Goal: Information Seeking & Learning: Learn about a topic

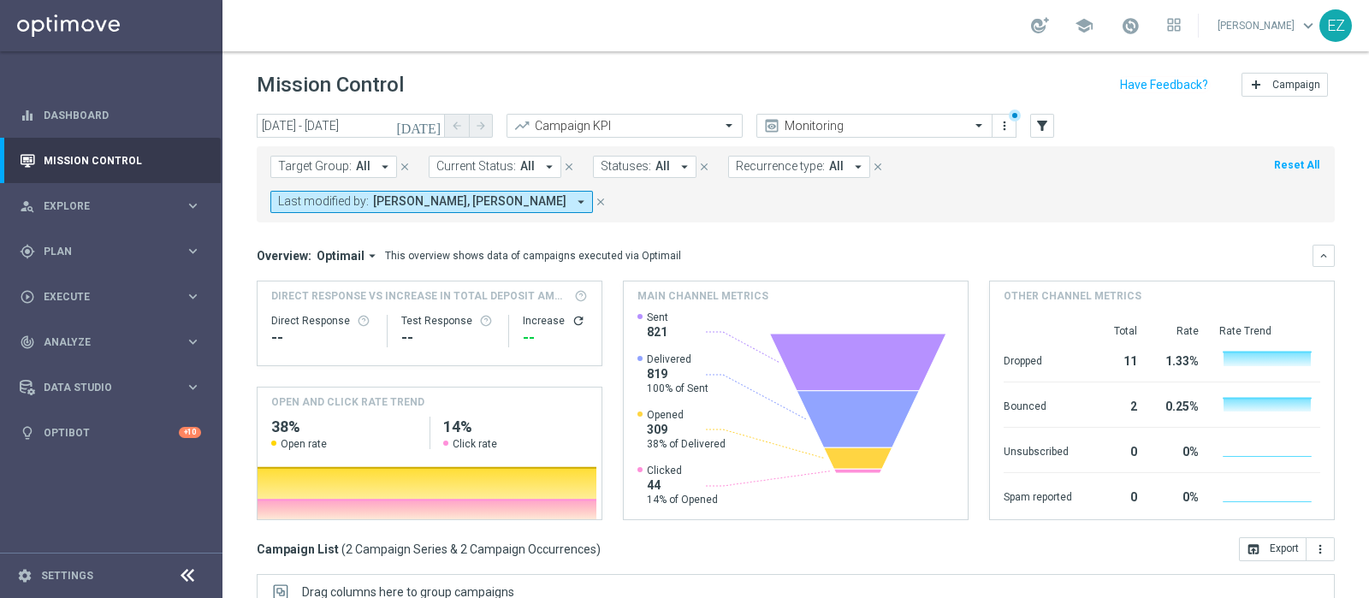
click at [434, 122] on icon "[DATE]" at bounding box center [419, 125] width 46 height 15
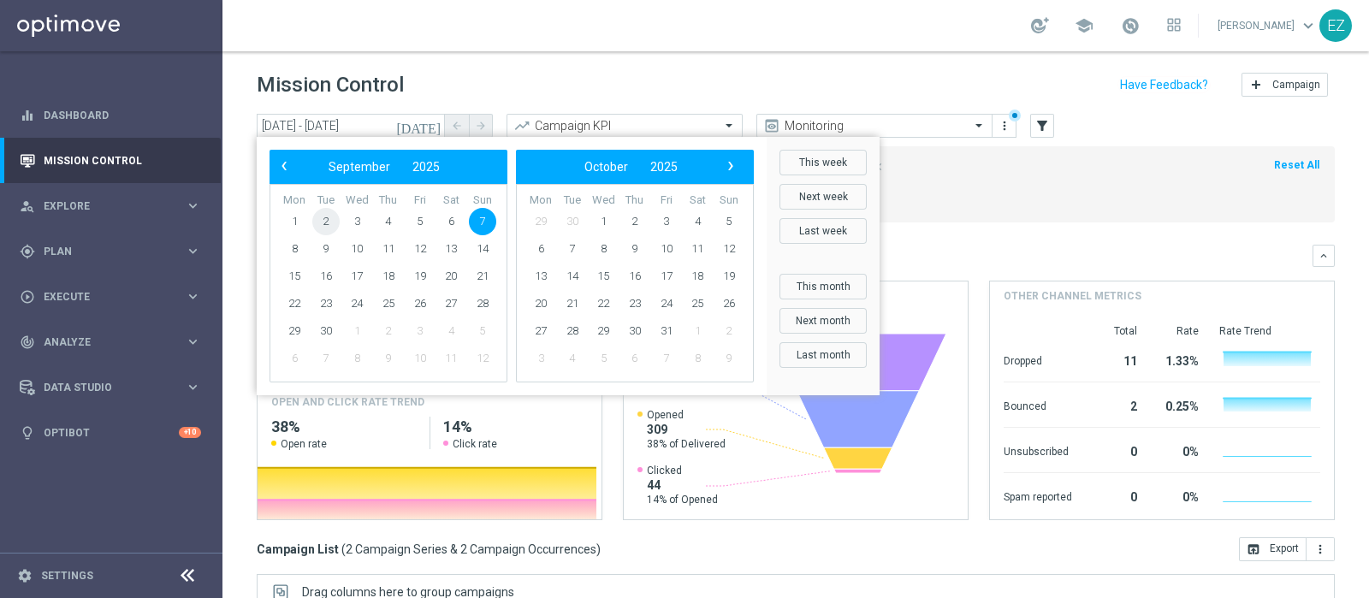
click at [329, 216] on span "2" at bounding box center [325, 221] width 27 height 27
type input "02 Sep 2025 - 02 Sep 2025"
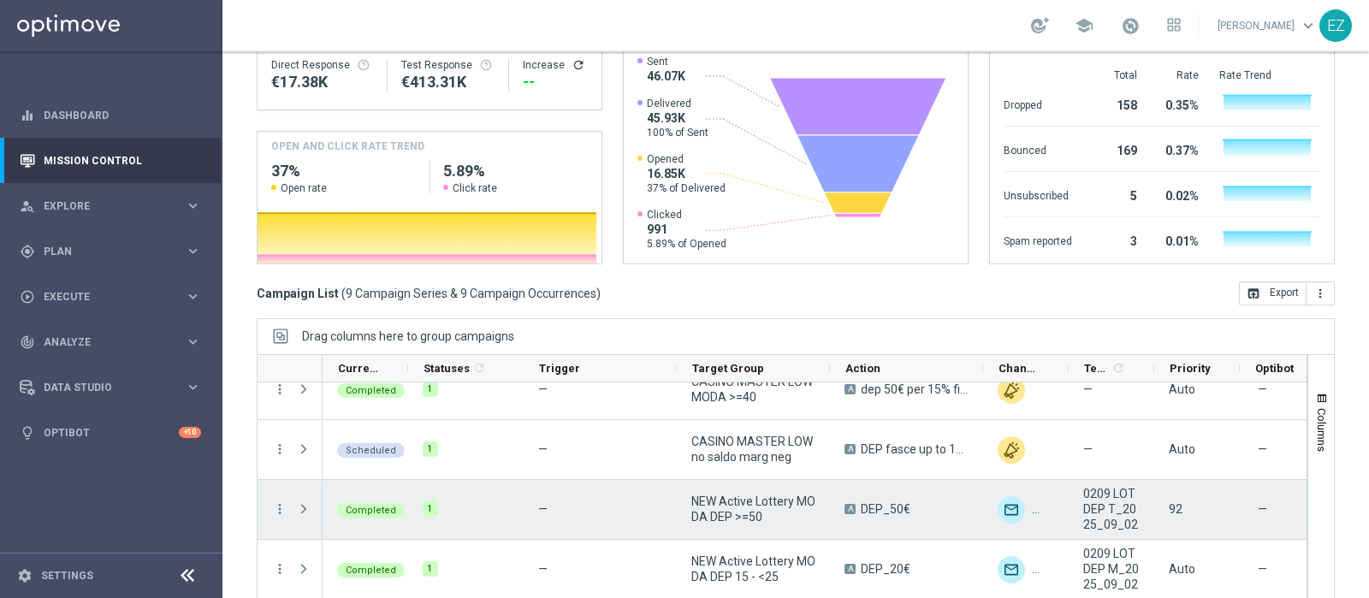
scroll to position [321, 0]
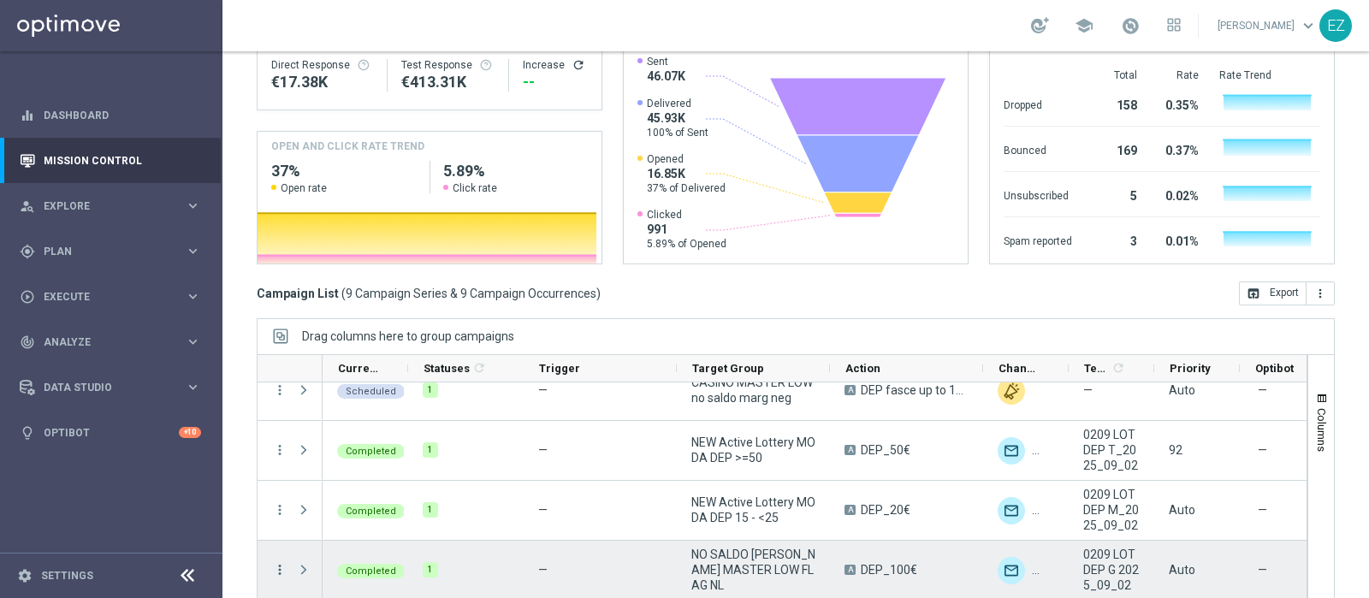
click at [275, 562] on icon "more_vert" at bounding box center [279, 569] width 15 height 15
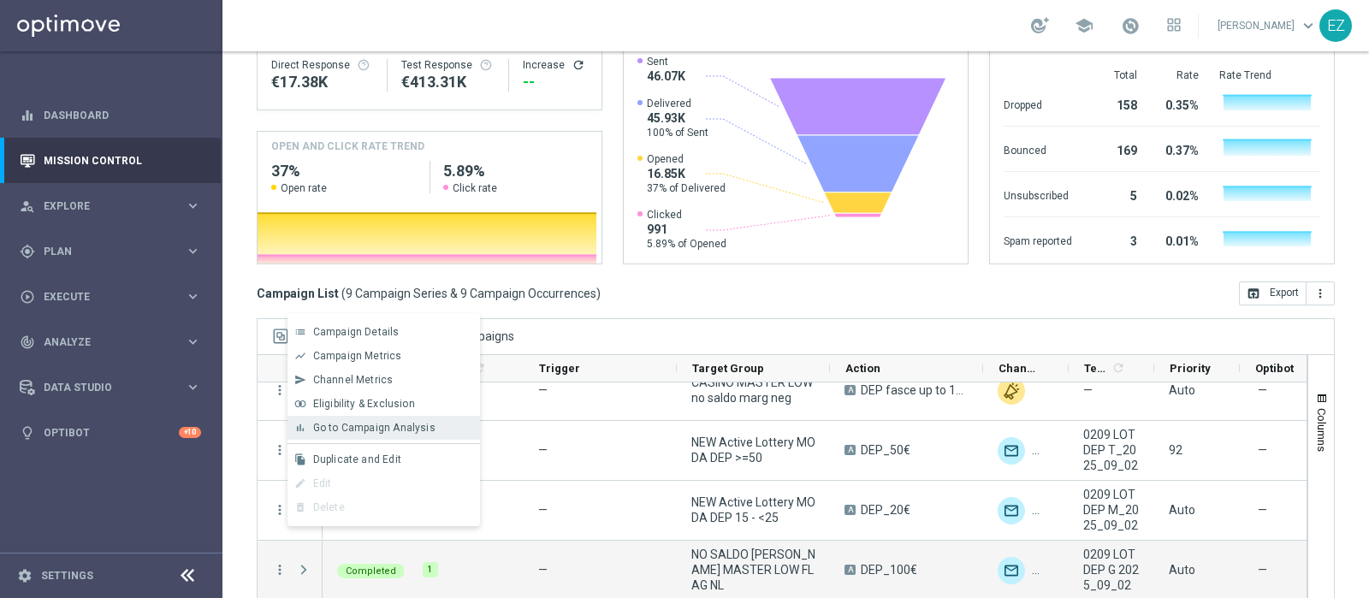
click at [345, 430] on span "Go to Campaign Analysis" at bounding box center [374, 428] width 122 height 12
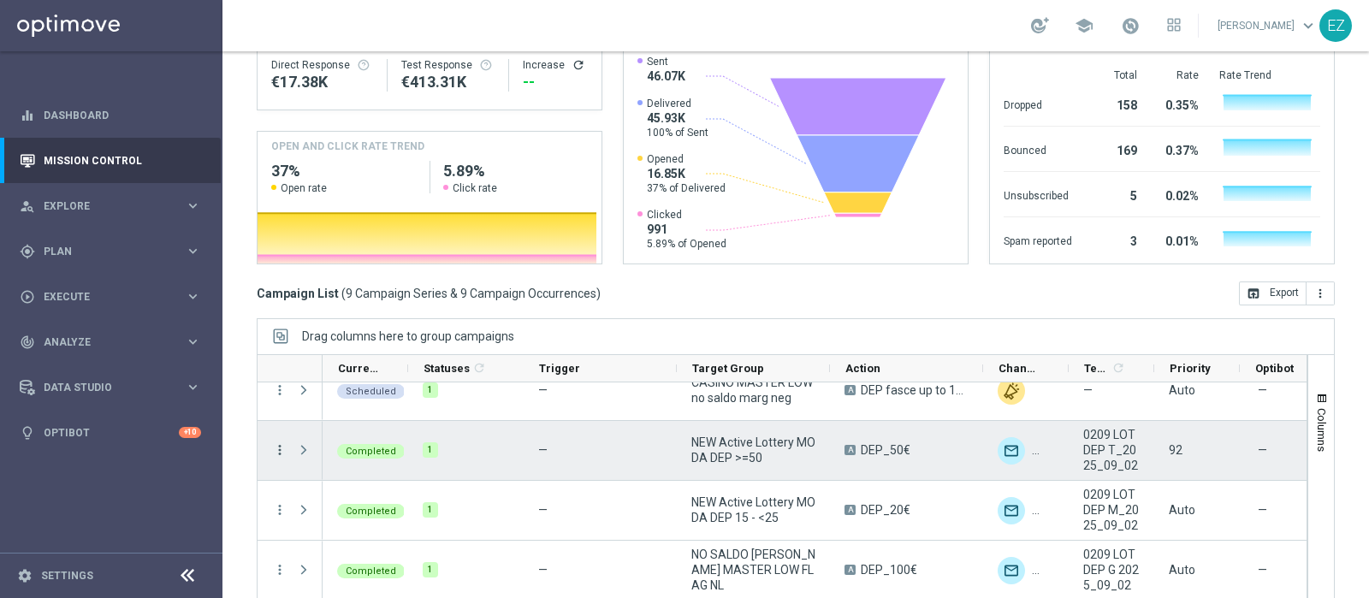
click at [281, 442] on icon "more_vert" at bounding box center [279, 449] width 15 height 15
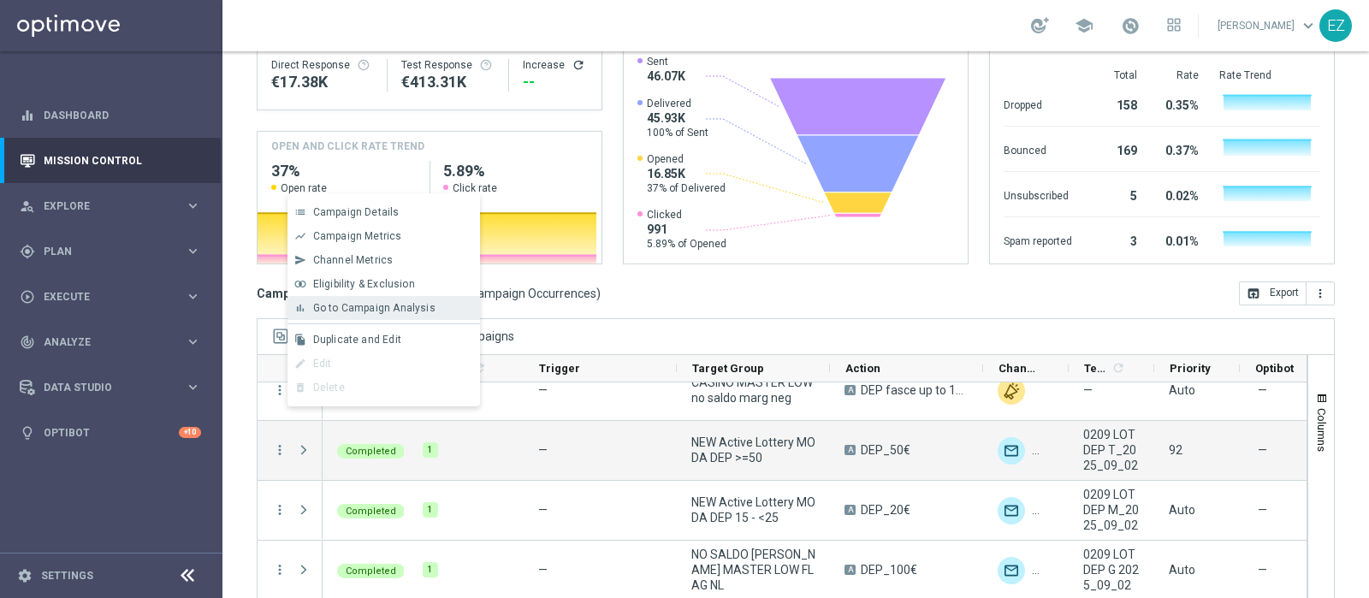
click at [400, 317] on div "bar_chart Go to Campaign Analysis" at bounding box center [383, 308] width 192 height 24
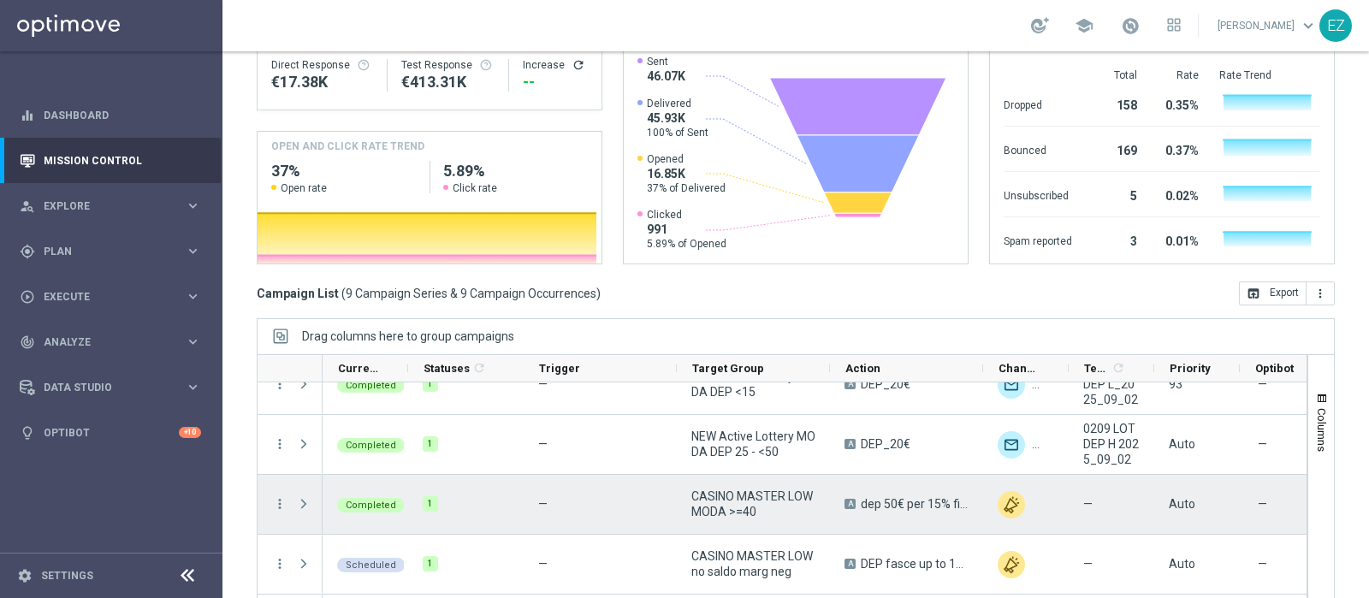
scroll to position [145, 0]
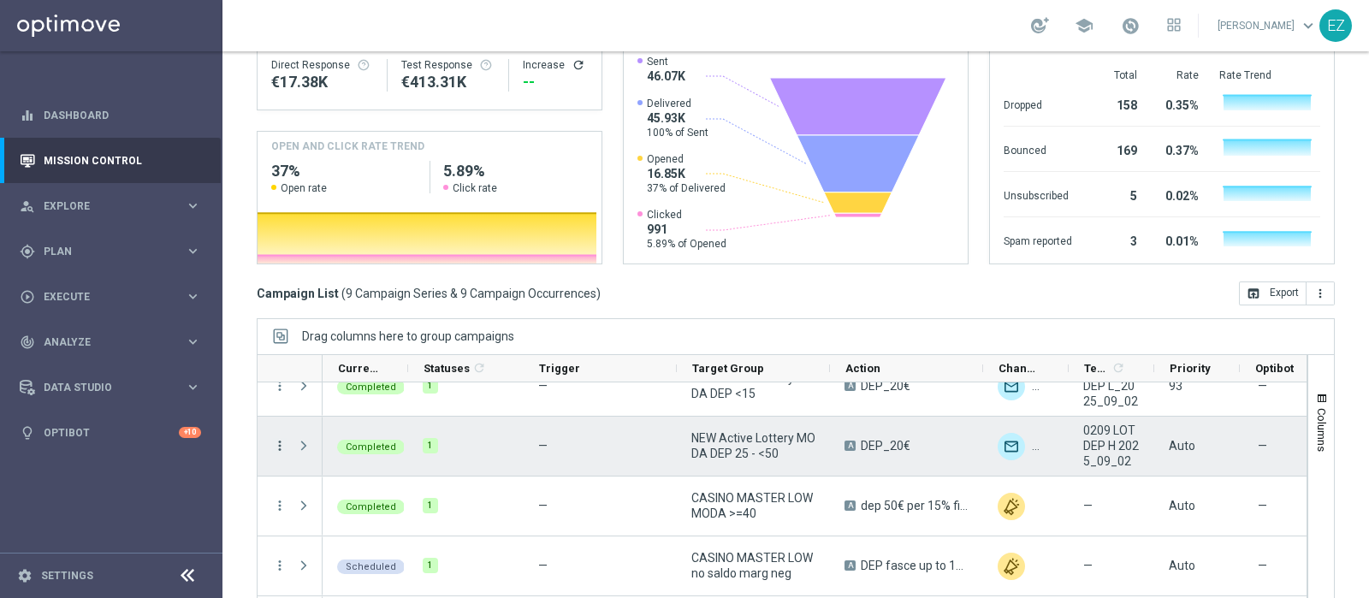
click at [282, 438] on icon "more_vert" at bounding box center [279, 445] width 15 height 15
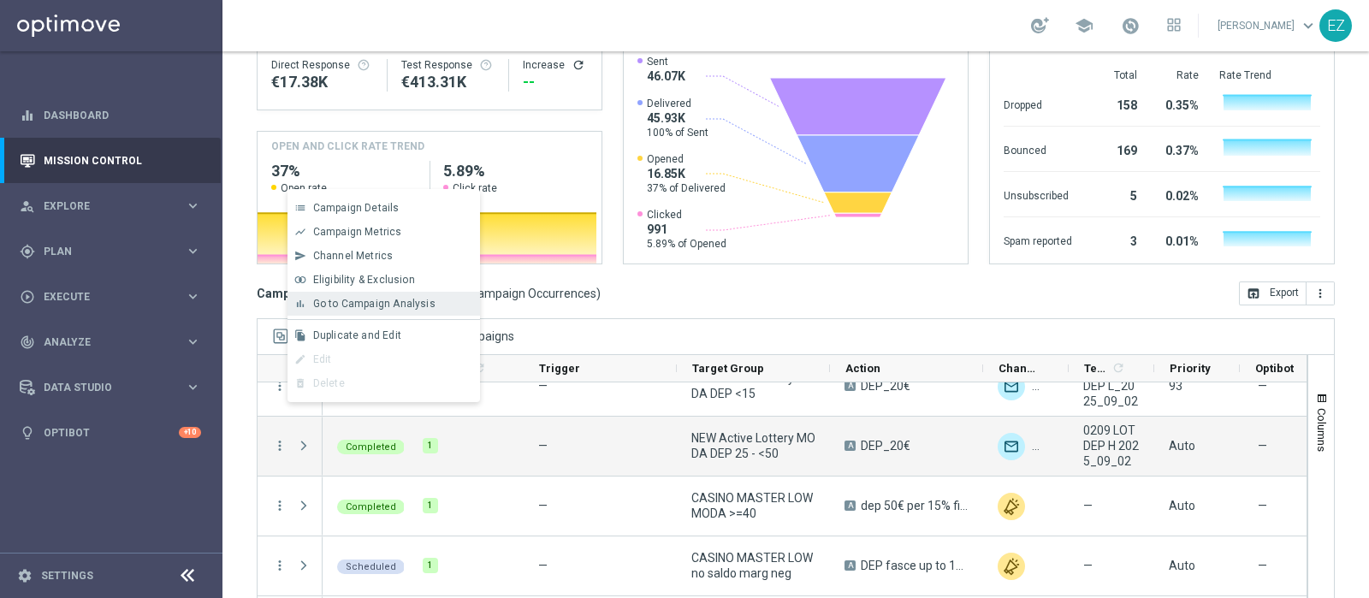
click at [381, 298] on span "Go to Campaign Analysis" at bounding box center [374, 304] width 122 height 12
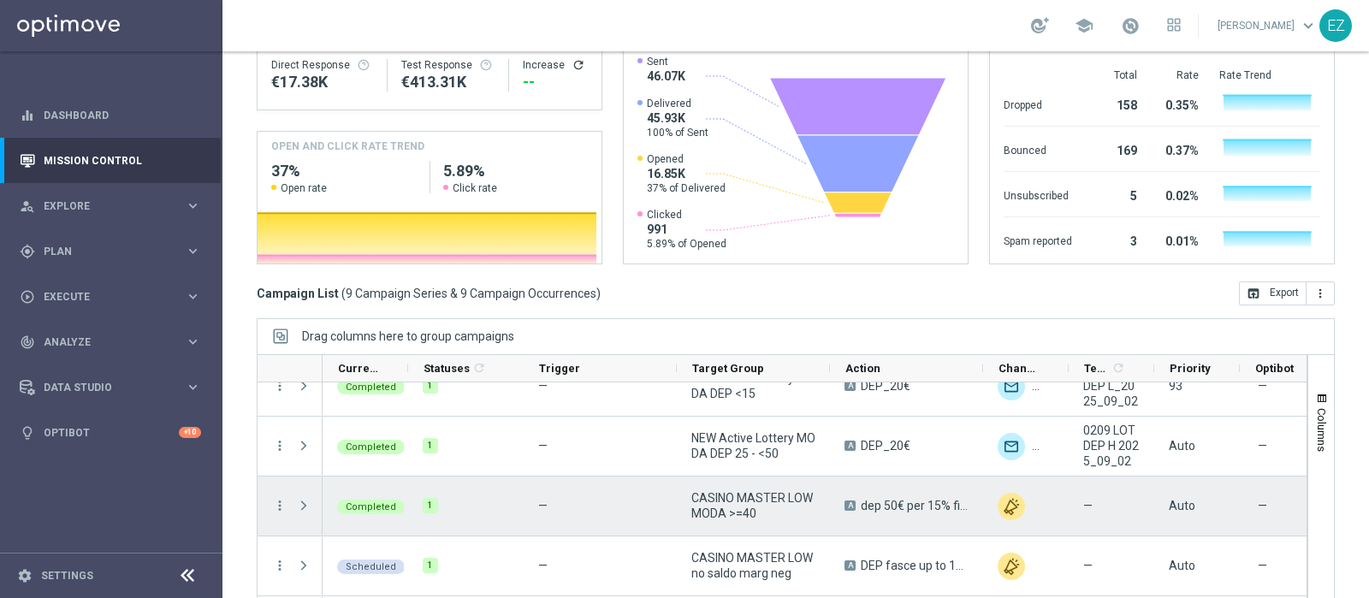
scroll to position [321, 0]
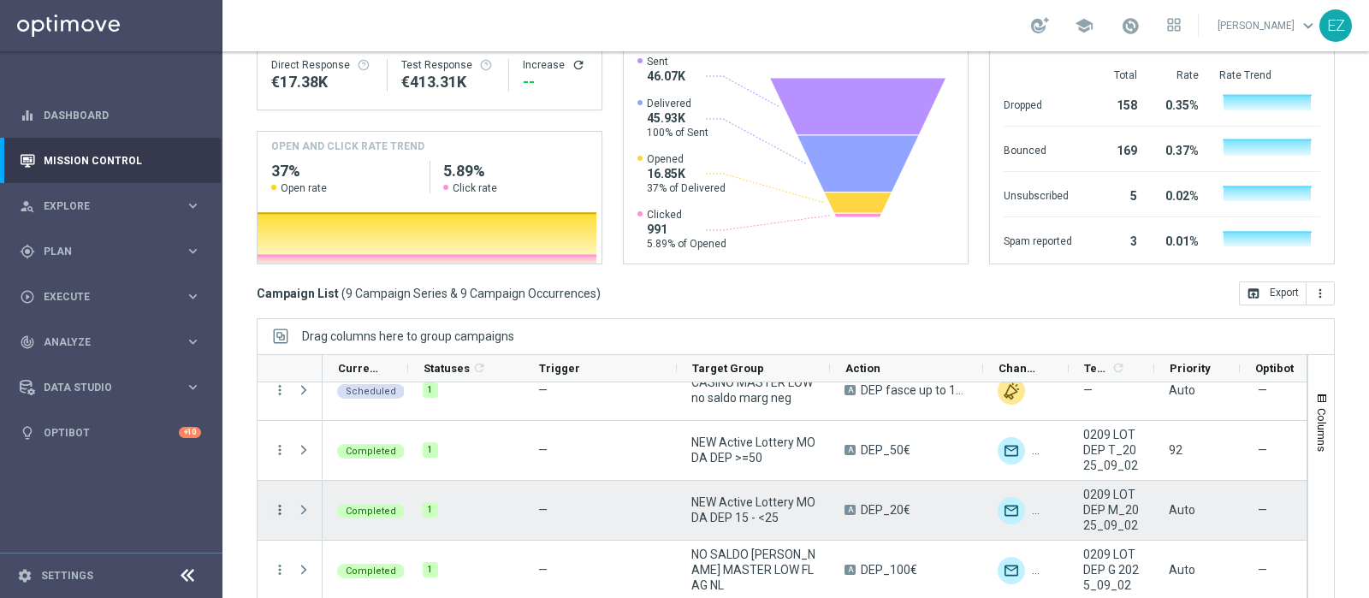
click at [275, 502] on icon "more_vert" at bounding box center [279, 509] width 15 height 15
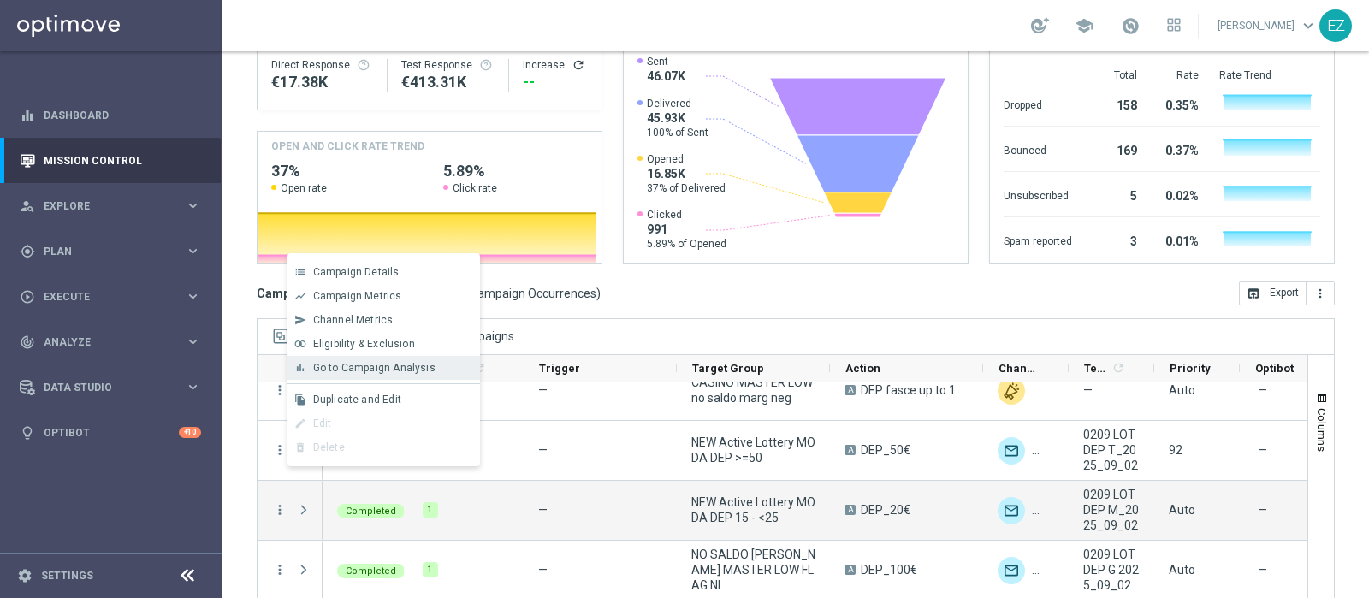
click at [415, 373] on span "Go to Campaign Analysis" at bounding box center [374, 368] width 122 height 12
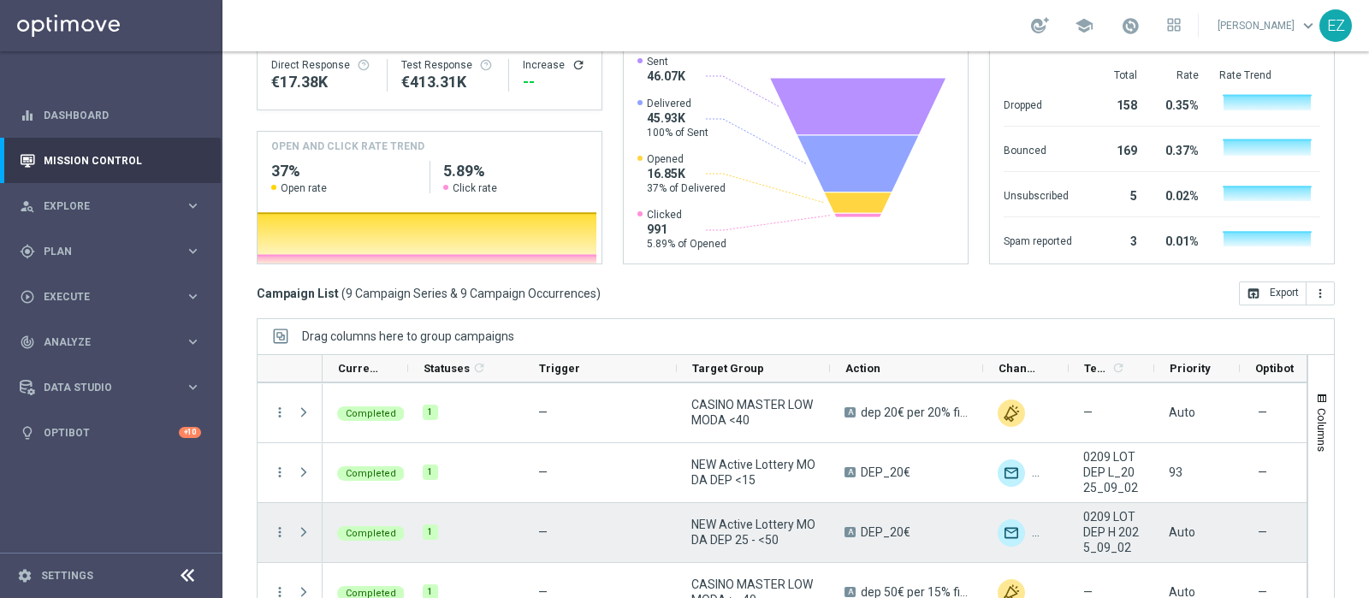
scroll to position [57, 0]
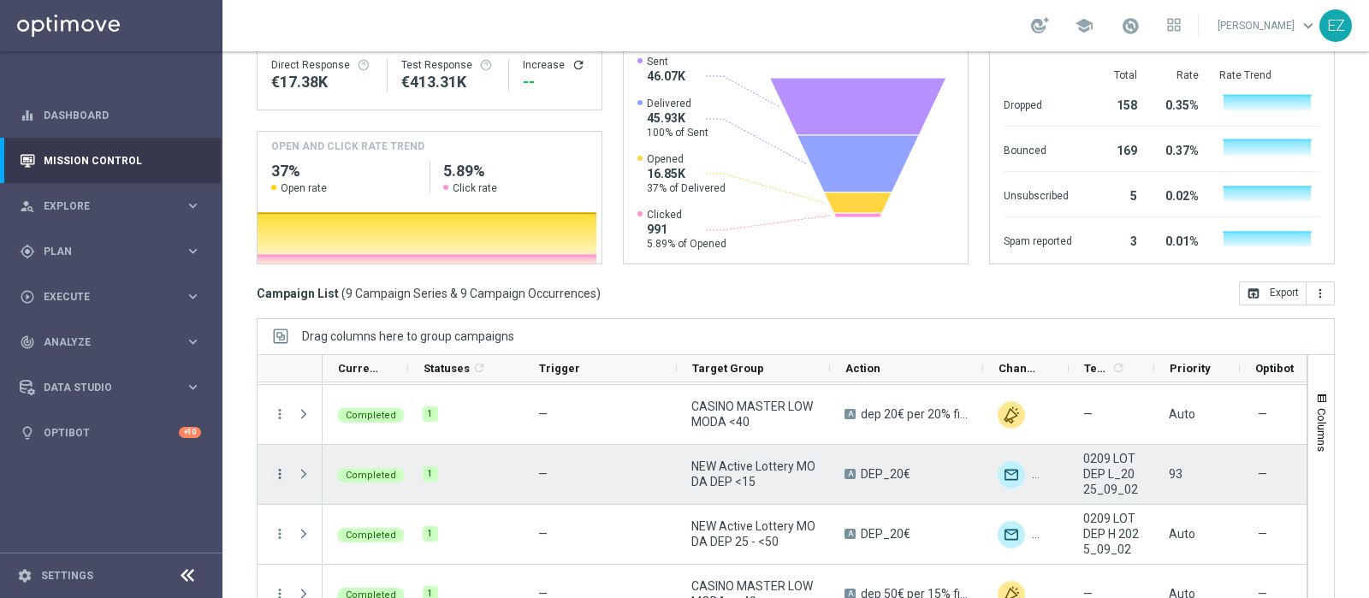
click at [275, 466] on icon "more_vert" at bounding box center [279, 473] width 15 height 15
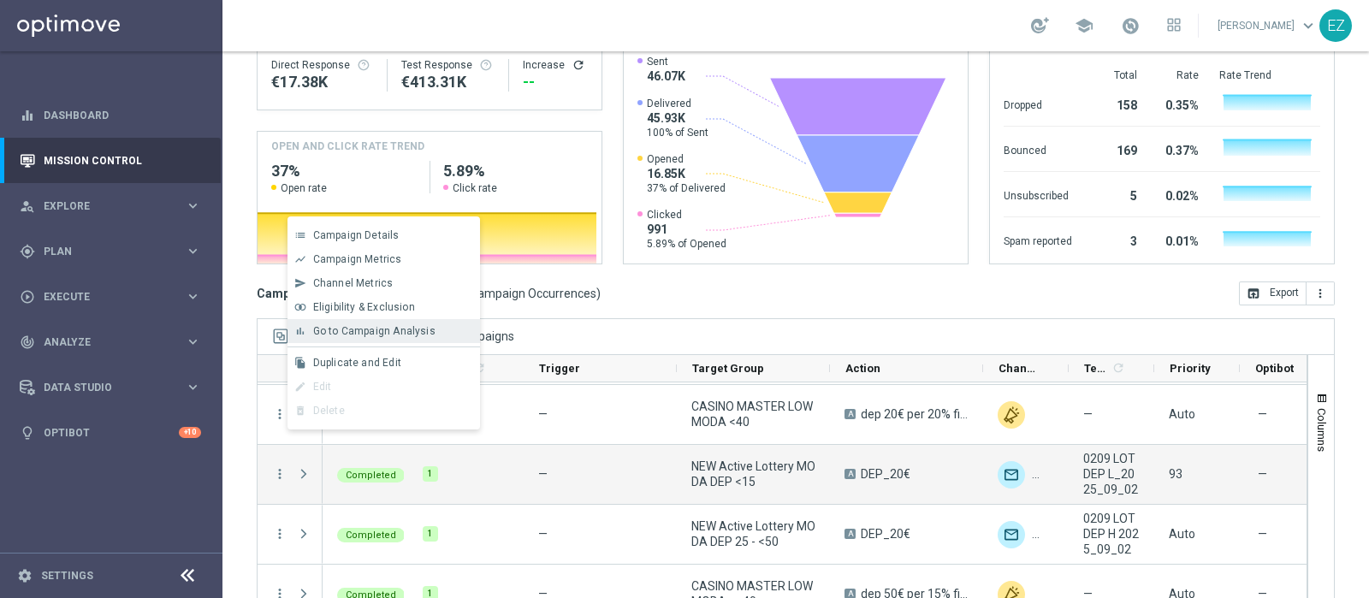
click at [366, 334] on span "Go to Campaign Analysis" at bounding box center [374, 331] width 122 height 12
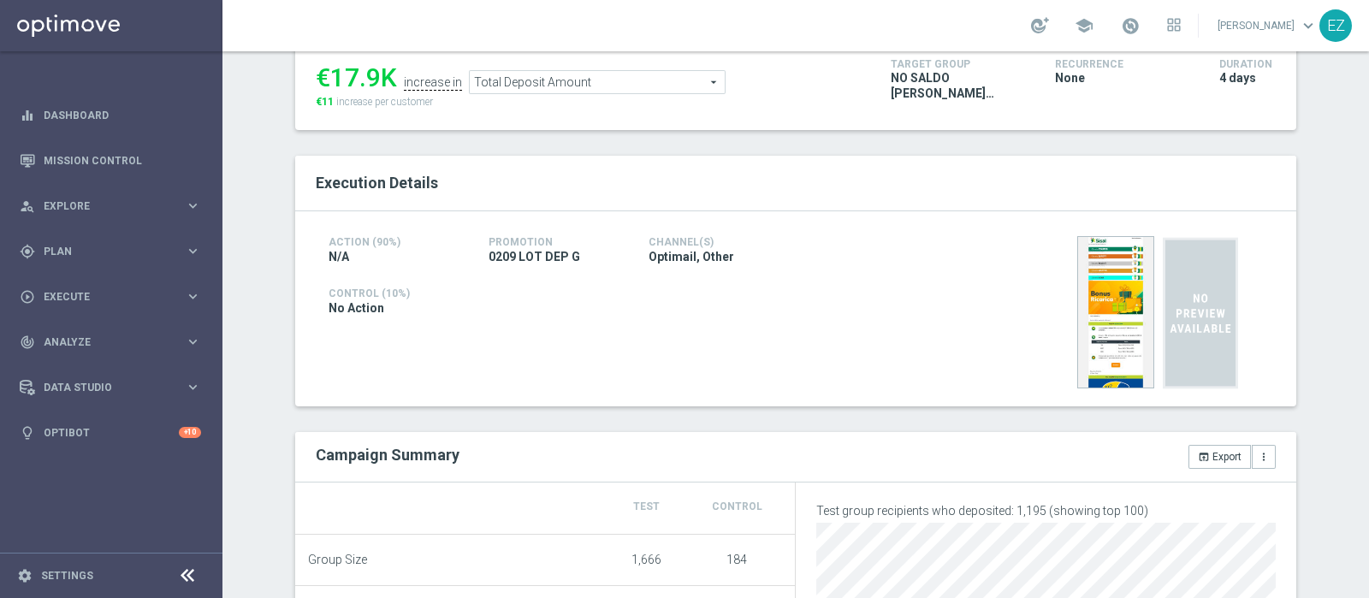
scroll to position [87, 0]
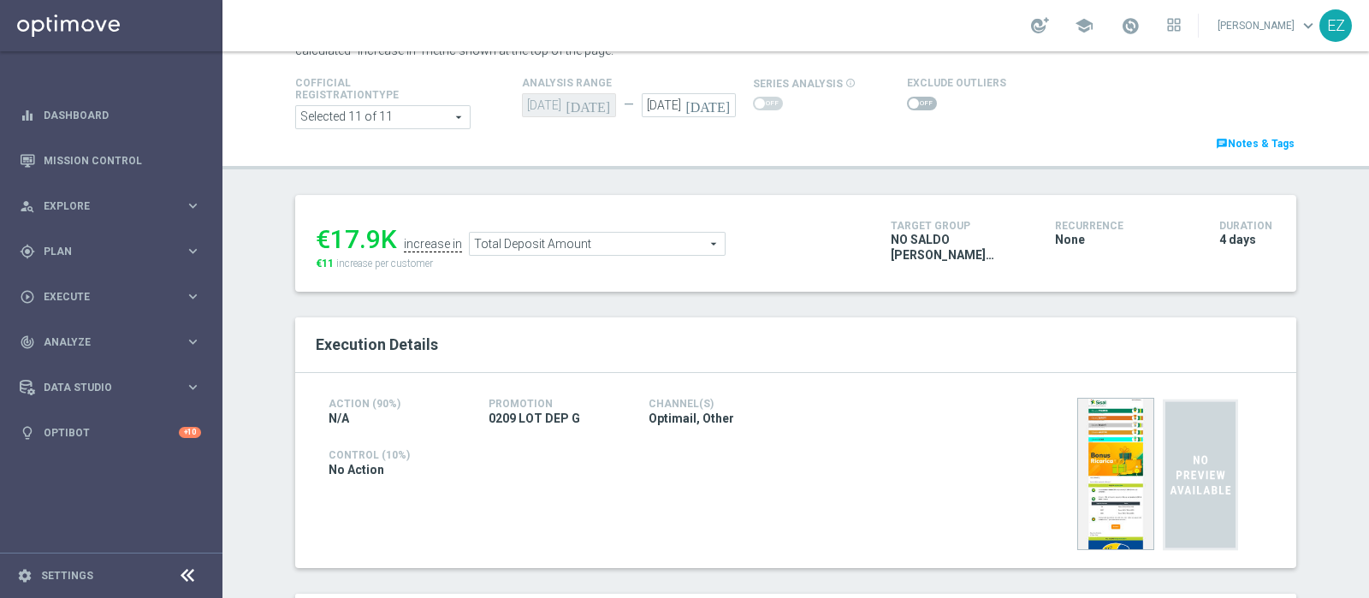
click at [909, 104] on span at bounding box center [914, 103] width 10 height 10
click at [907, 104] on input "checkbox" at bounding box center [922, 104] width 30 height 14
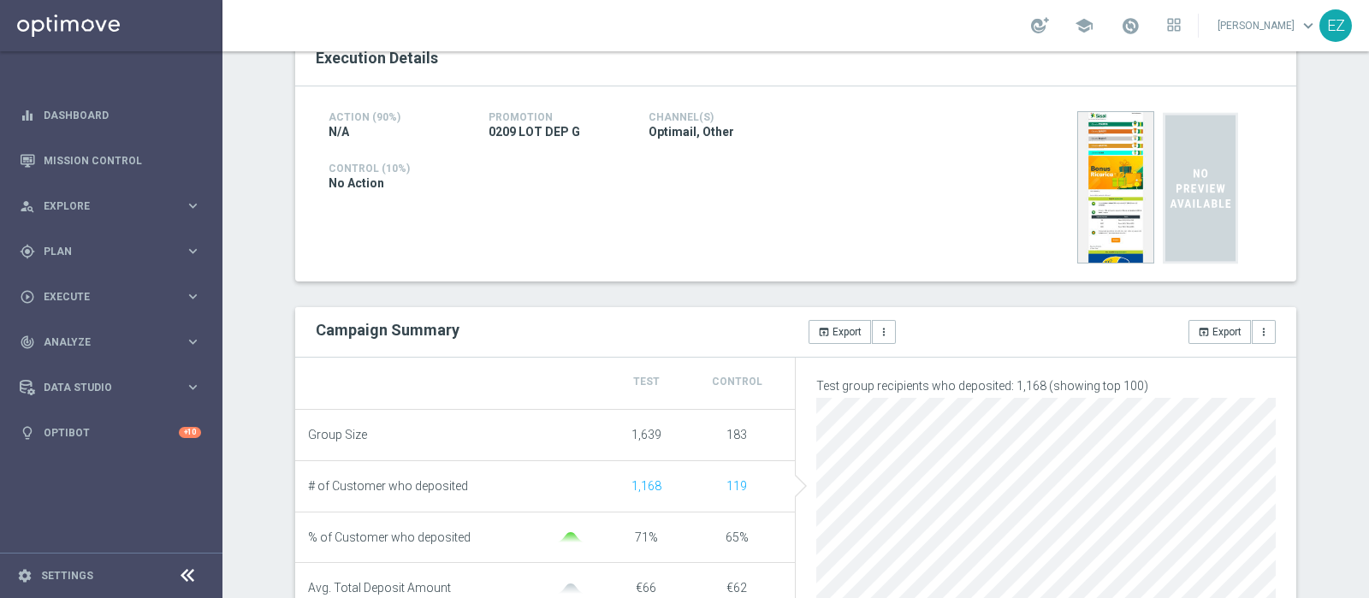
scroll to position [0, 0]
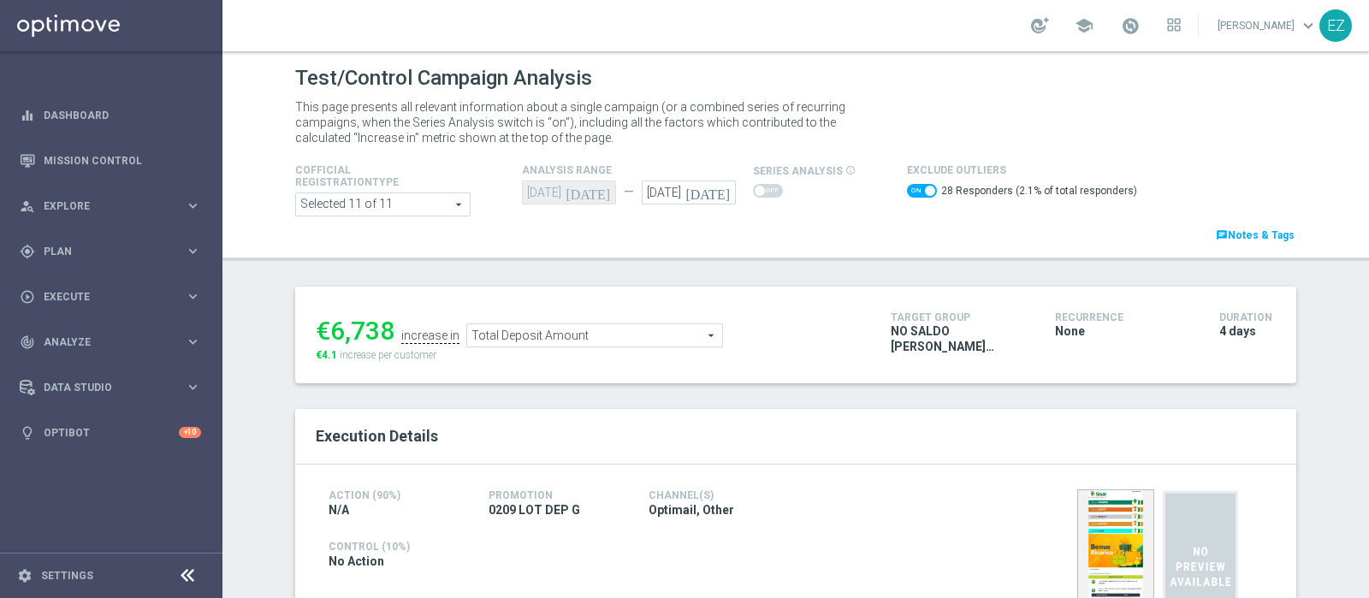
drag, startPoint x: 655, startPoint y: 332, endPoint x: 543, endPoint y: 374, distance: 119.7
click at [543, 374] on div "€6,738 increase in Total Deposit Amount Total Deposit Amount arrow_drop_down se…" at bounding box center [795, 335] width 1001 height 97
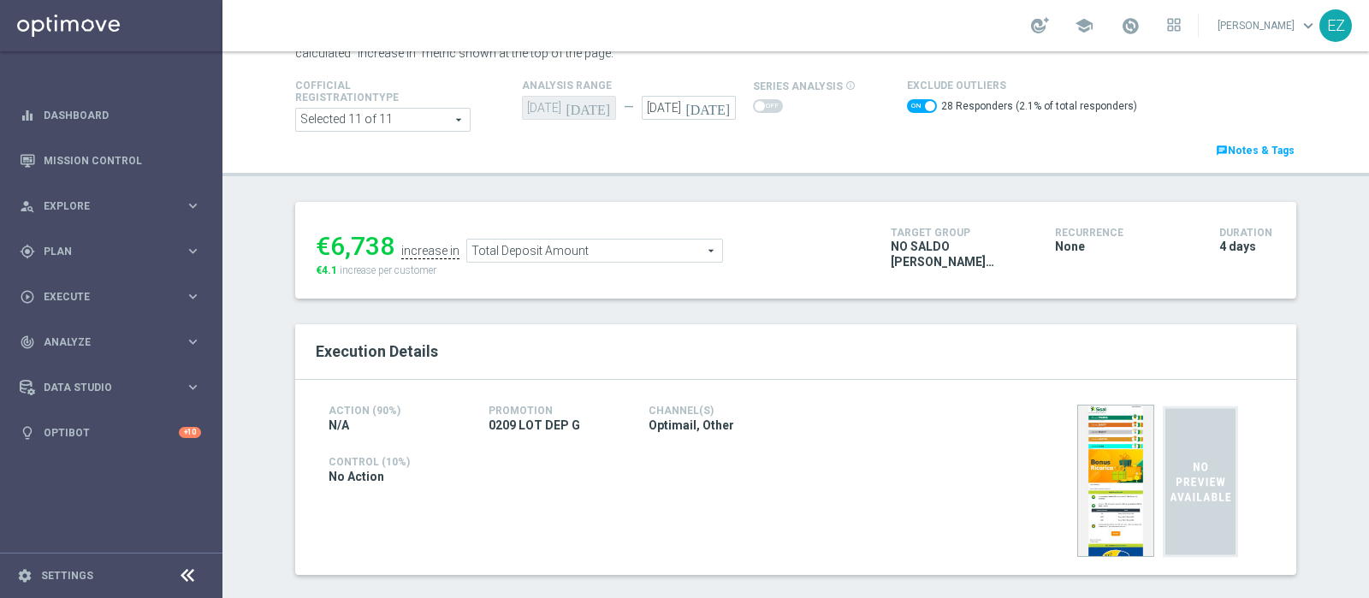
scroll to position [74, 0]
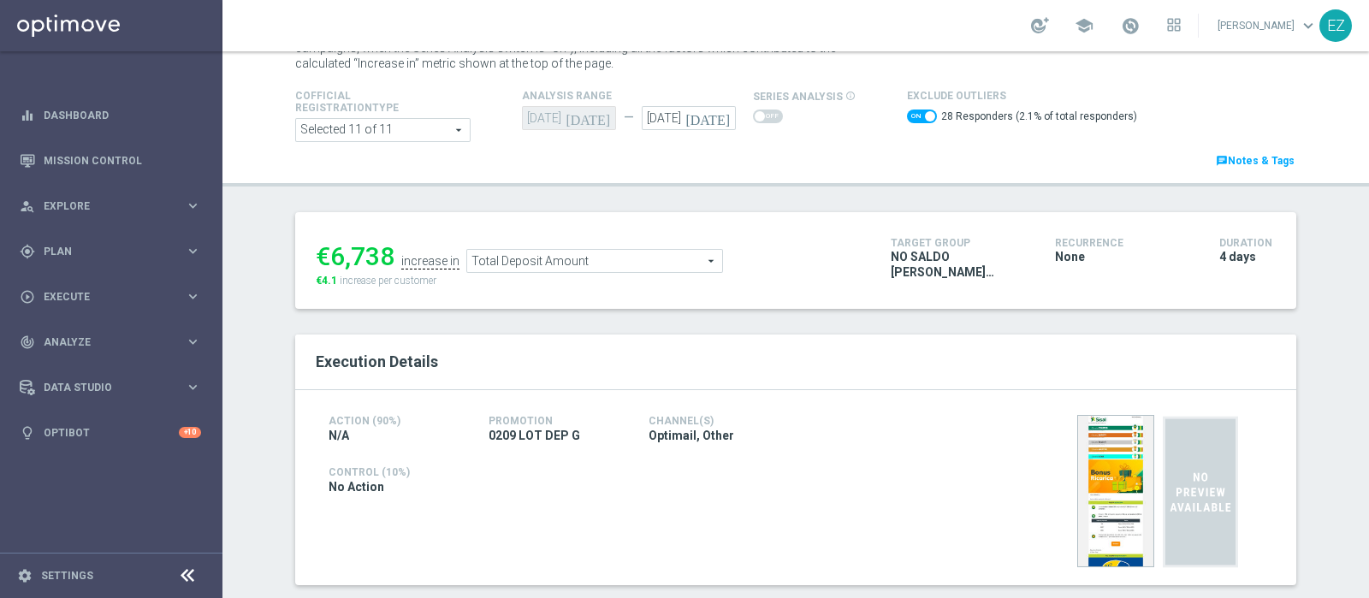
click at [581, 261] on span "Total Deposit Amount" at bounding box center [594, 261] width 255 height 22
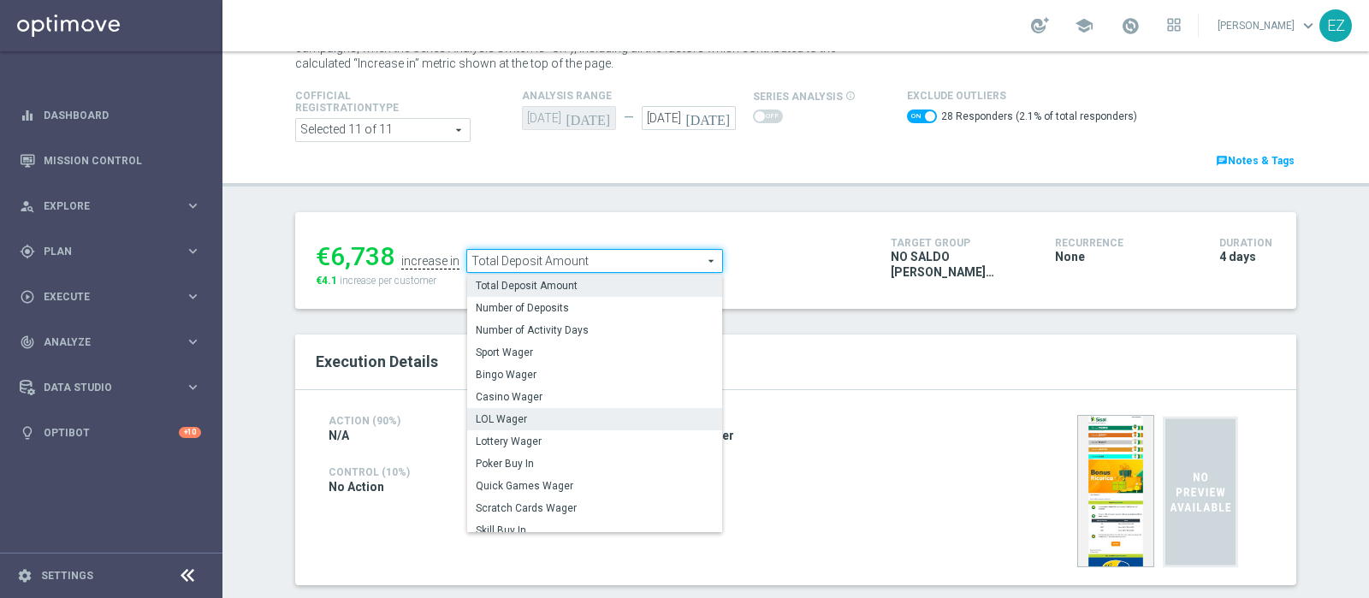
click at [546, 417] on span "LOL Wager" at bounding box center [595, 419] width 238 height 14
checkbox input "false"
type input "LOL Wager"
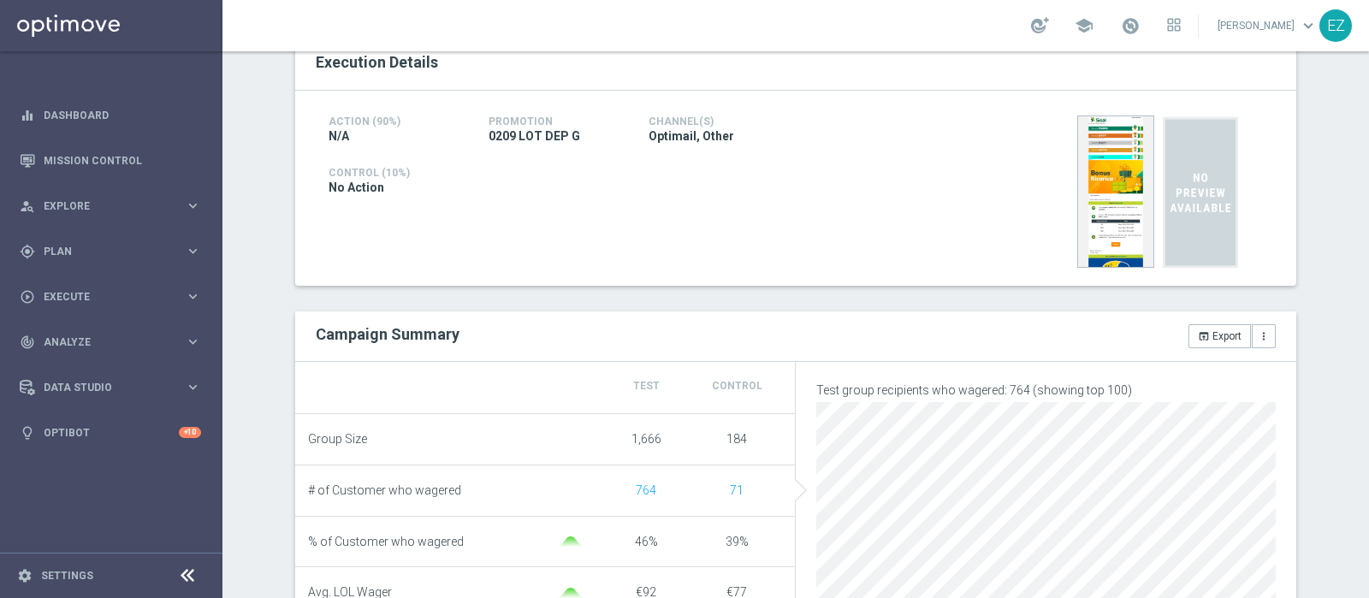
scroll to position [44, 0]
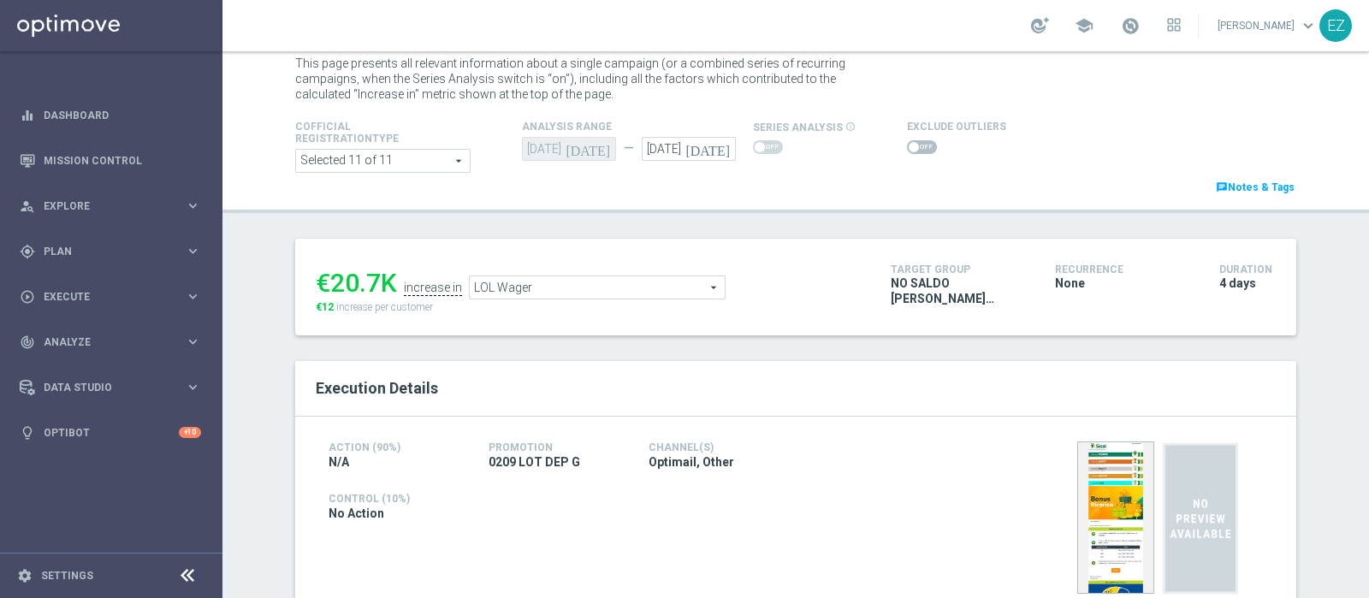
click at [909, 150] on span at bounding box center [914, 147] width 10 height 10
click at [907, 150] on input "checkbox" at bounding box center [922, 147] width 30 height 14
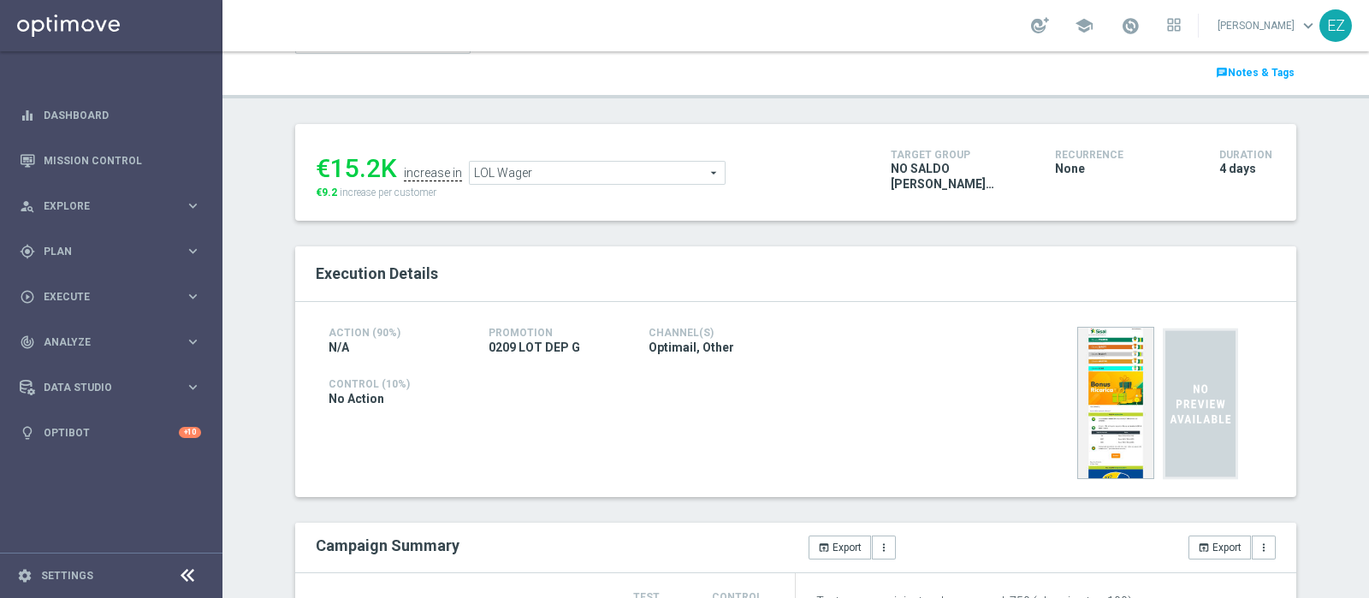
scroll to position [1, 0]
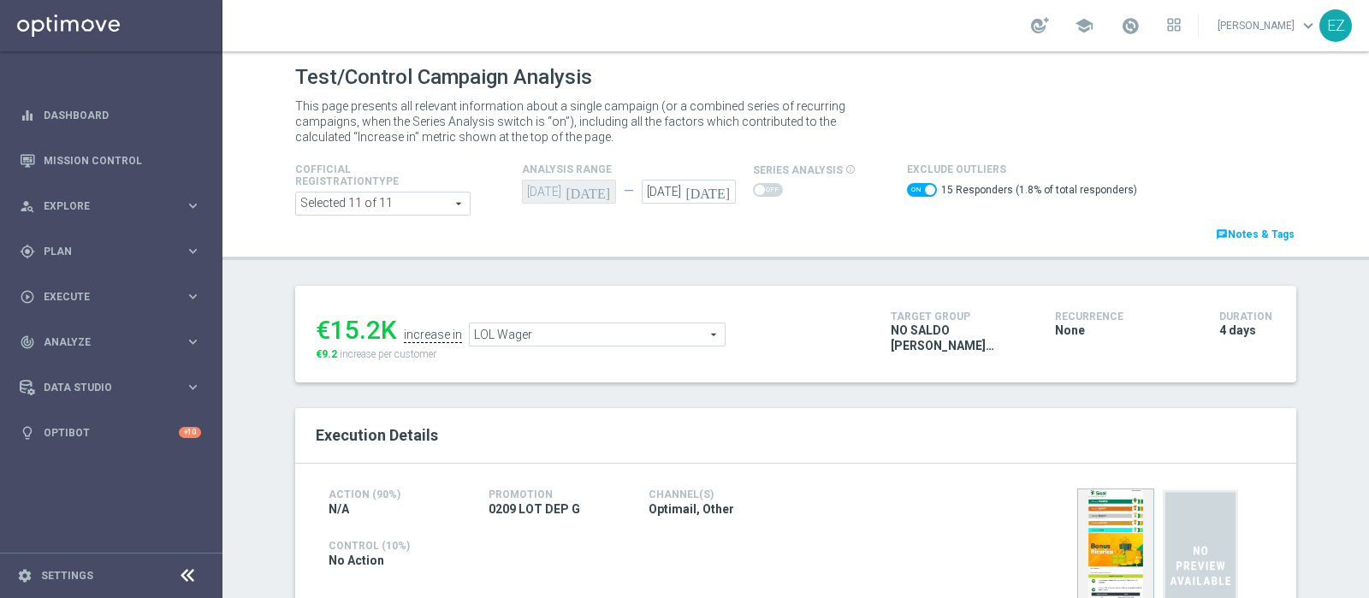
click at [655, 331] on span "LOL Wager" at bounding box center [597, 334] width 255 height 22
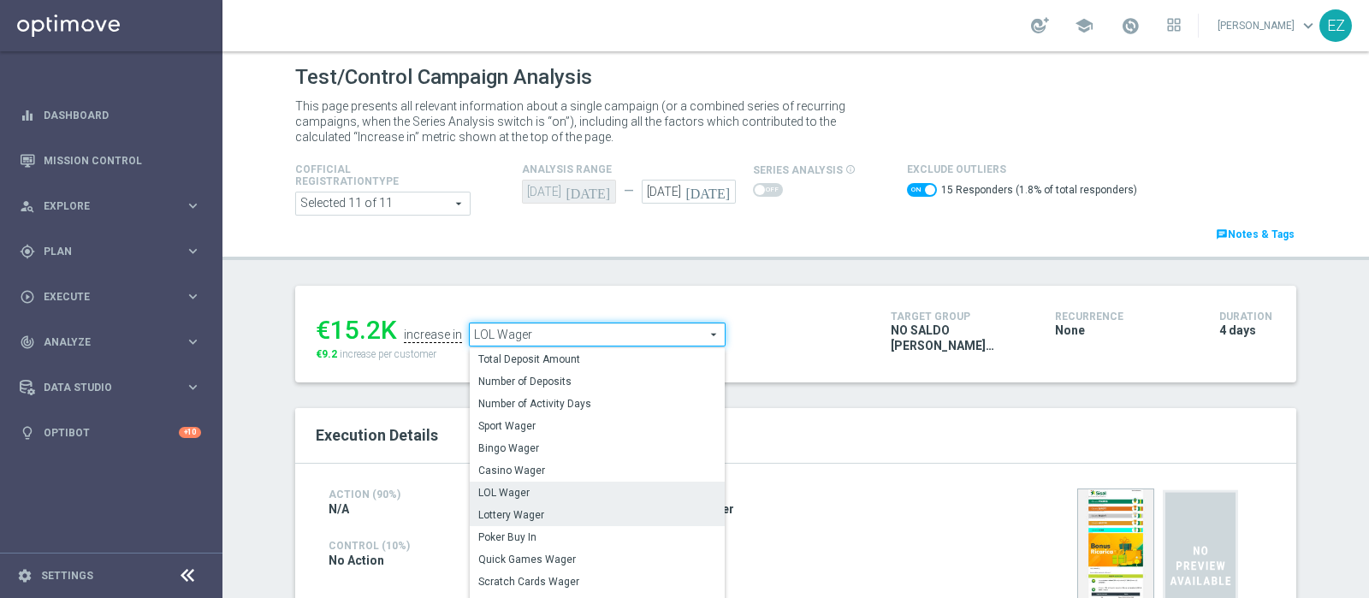
click at [531, 511] on span "Lottery Wager" at bounding box center [597, 515] width 238 height 14
checkbox input "false"
type input "Lottery Wager"
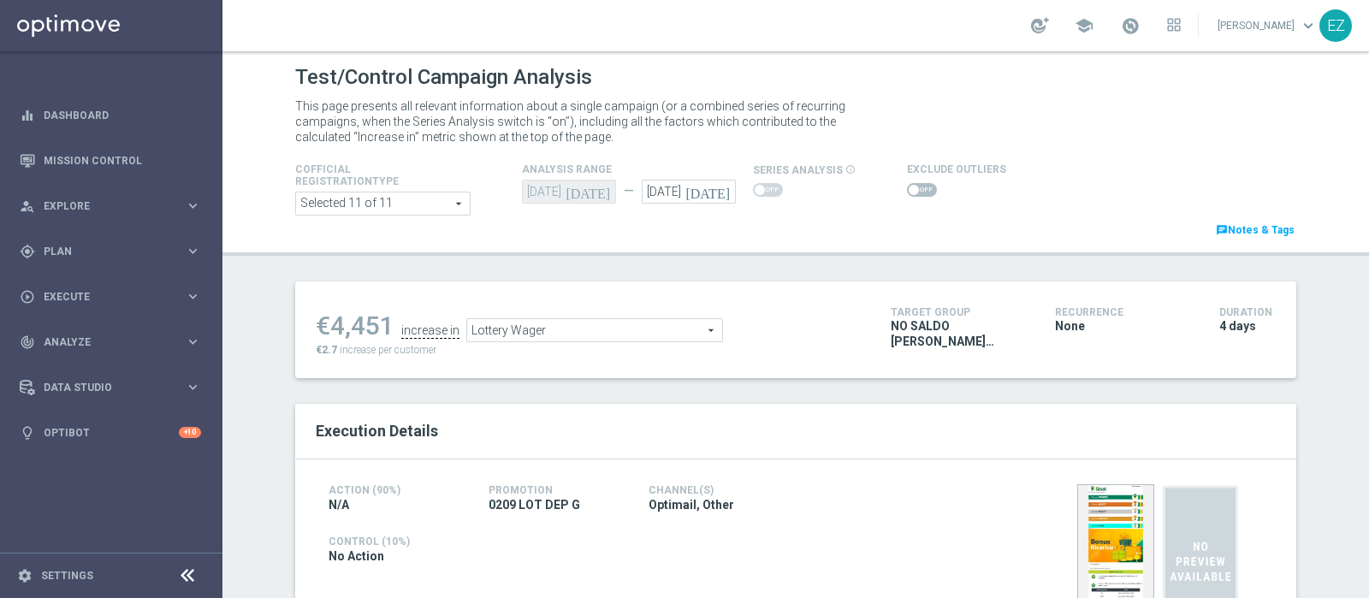
click at [650, 321] on span "Lottery Wager" at bounding box center [594, 330] width 255 height 22
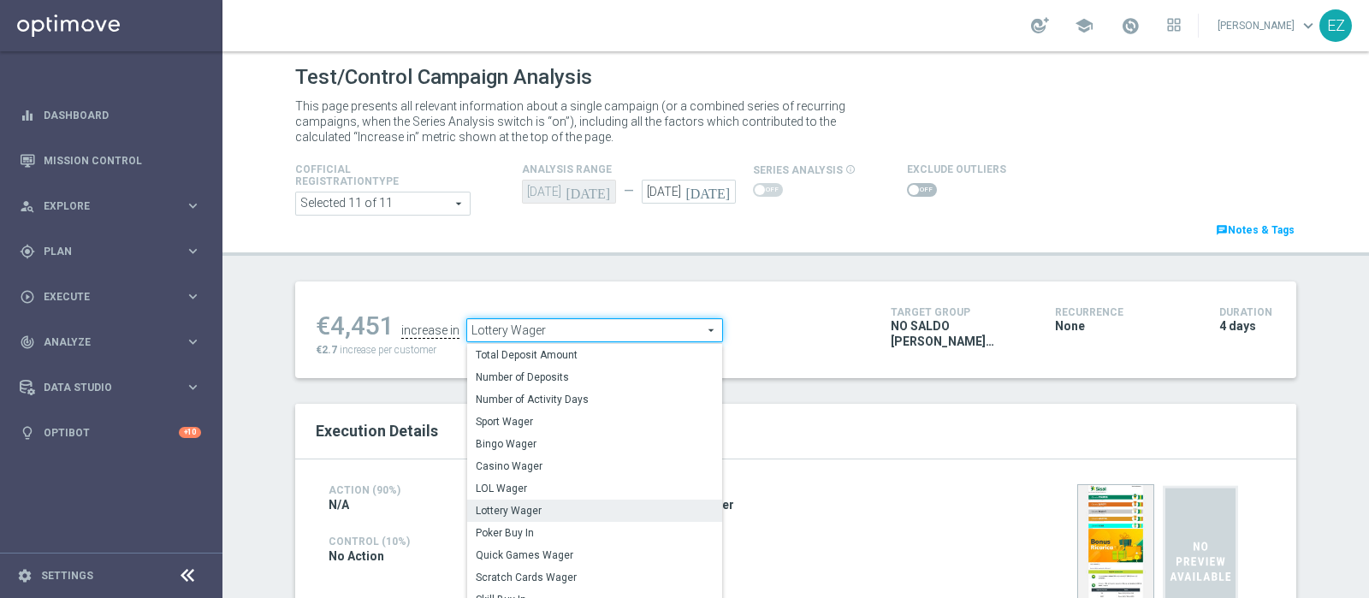
click at [866, 276] on div "Test/Control Campaign Analysis This page presents all relevant information abou…" at bounding box center [795, 324] width 1146 height 547
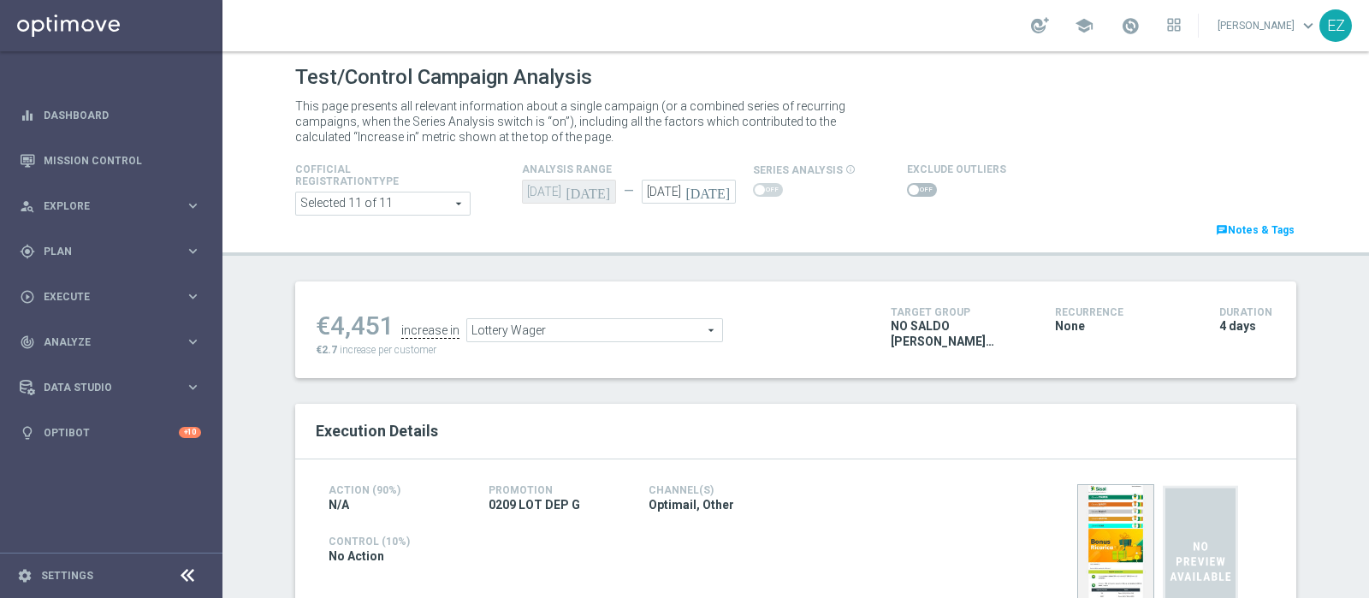
click at [907, 192] on span at bounding box center [922, 190] width 30 height 14
click at [907, 192] on input "checkbox" at bounding box center [922, 190] width 30 height 14
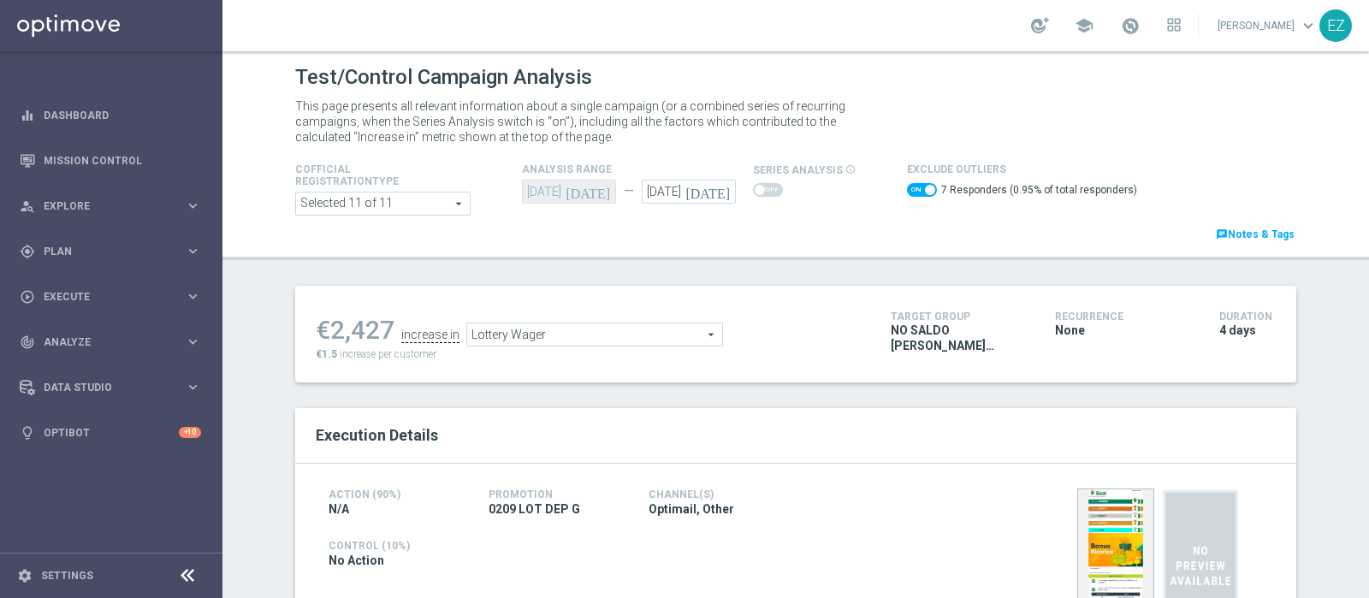
click at [648, 339] on span "Lottery Wager" at bounding box center [594, 334] width 255 height 22
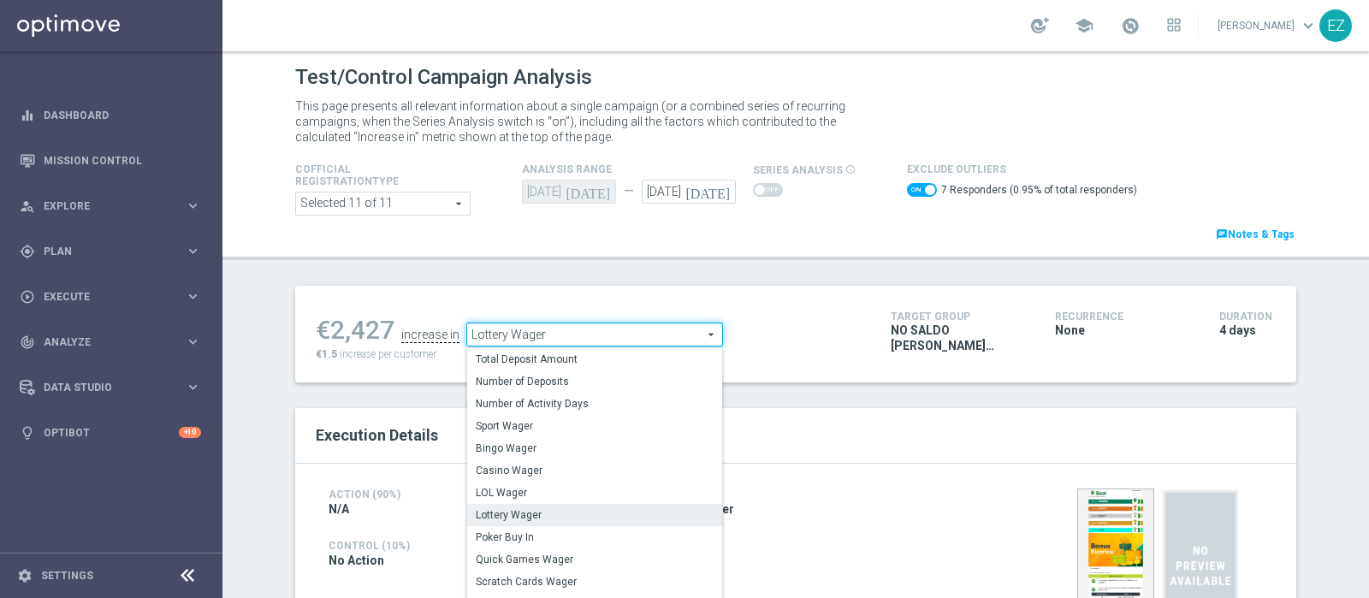
drag, startPoint x: 530, startPoint y: 570, endPoint x: 798, endPoint y: 322, distance: 365.7
click at [529, 571] on label "Scratch Cards Wager" at bounding box center [594, 582] width 255 height 22
checkbox input "false"
type input "Scratch Cards Wager"
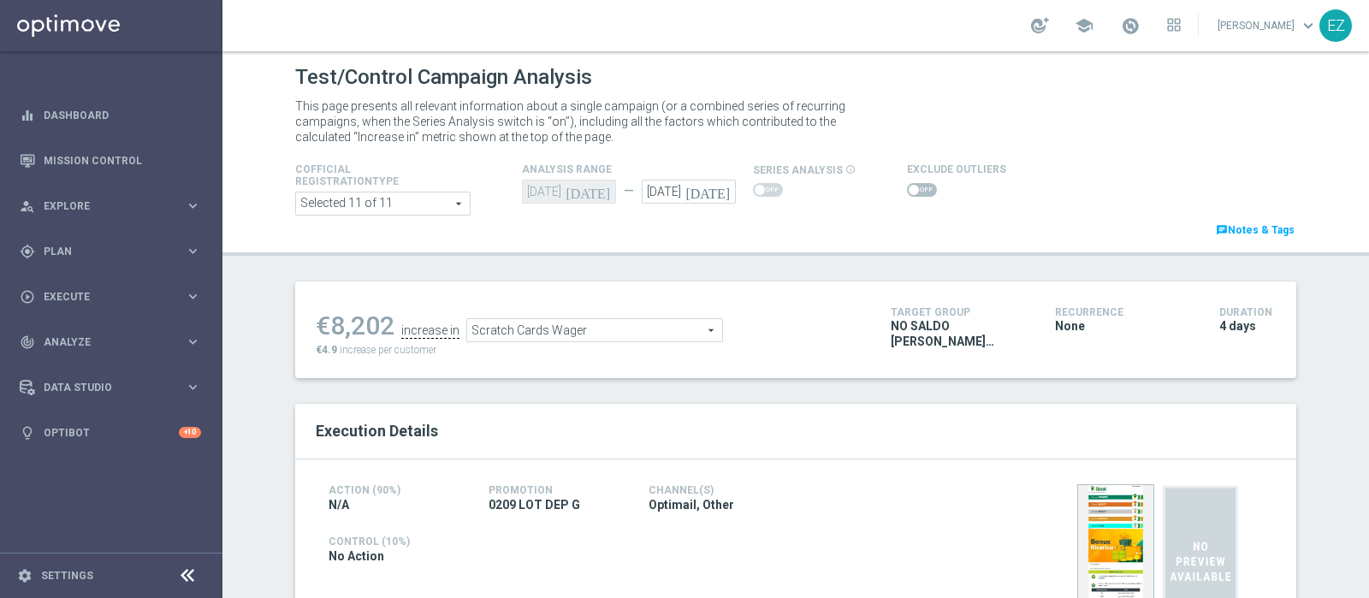
click at [909, 186] on span at bounding box center [914, 190] width 10 height 10
click at [907, 186] on input "checkbox" at bounding box center [922, 190] width 30 height 14
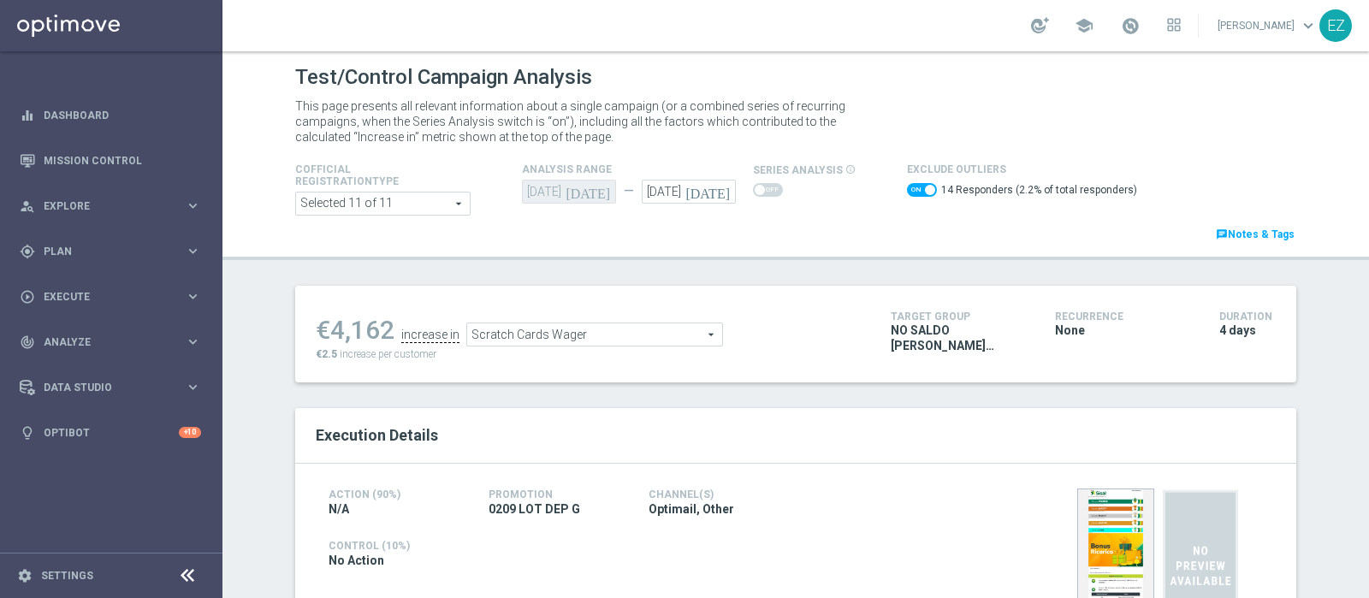
click at [604, 331] on span "Scratch Cards Wager" at bounding box center [594, 334] width 255 height 22
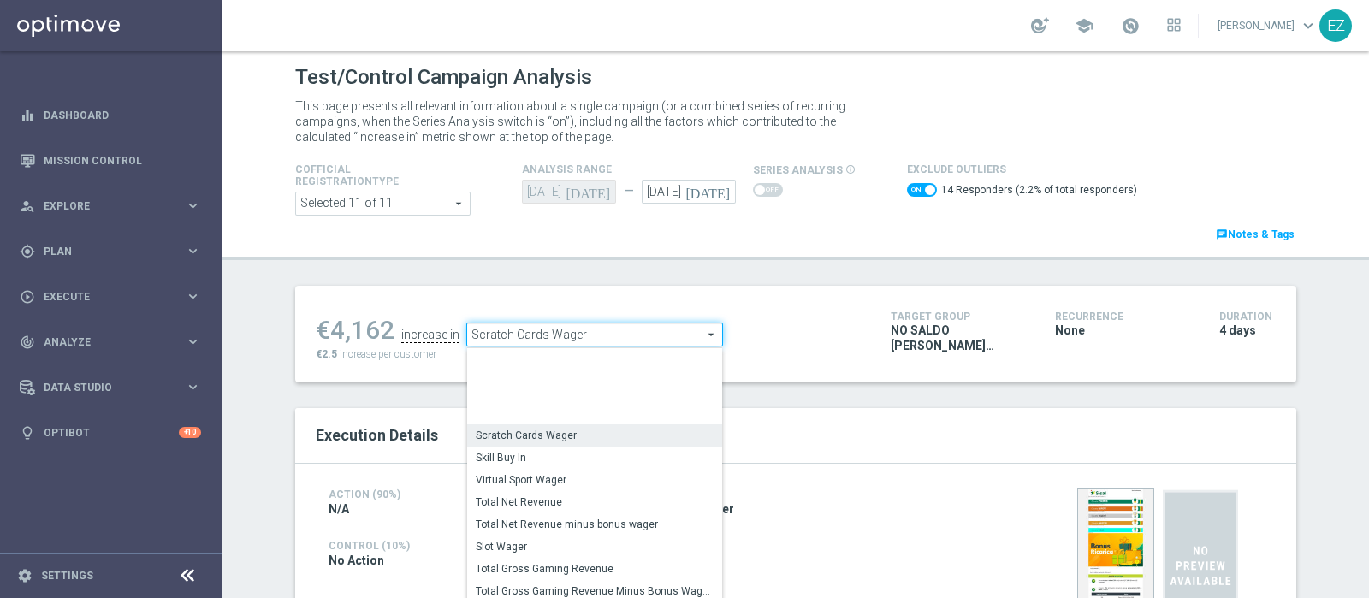
scroll to position [240, 0]
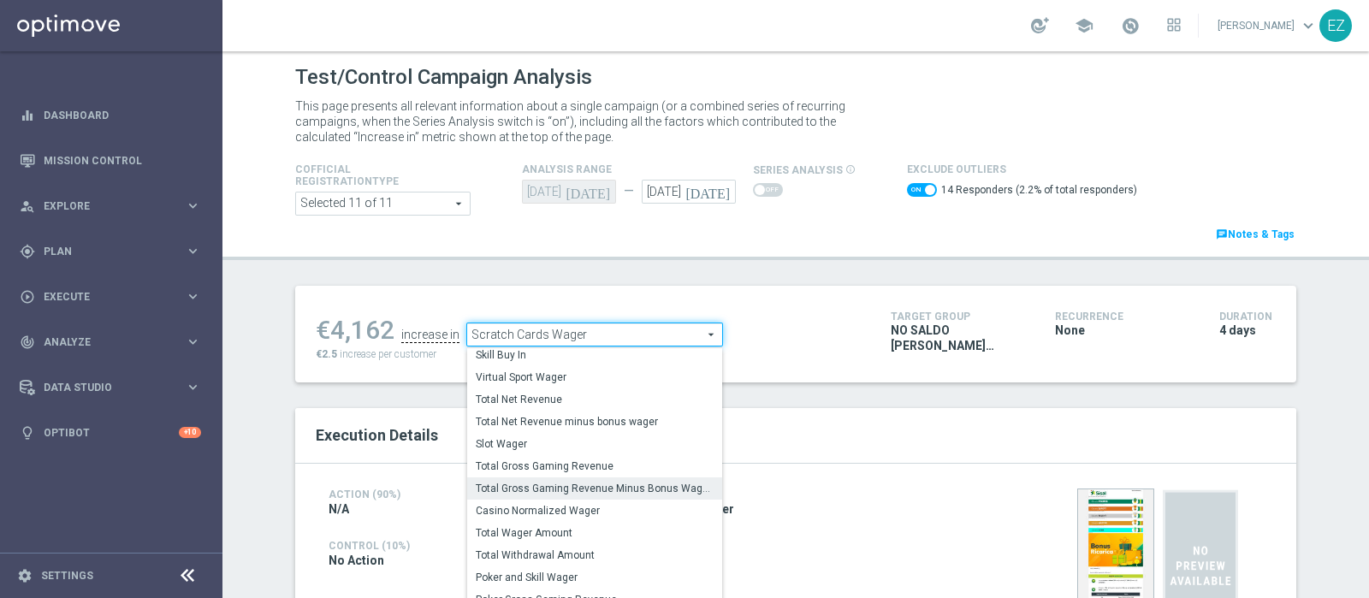
click at [612, 488] on span "Total Gross Gaming Revenue Minus Bonus Wagared" at bounding box center [595, 489] width 238 height 14
checkbox input "false"
type input "Total Gross Gaming Revenue Minus Bonus Wagared"
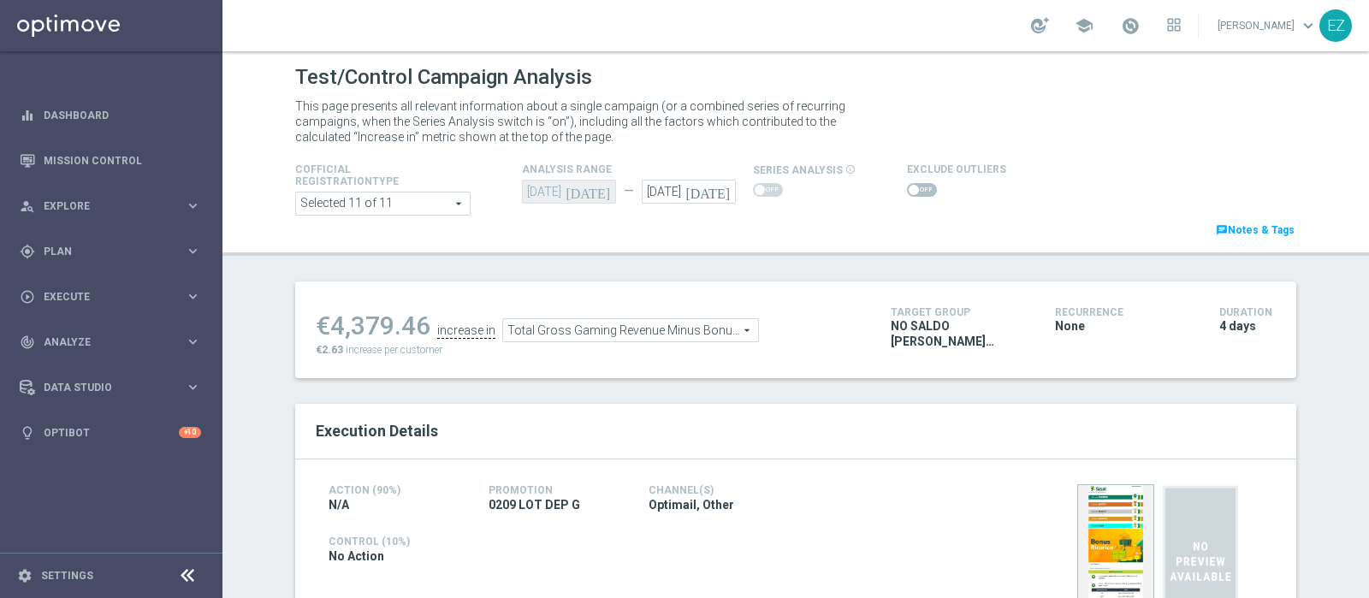
click at [894, 175] on div "Exclude Outliers" at bounding box center [1065, 179] width 342 height 41
click at [919, 194] on span at bounding box center [922, 190] width 30 height 14
click at [919, 194] on input "checkbox" at bounding box center [922, 190] width 30 height 14
checkbox input "true"
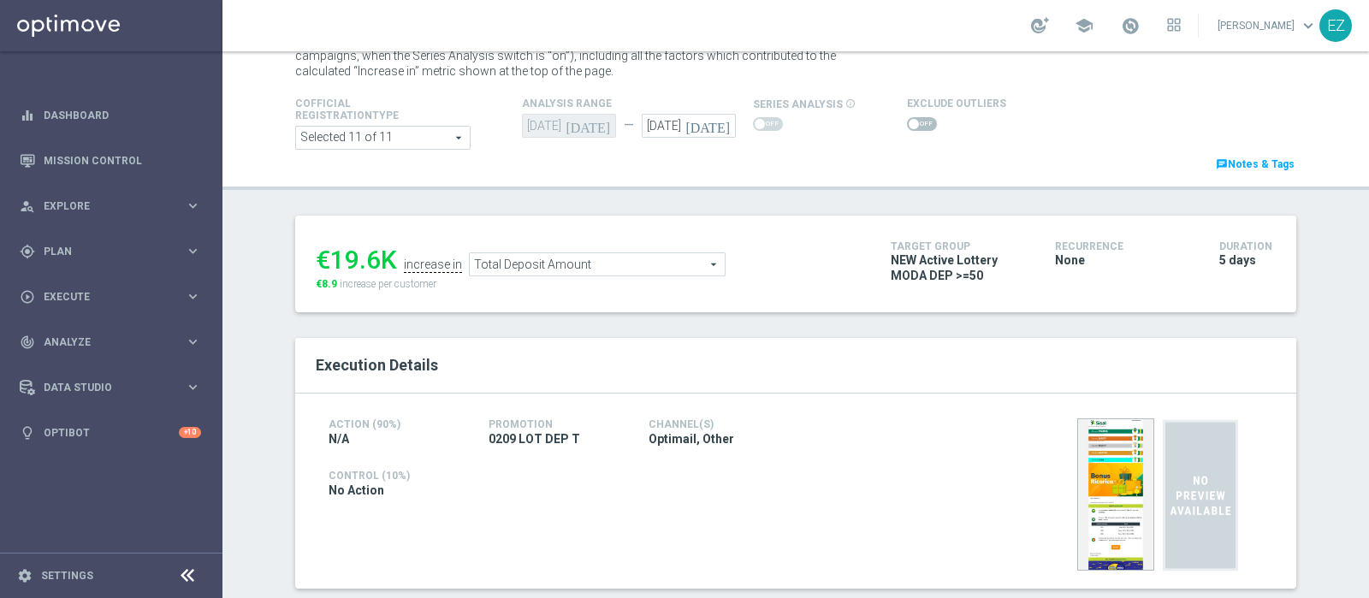
scroll to position [27, 0]
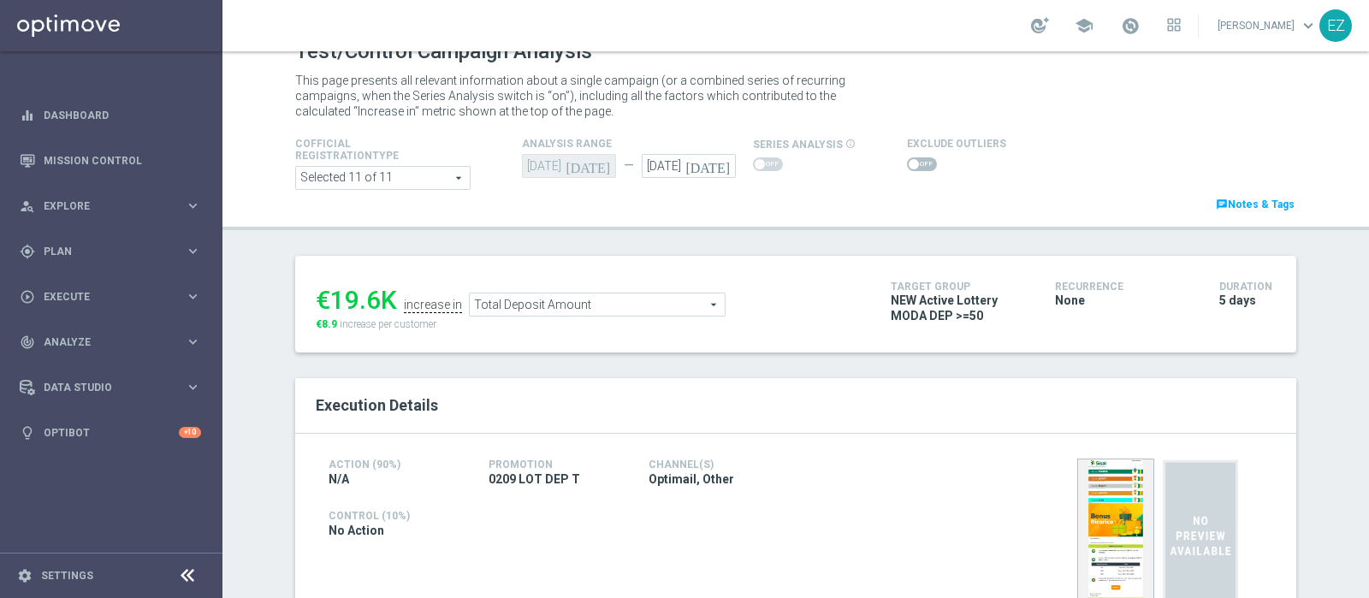
click at [911, 164] on span at bounding box center [922, 164] width 30 height 14
click at [911, 164] on input "checkbox" at bounding box center [922, 164] width 30 height 14
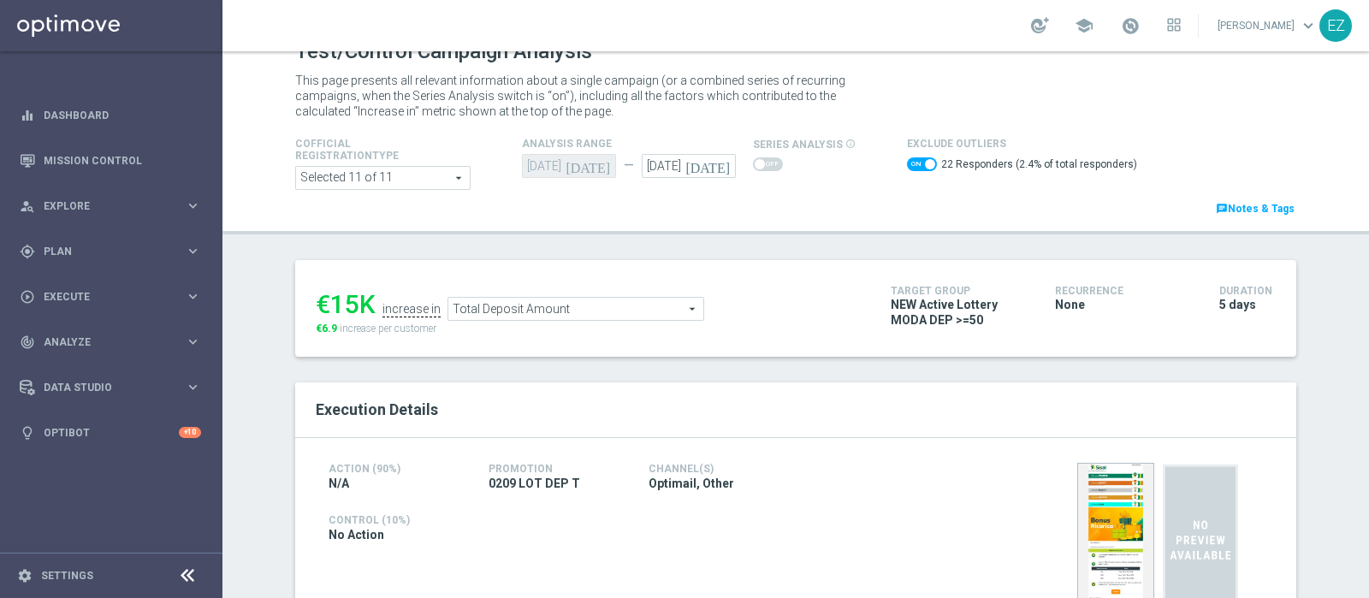
click at [593, 309] on span "Total Deposit Amount" at bounding box center [575, 309] width 255 height 22
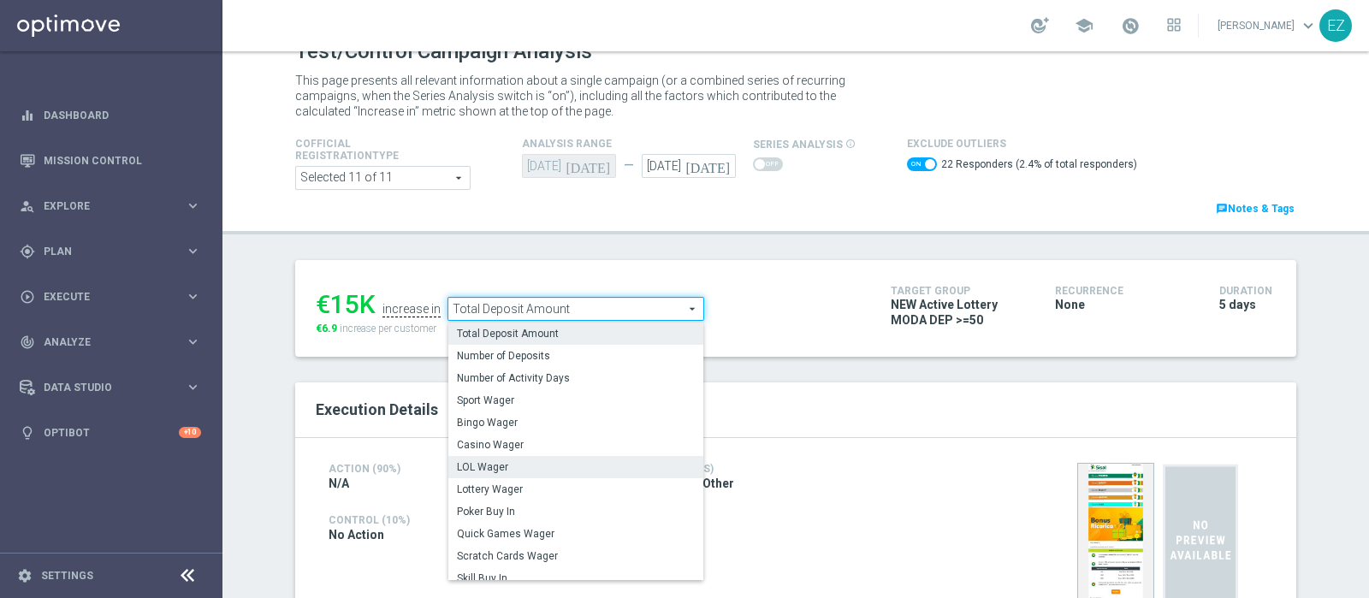
click at [553, 467] on span "LOL Wager" at bounding box center [576, 467] width 238 height 14
checkbox input "false"
type input "LOL Wager"
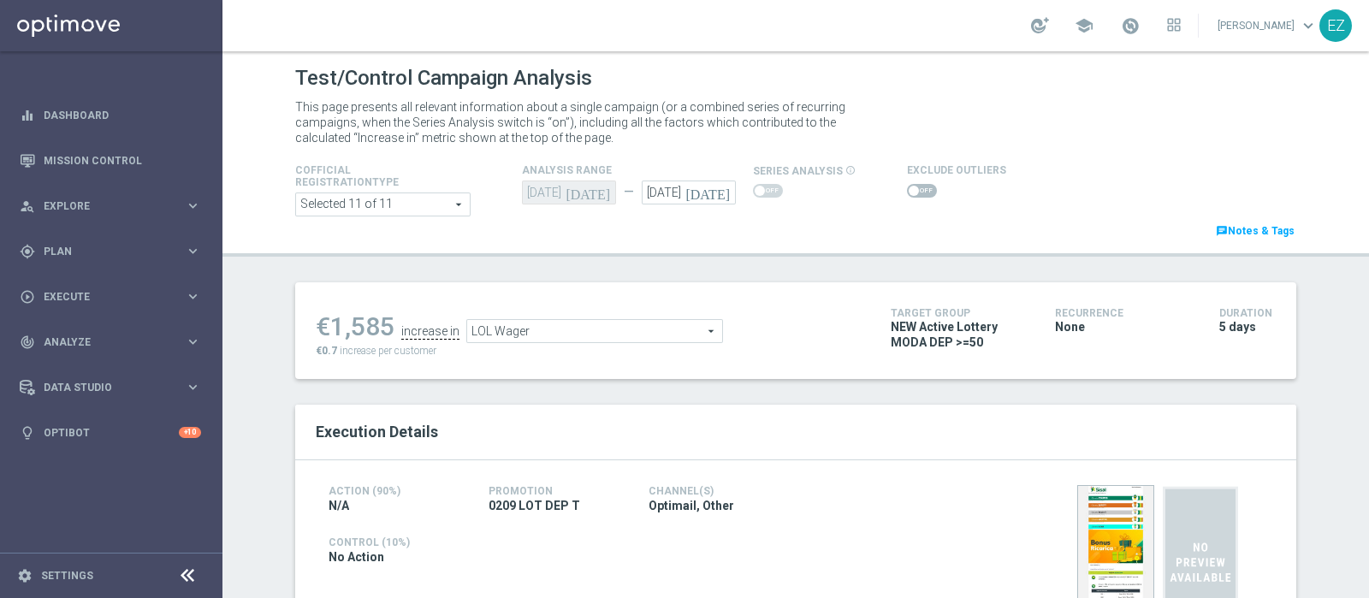
click at [907, 181] on div at bounding box center [956, 191] width 99 height 21
click at [909, 192] on span at bounding box center [914, 191] width 10 height 10
click at [907, 192] on input "checkbox" at bounding box center [922, 191] width 30 height 14
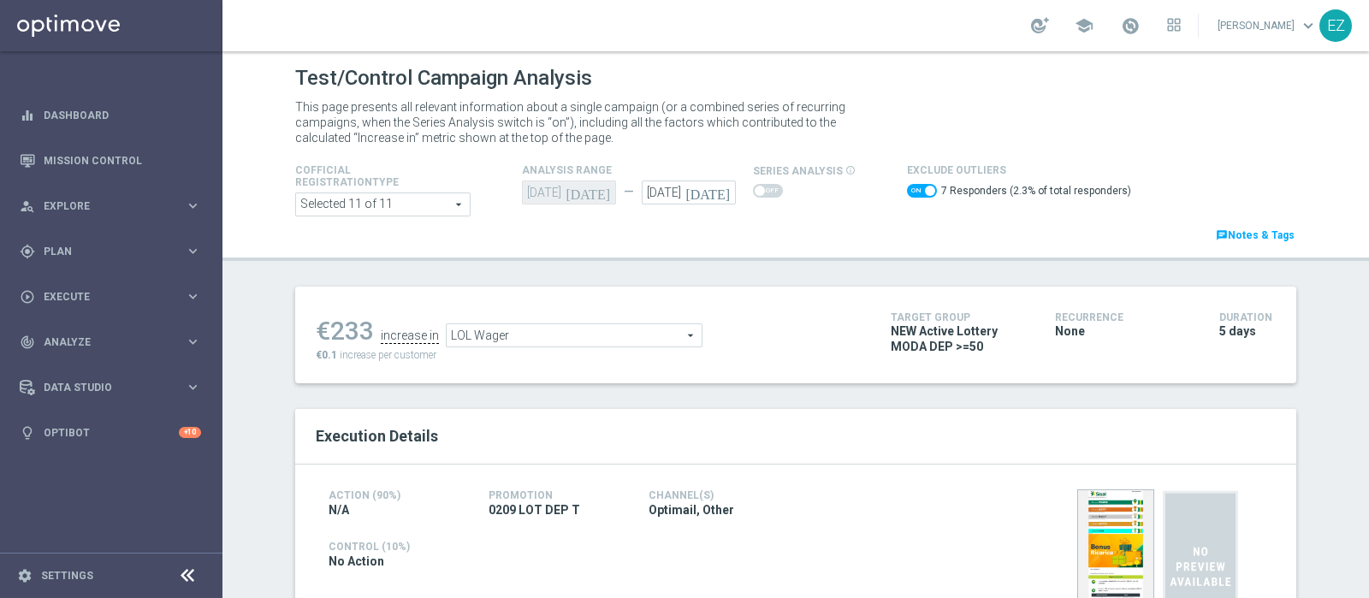
click at [585, 318] on ul "€233 increase in LOL Wager LOL Wager arrow_drop_down search" at bounding box center [590, 327] width 558 height 40
click at [573, 339] on span "LOL Wager" at bounding box center [574, 335] width 255 height 22
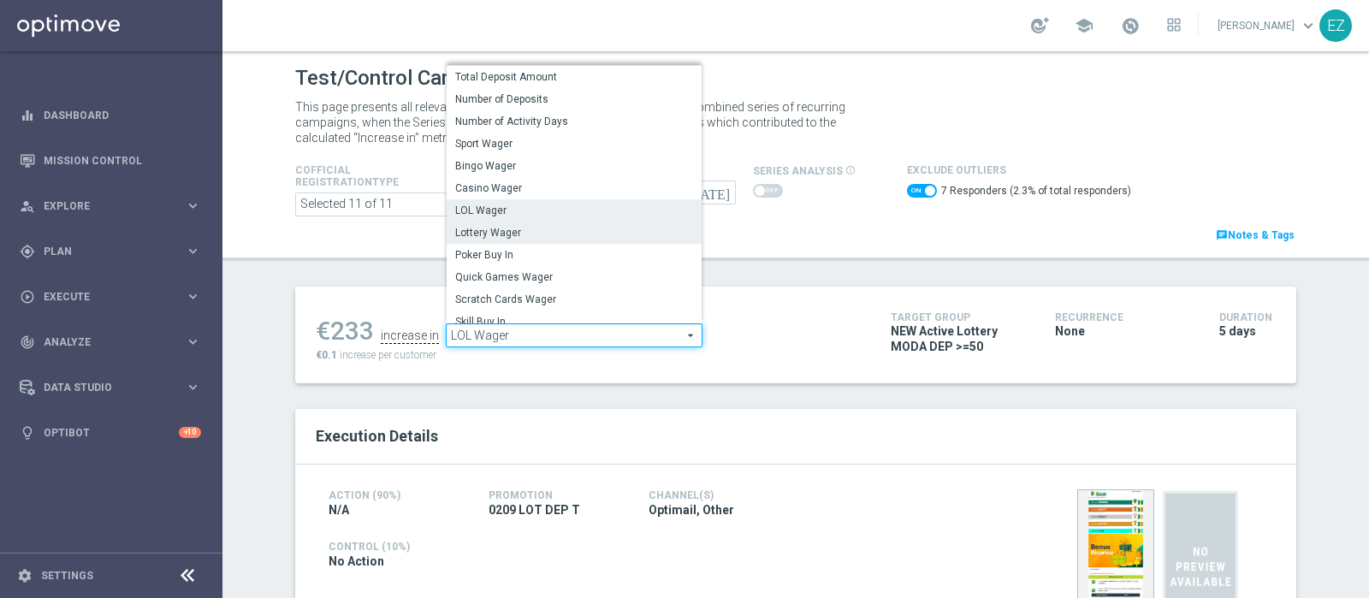
click at [500, 226] on span "Lottery Wager" at bounding box center [574, 233] width 238 height 14
checkbox input "false"
type input "Lottery Wager"
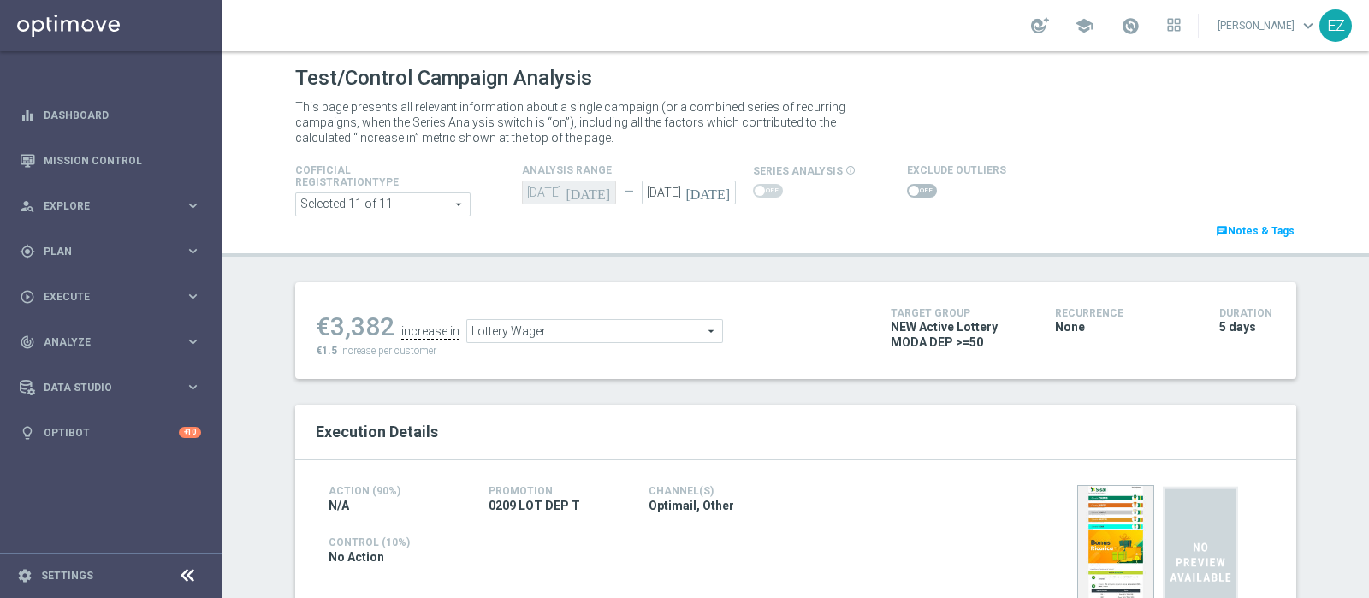
click at [911, 186] on span at bounding box center [922, 191] width 30 height 14
click at [911, 186] on input "checkbox" at bounding box center [922, 191] width 30 height 14
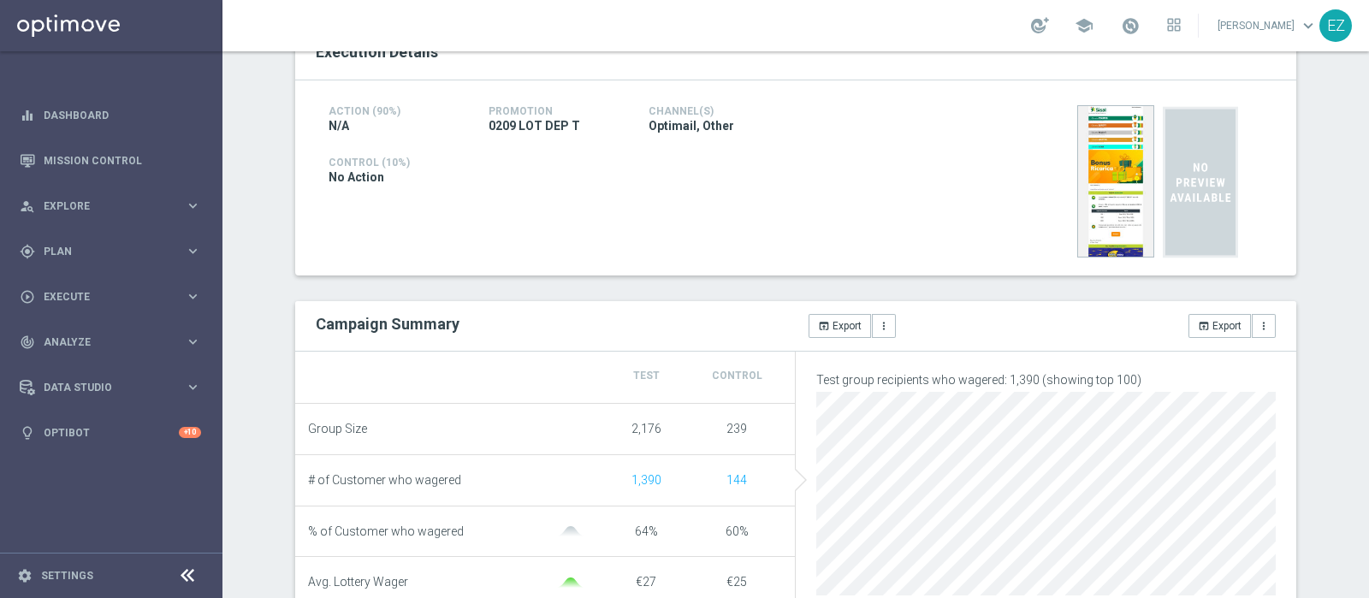
scroll to position [170, 0]
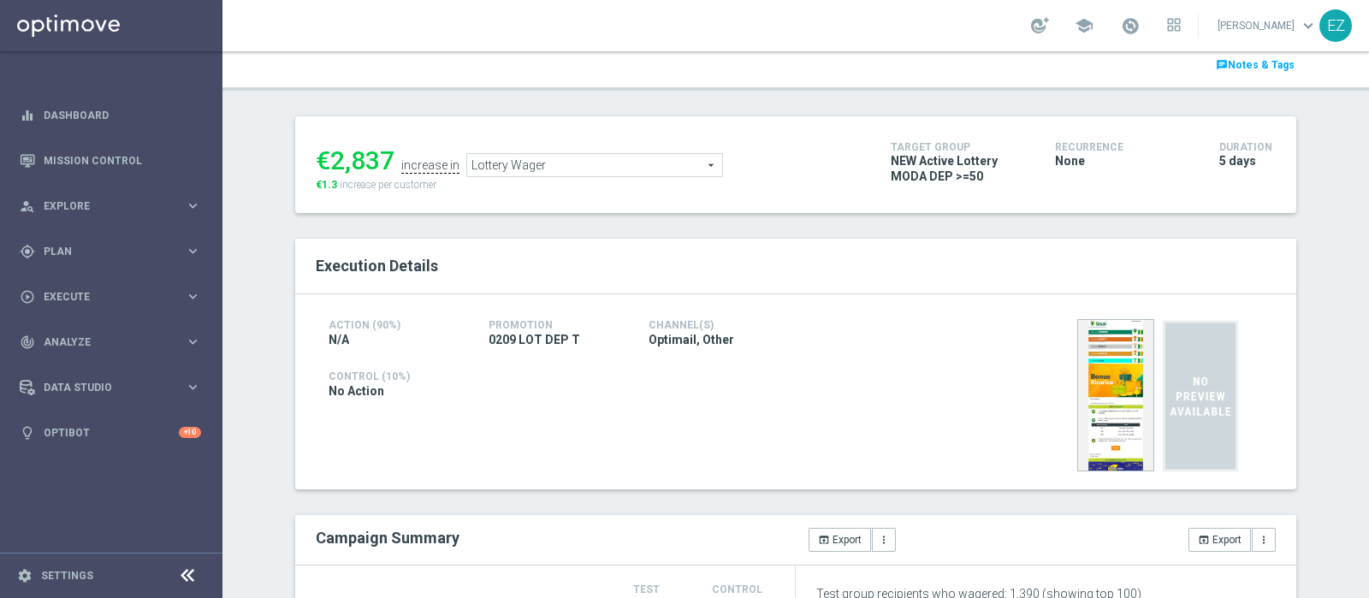
click at [687, 170] on span "Lottery Wager" at bounding box center [594, 165] width 255 height 22
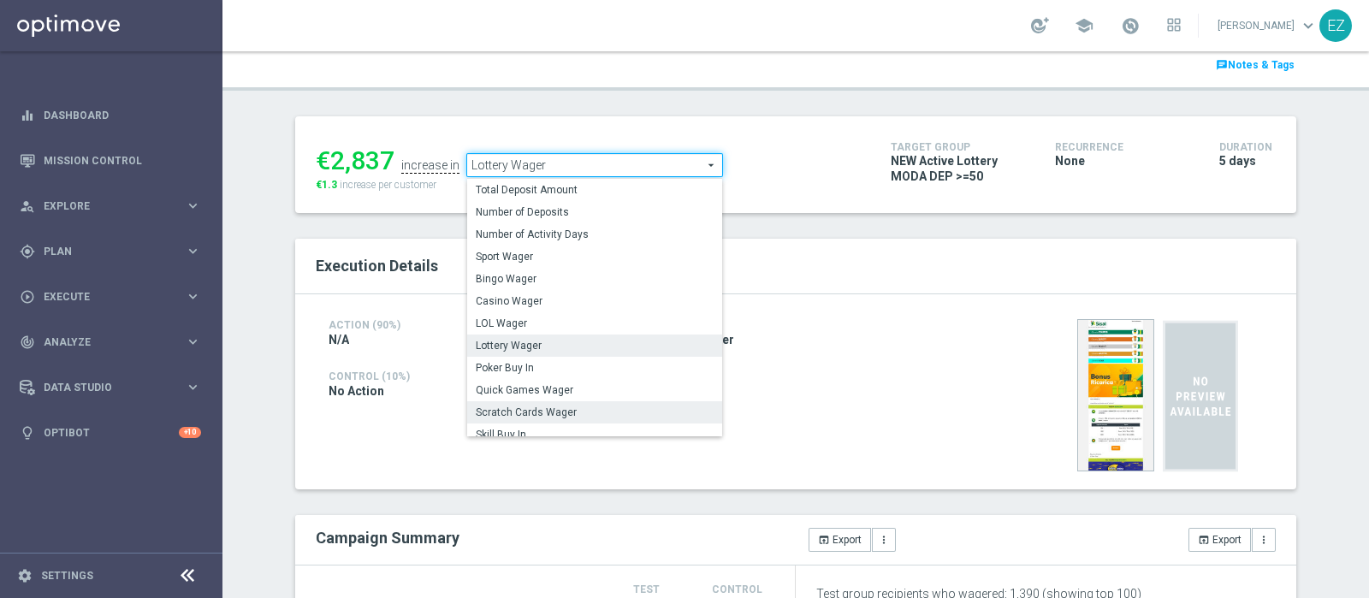
click at [563, 409] on span "Scratch Cards Wager" at bounding box center [595, 412] width 238 height 14
checkbox input "false"
type input "Scratch Cards Wager"
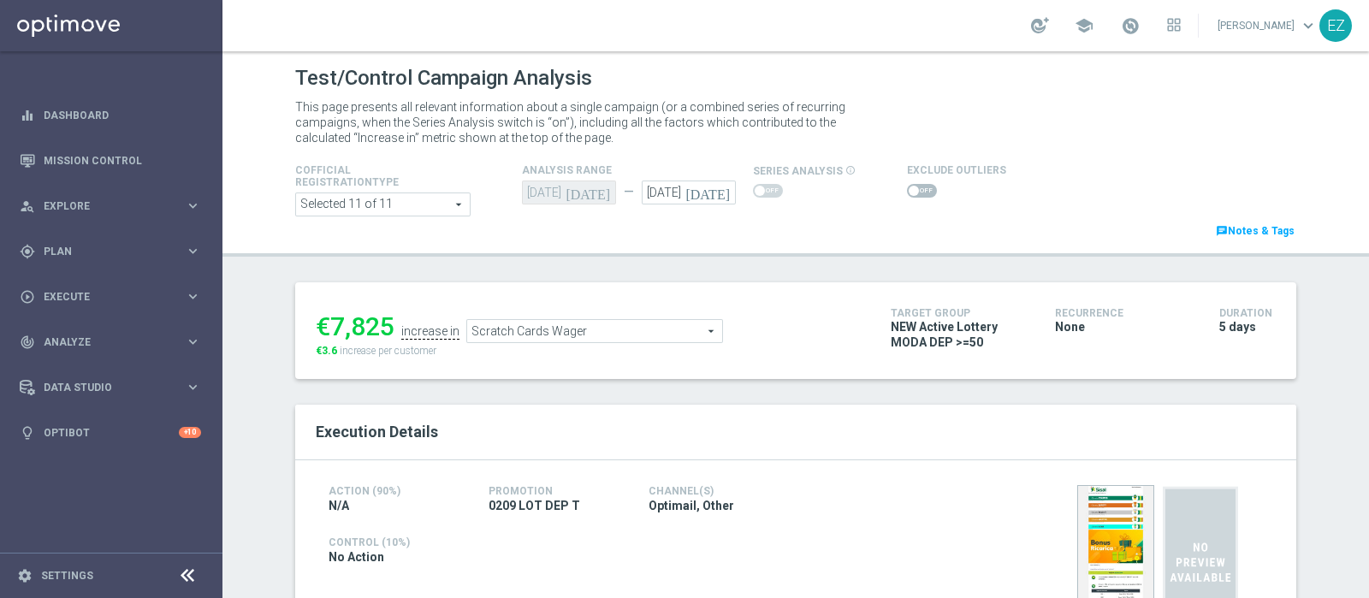
click at [894, 189] on div "Exclude Outliers" at bounding box center [1065, 180] width 342 height 41
click at [907, 192] on span at bounding box center [922, 191] width 30 height 14
click at [907, 192] on input "checkbox" at bounding box center [922, 191] width 30 height 14
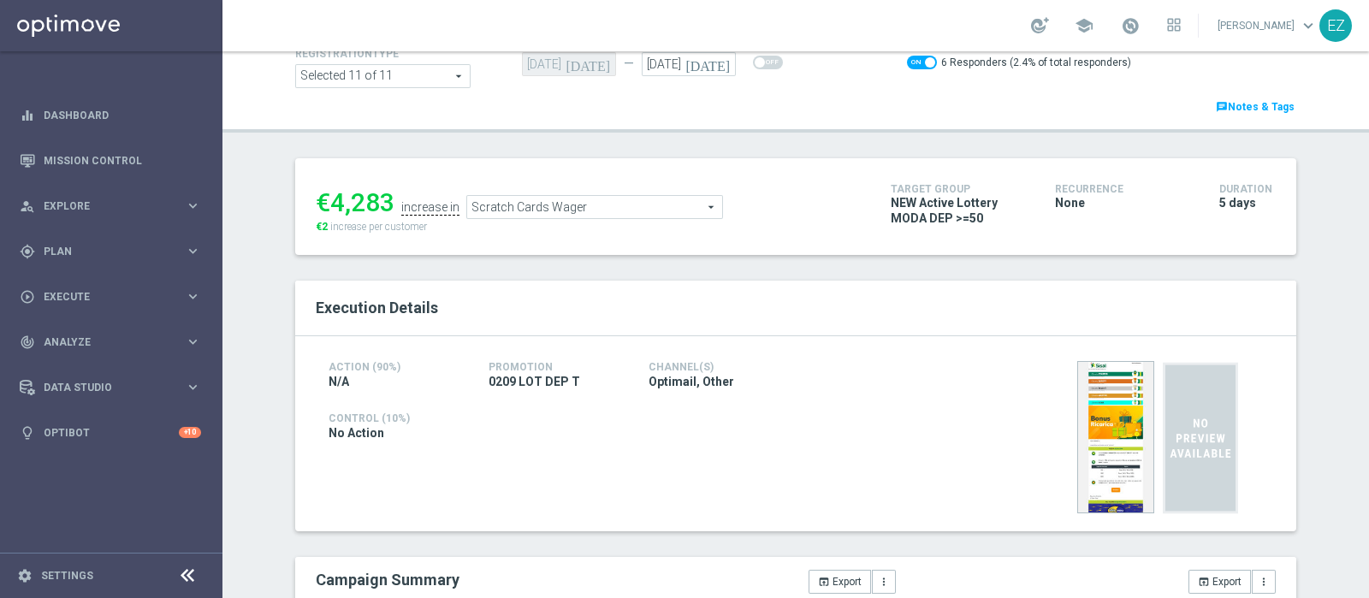
scroll to position [92, 0]
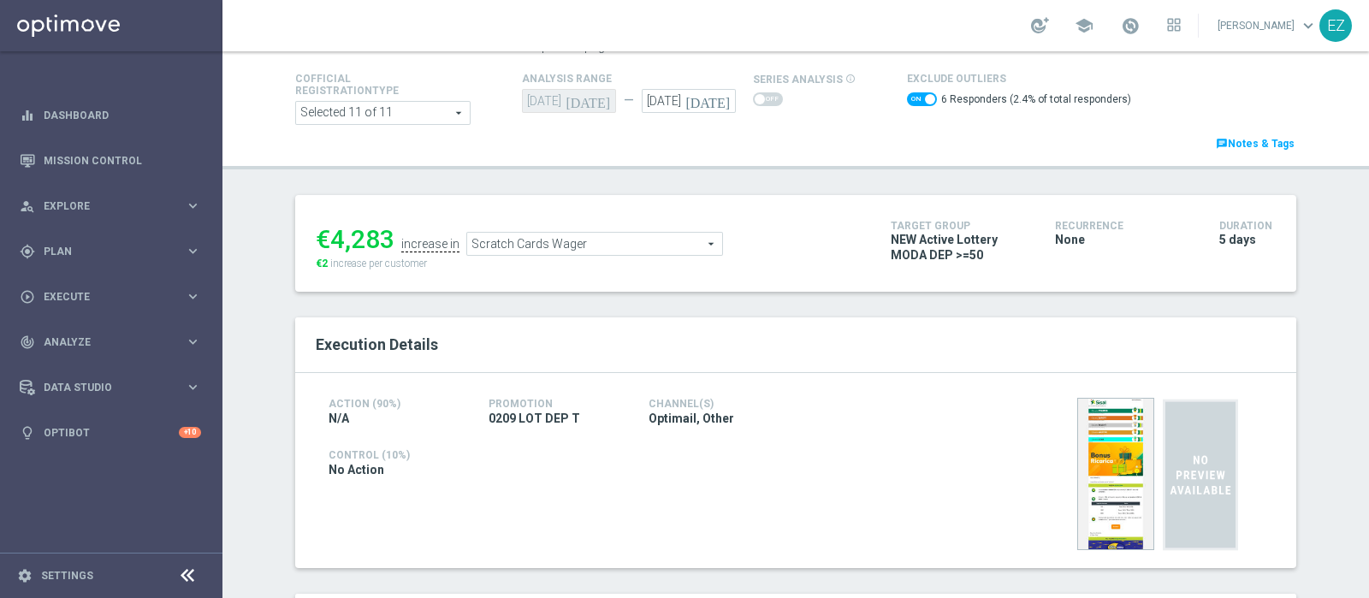
click at [573, 243] on span "Scratch Cards Wager" at bounding box center [594, 244] width 255 height 22
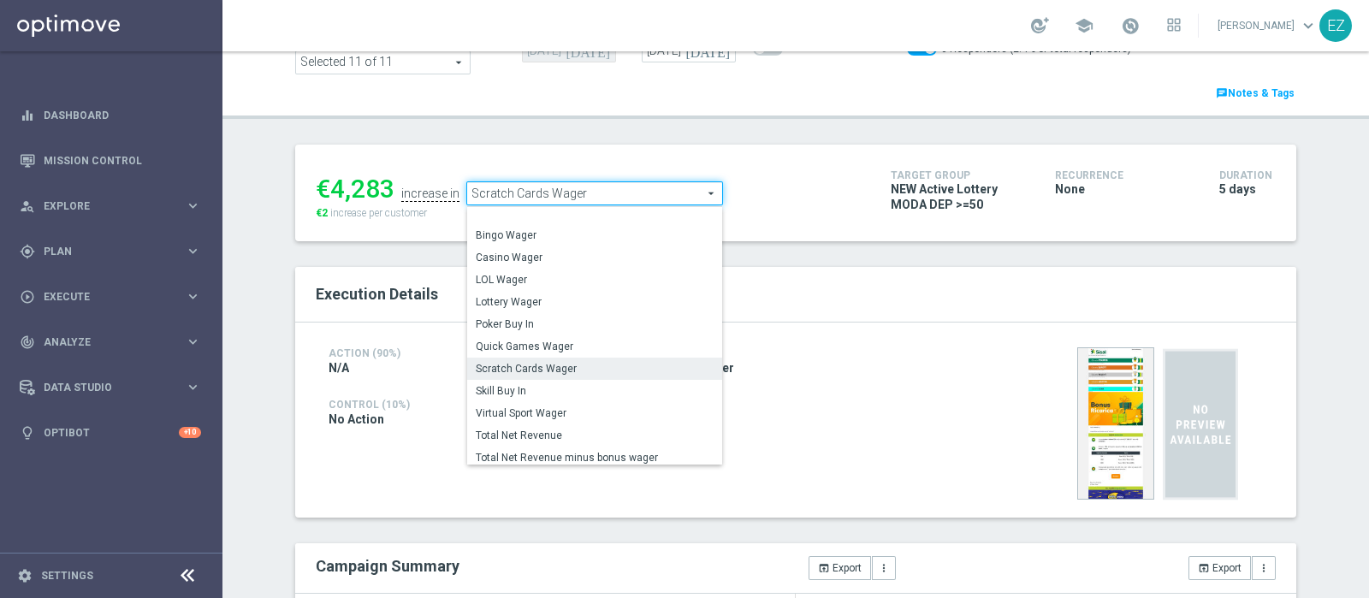
scroll to position [245, 0]
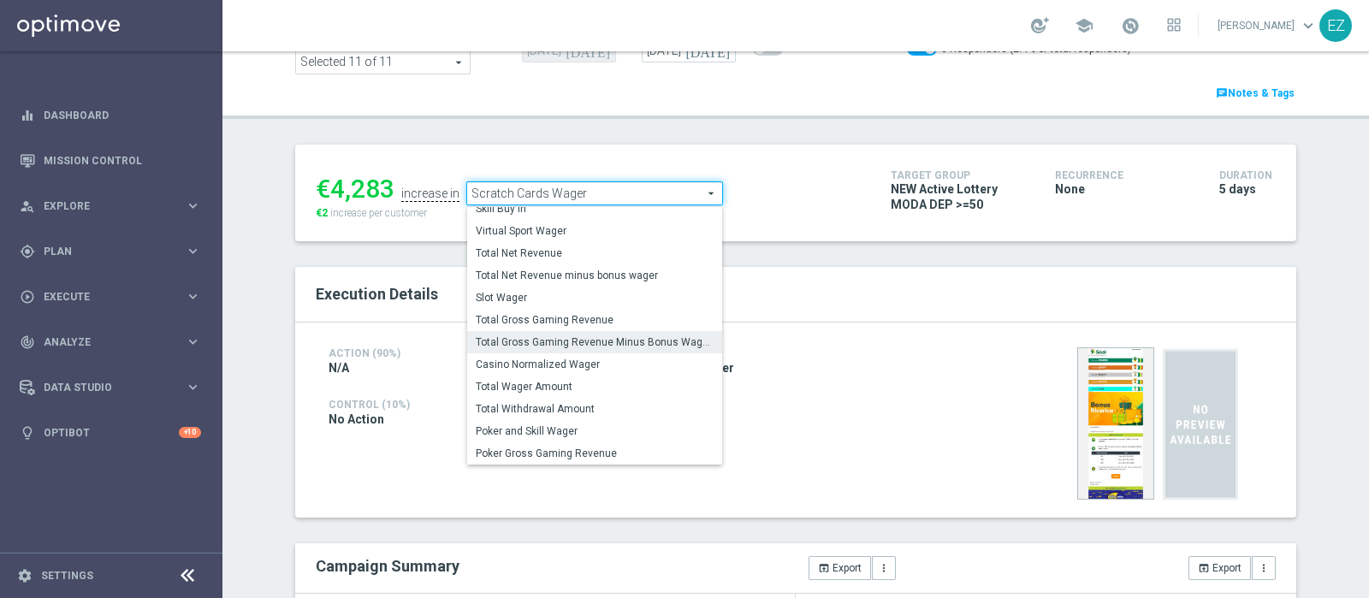
click at [604, 345] on span "Total Gross Gaming Revenue Minus Bonus Wagared" at bounding box center [595, 342] width 238 height 14
checkbox input "false"
type input "Total Gross Gaming Revenue Minus Bonus Wagared"
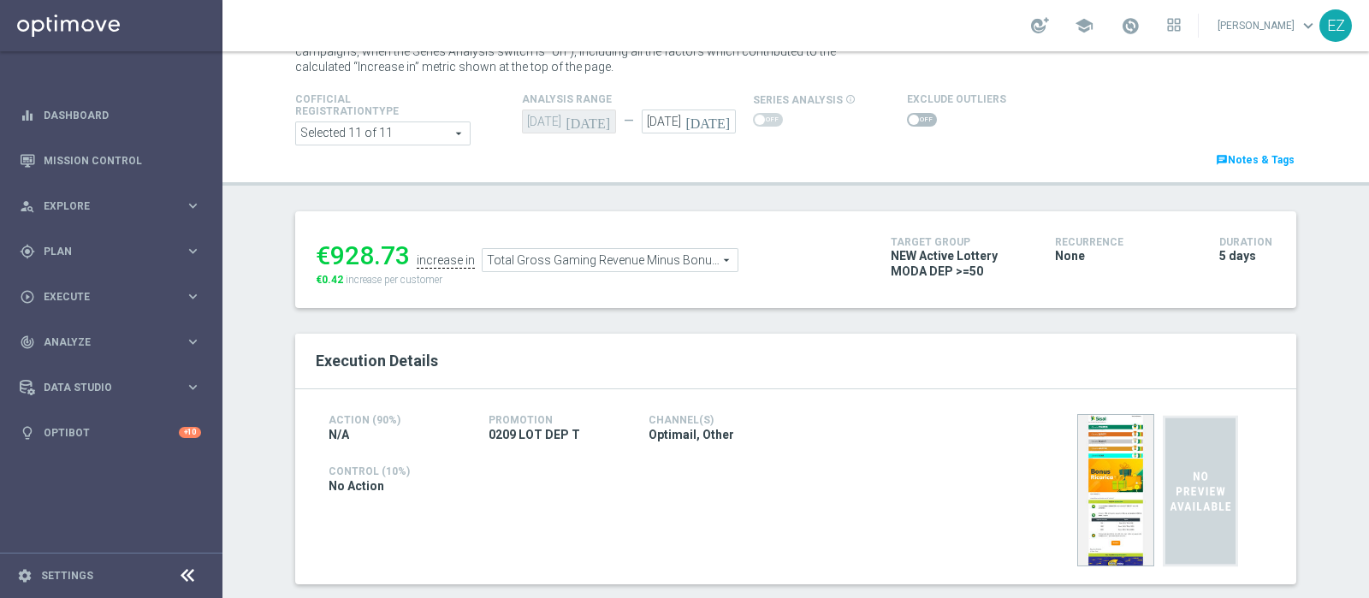
scroll to position [92, 0]
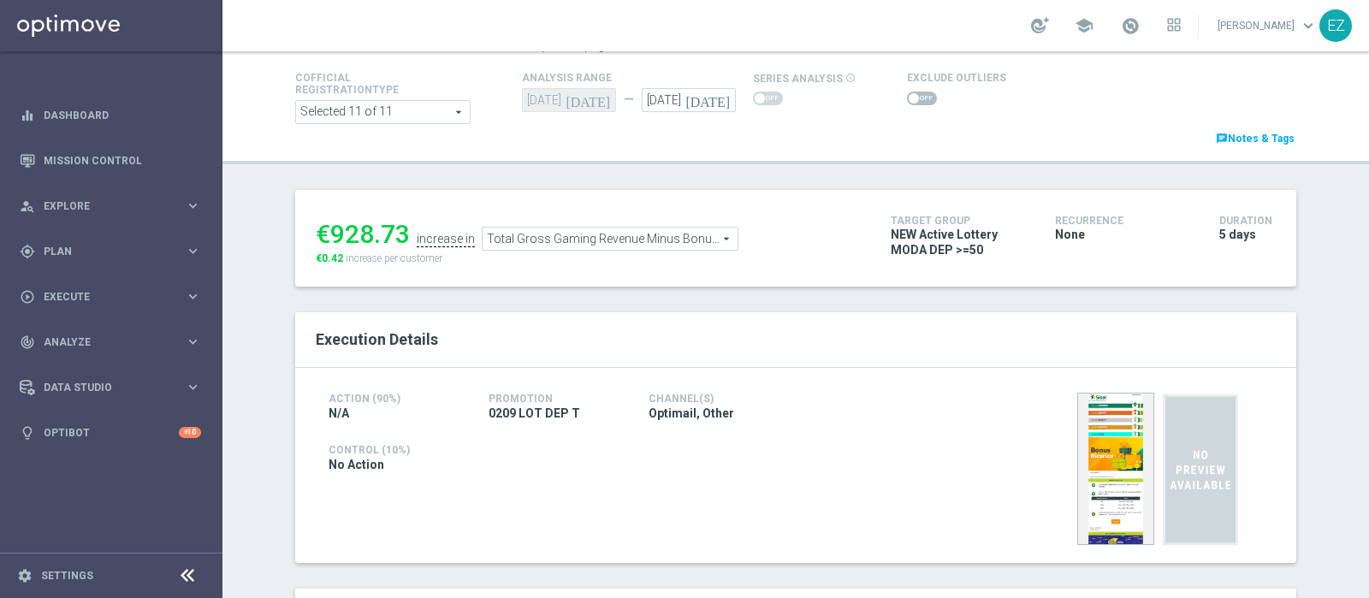
click at [907, 98] on span at bounding box center [922, 99] width 30 height 14
click at [907, 98] on input "checkbox" at bounding box center [922, 99] width 30 height 14
checkbox input "true"
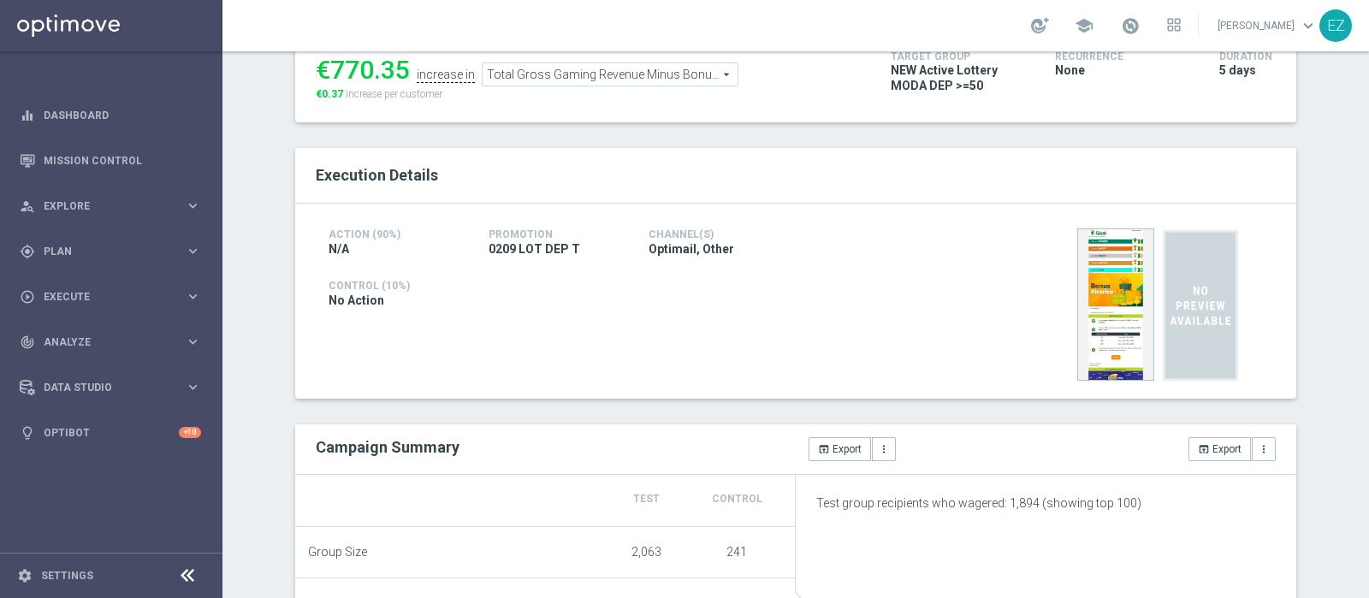
scroll to position [134, 0]
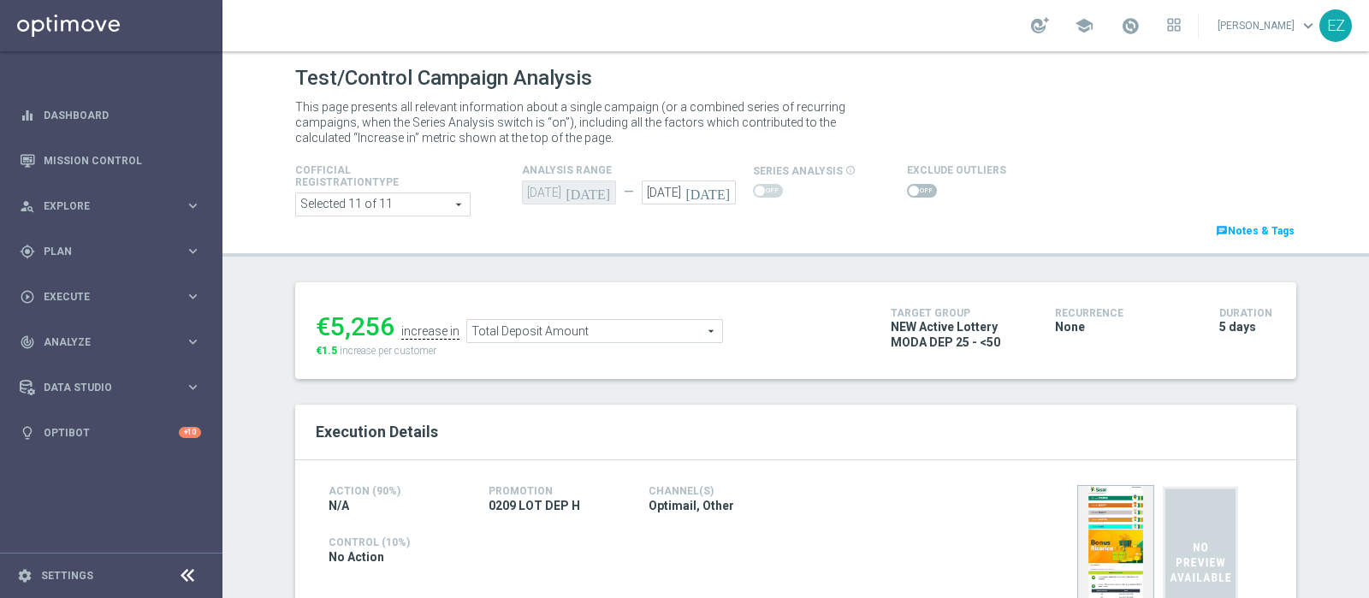
click at [909, 194] on span at bounding box center [914, 191] width 10 height 10
click at [907, 194] on input "checkbox" at bounding box center [922, 191] width 30 height 14
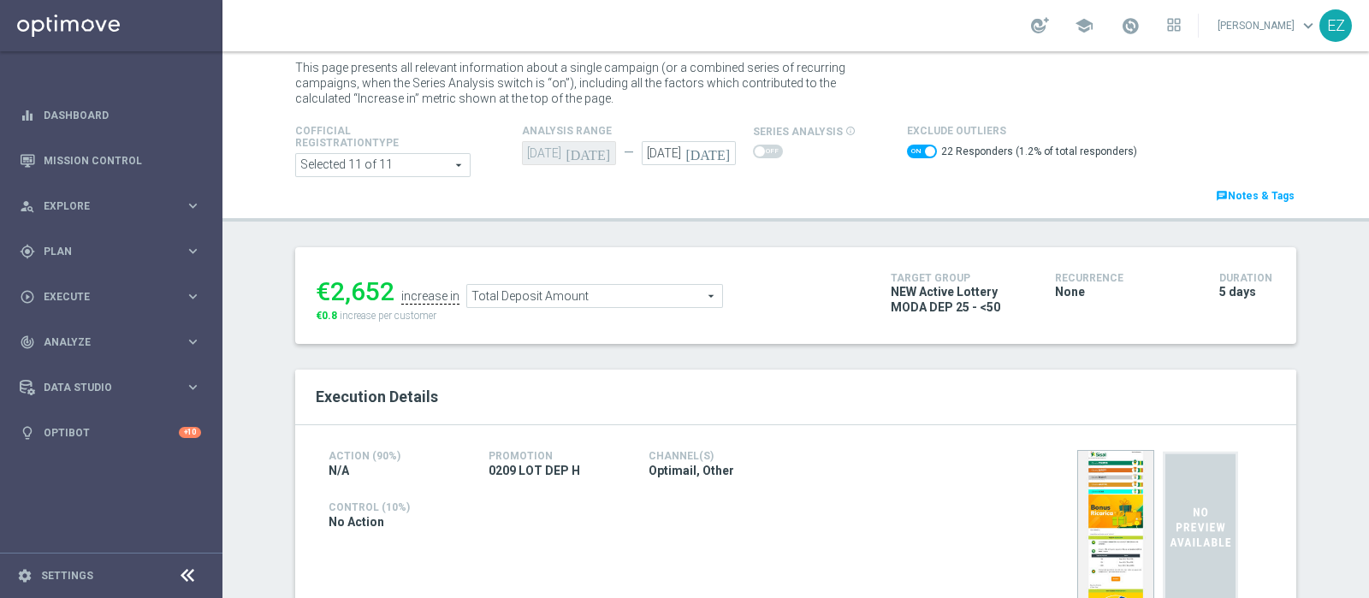
scroll to position [79, 0]
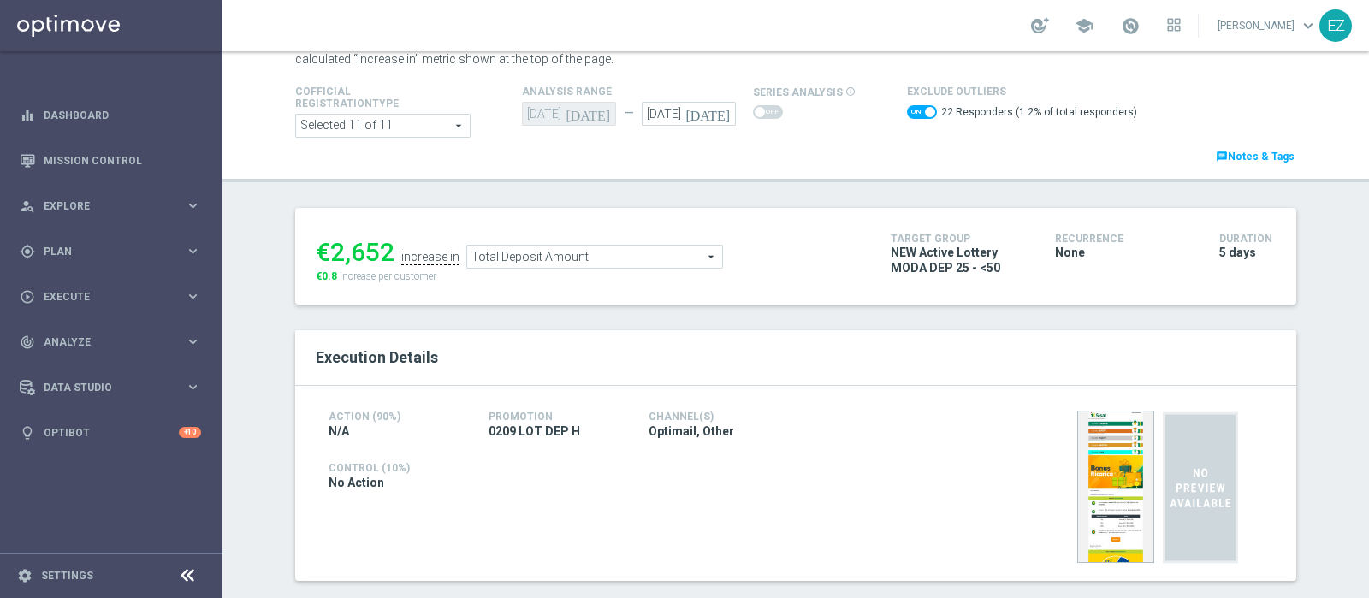
click at [651, 255] on span "Total Deposit Amount" at bounding box center [594, 257] width 255 height 22
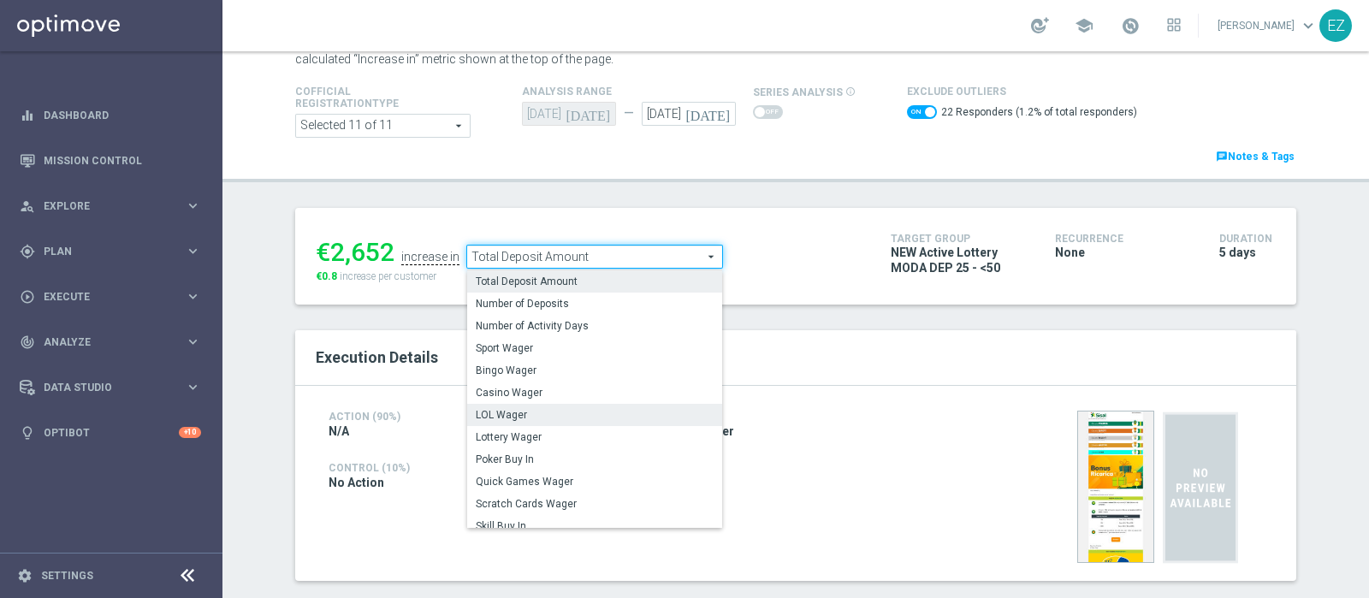
click at [573, 412] on span "LOL Wager" at bounding box center [595, 415] width 238 height 14
checkbox input "false"
type input "LOL Wager"
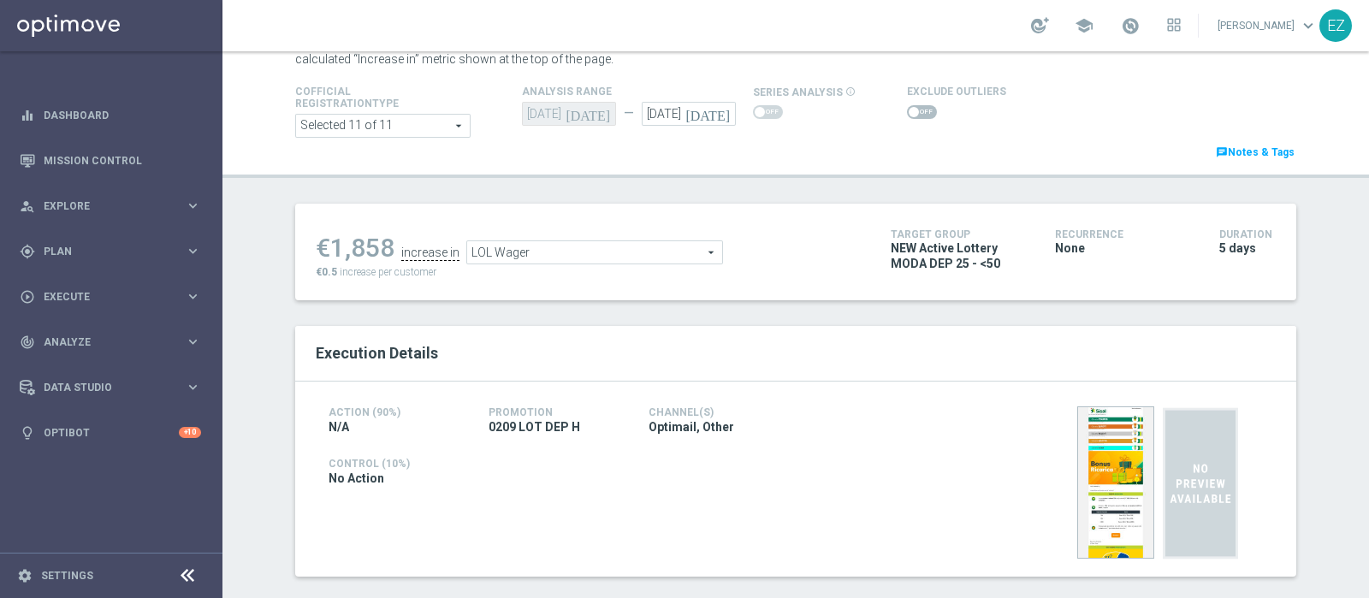
click at [907, 119] on div at bounding box center [956, 112] width 99 height 21
click at [907, 110] on span at bounding box center [922, 112] width 30 height 14
click at [907, 110] on input "checkbox" at bounding box center [922, 112] width 30 height 14
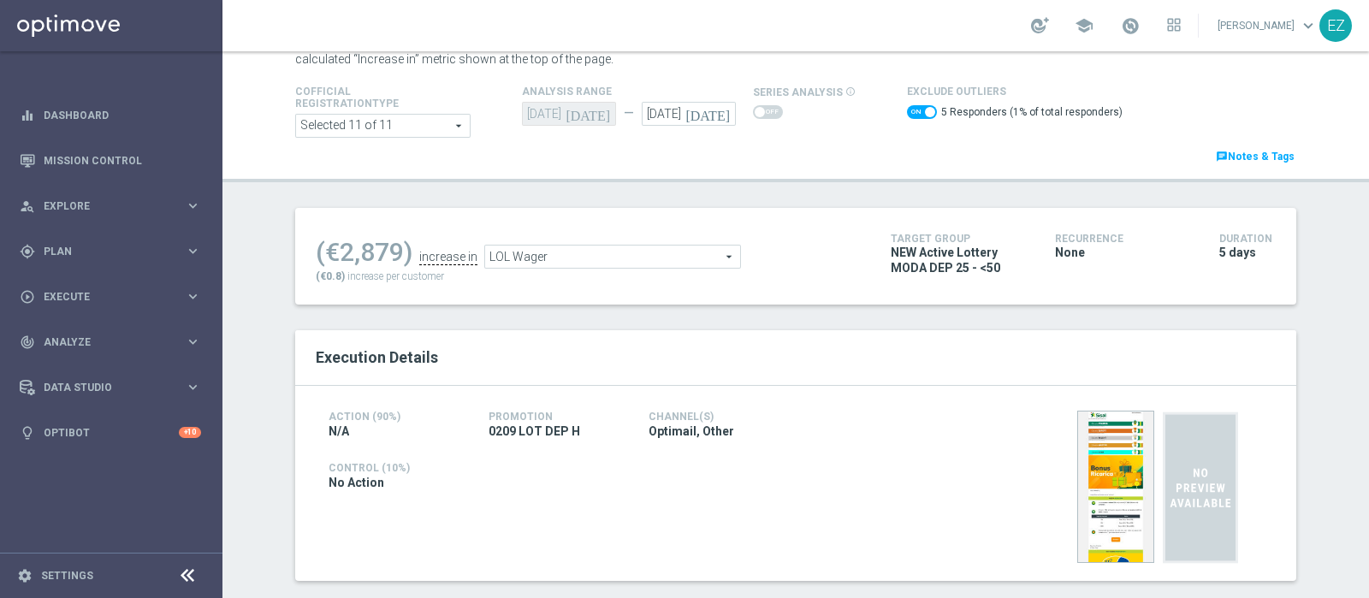
click at [646, 251] on span "LOL Wager" at bounding box center [612, 257] width 255 height 22
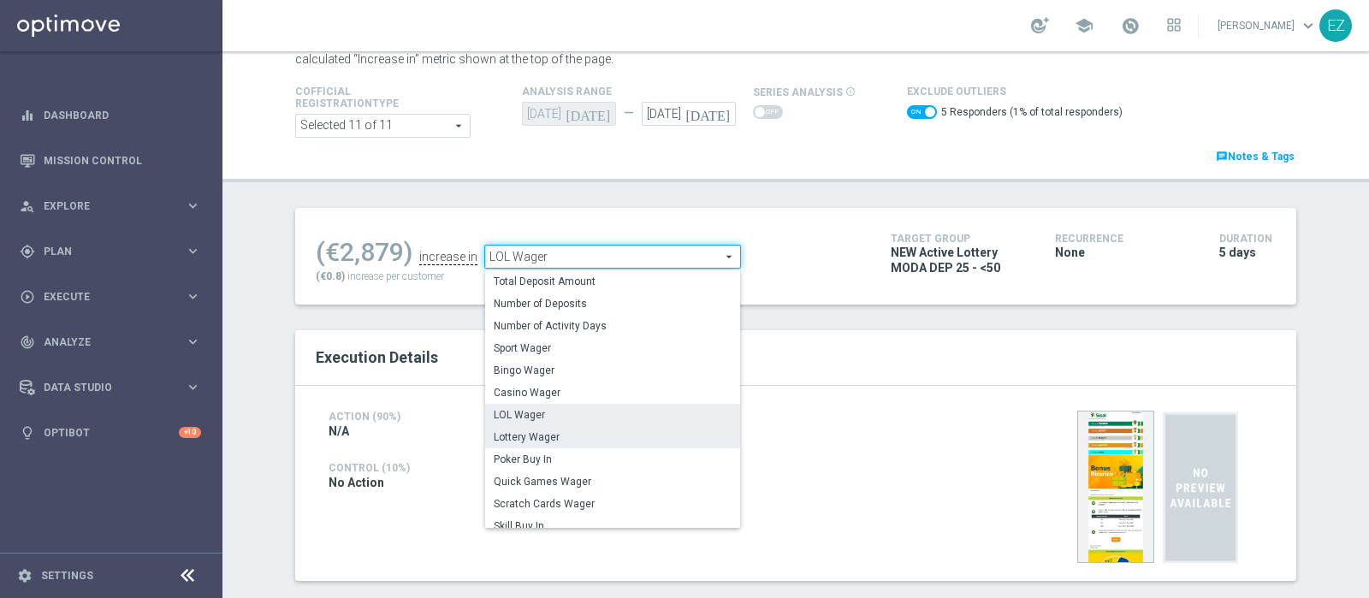
click at [569, 434] on span "Lottery Wager" at bounding box center [613, 437] width 238 height 14
checkbox input "false"
type input "Lottery Wager"
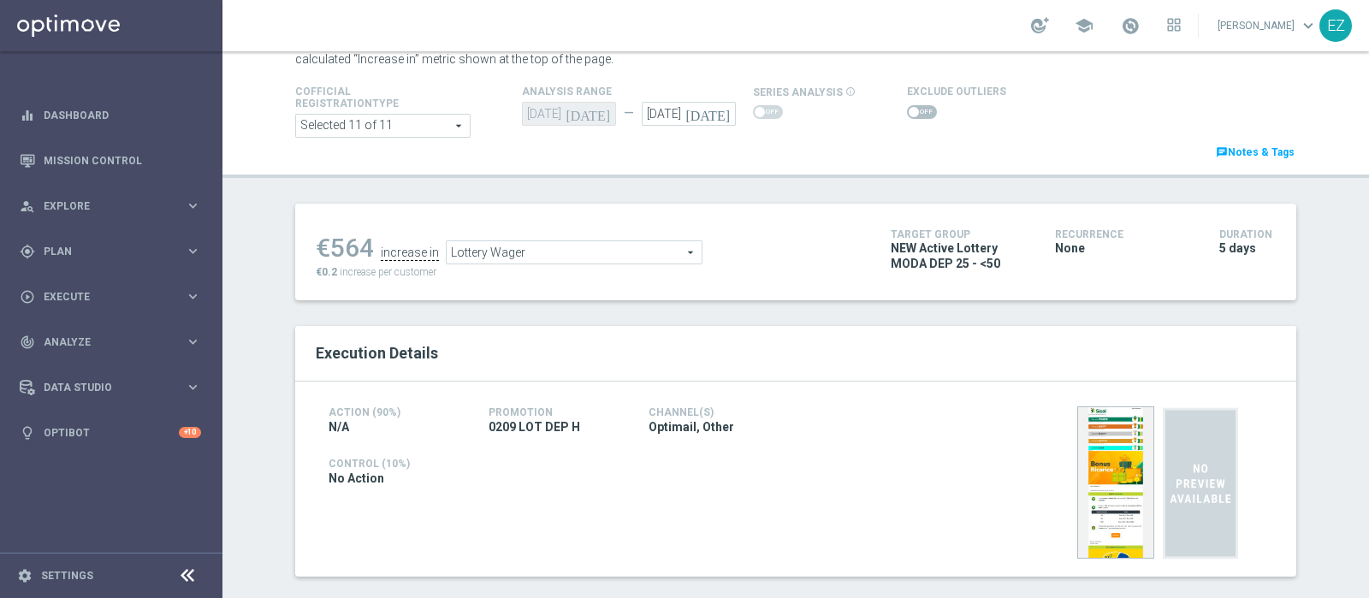
click at [907, 112] on span at bounding box center [922, 112] width 30 height 14
click at [907, 112] on input "checkbox" at bounding box center [922, 112] width 30 height 14
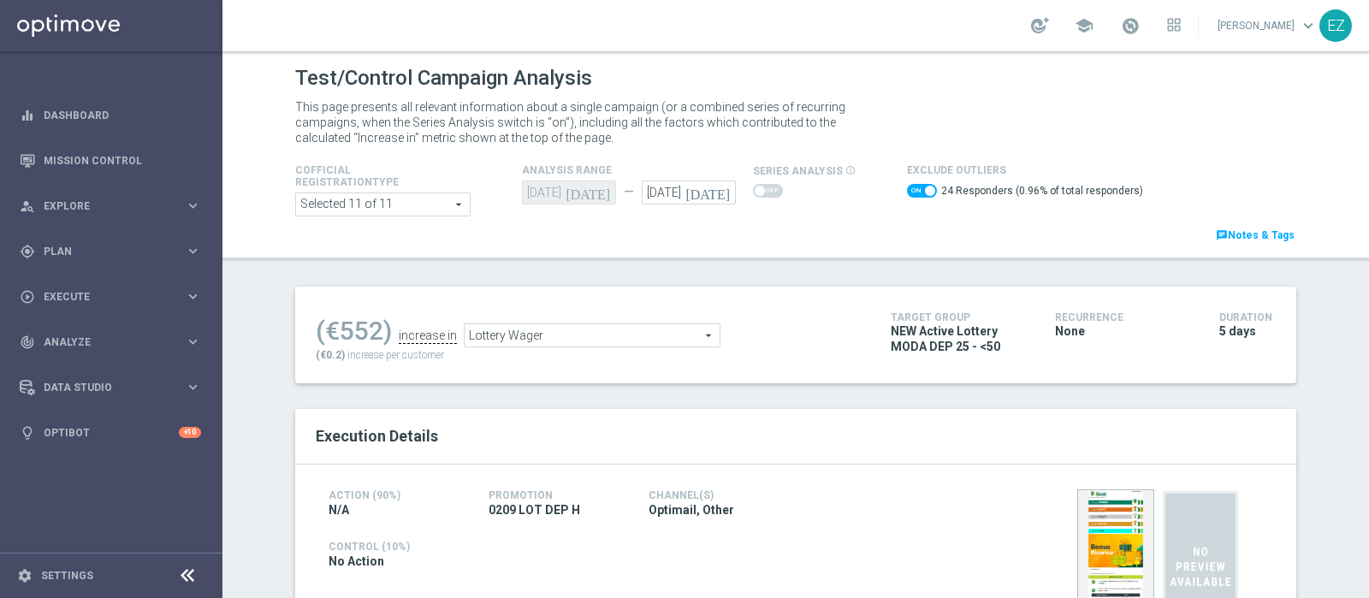
click at [659, 324] on span "Lottery Wager" at bounding box center [592, 335] width 255 height 22
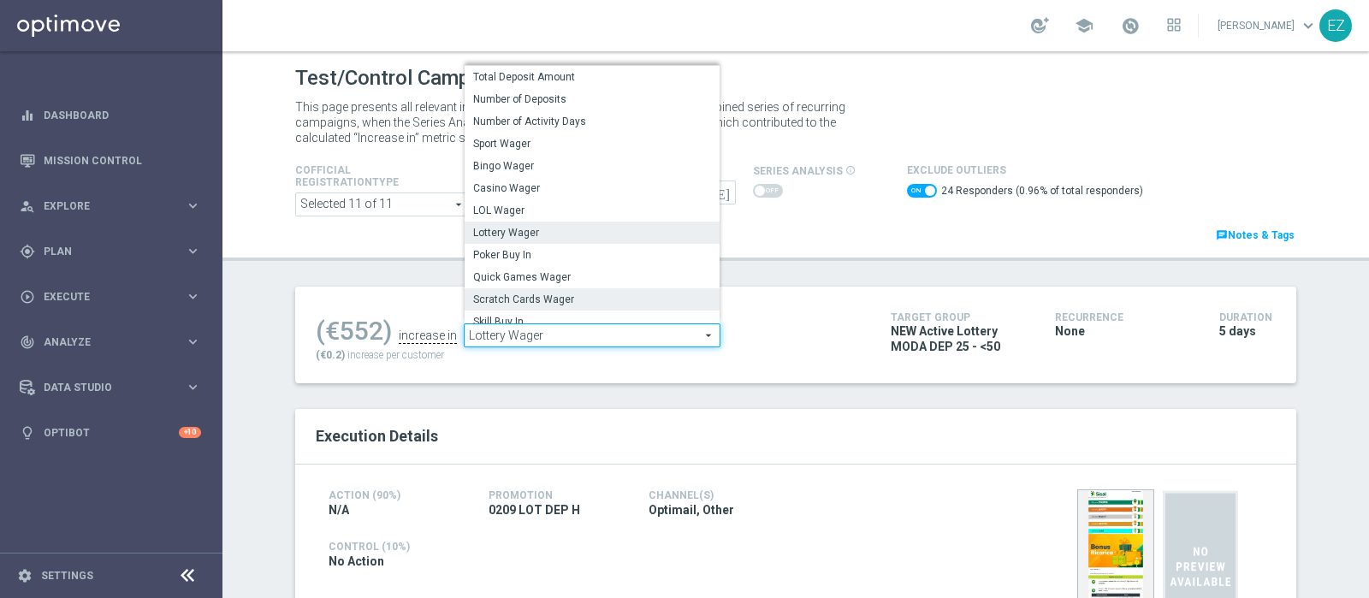
click at [507, 303] on span "Scratch Cards Wager" at bounding box center [592, 300] width 238 height 14
checkbox input "false"
type input "Scratch Cards Wager"
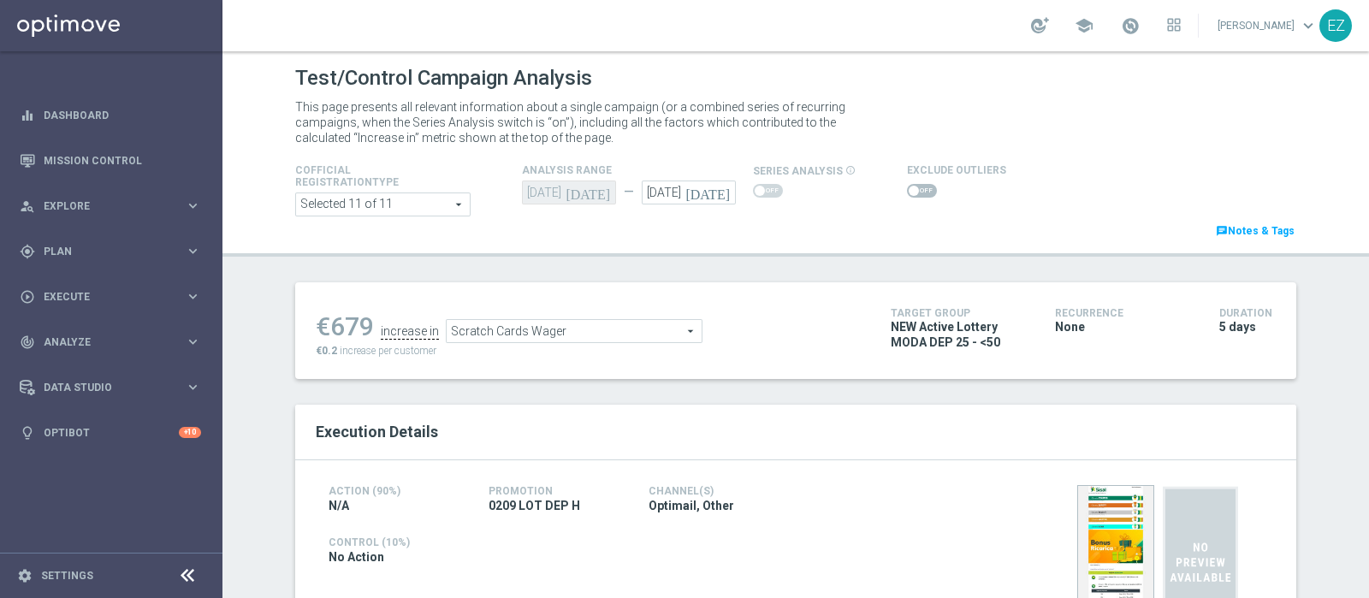
click at [909, 190] on span at bounding box center [914, 191] width 10 height 10
click at [907, 190] on input "checkbox" at bounding box center [922, 191] width 30 height 14
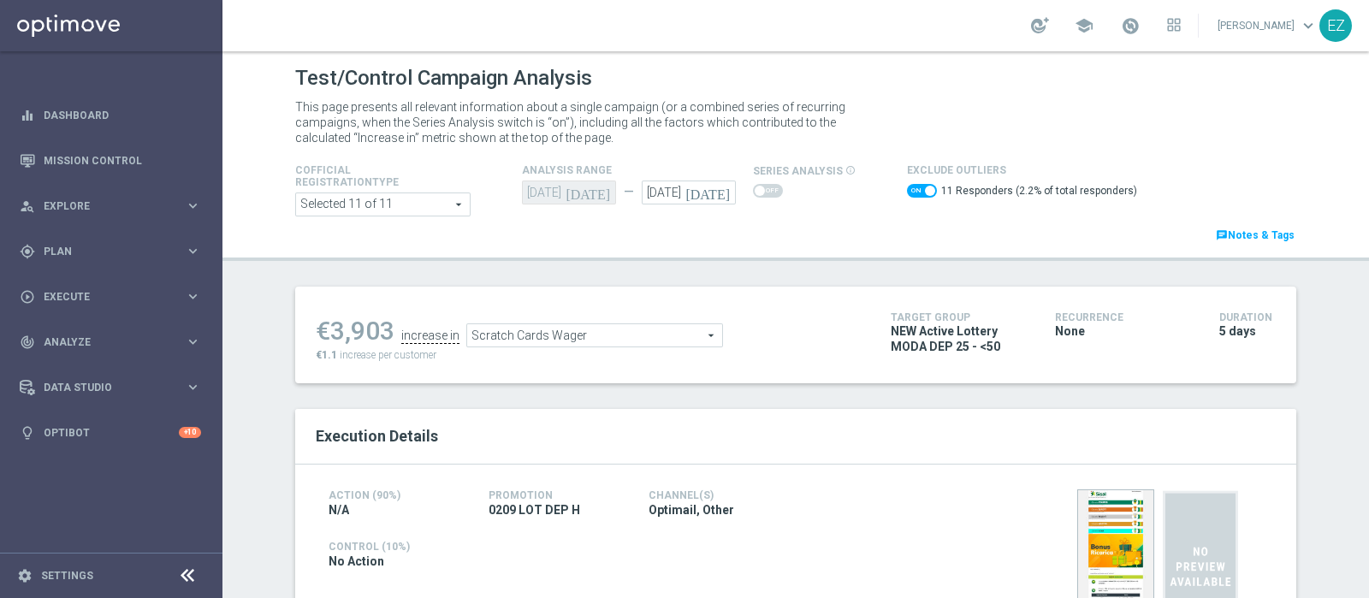
drag, startPoint x: 735, startPoint y: 292, endPoint x: 646, endPoint y: 356, distance: 109.7
click at [646, 356] on div "€3,903 increase in Scratch Cards Wager Scratch Cards Wager arrow_drop_down sear…" at bounding box center [590, 335] width 549 height 56
click at [638, 336] on span "Scratch Cards Wager" at bounding box center [594, 335] width 255 height 22
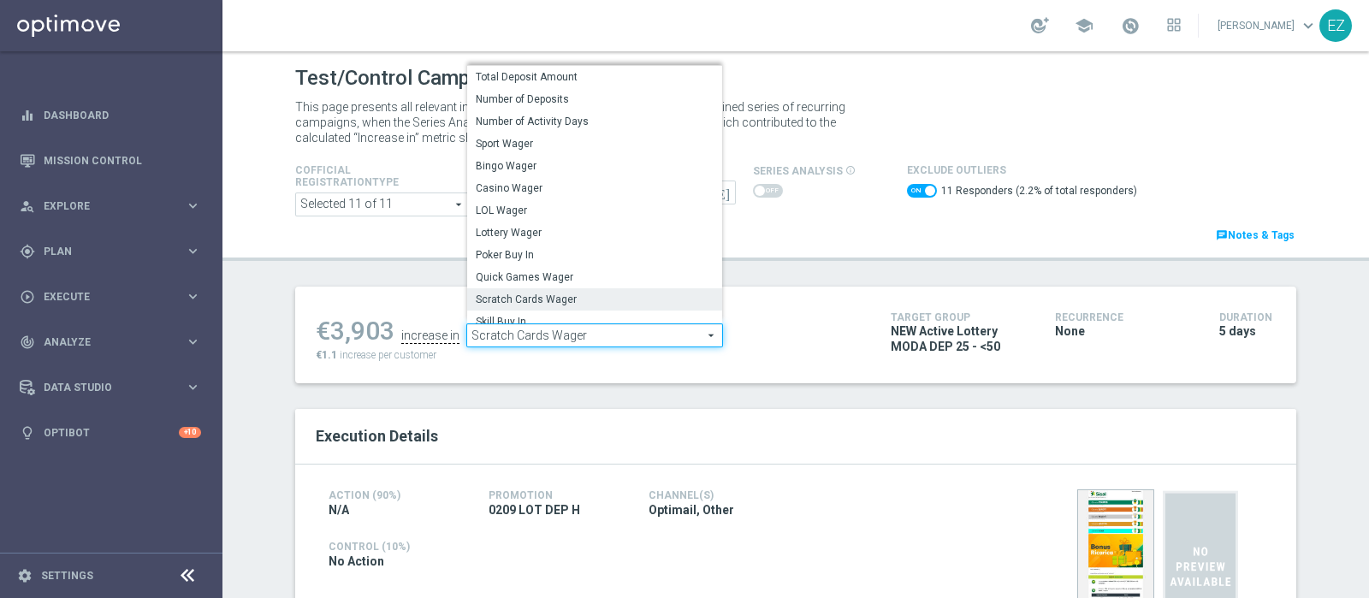
scroll to position [245, 0]
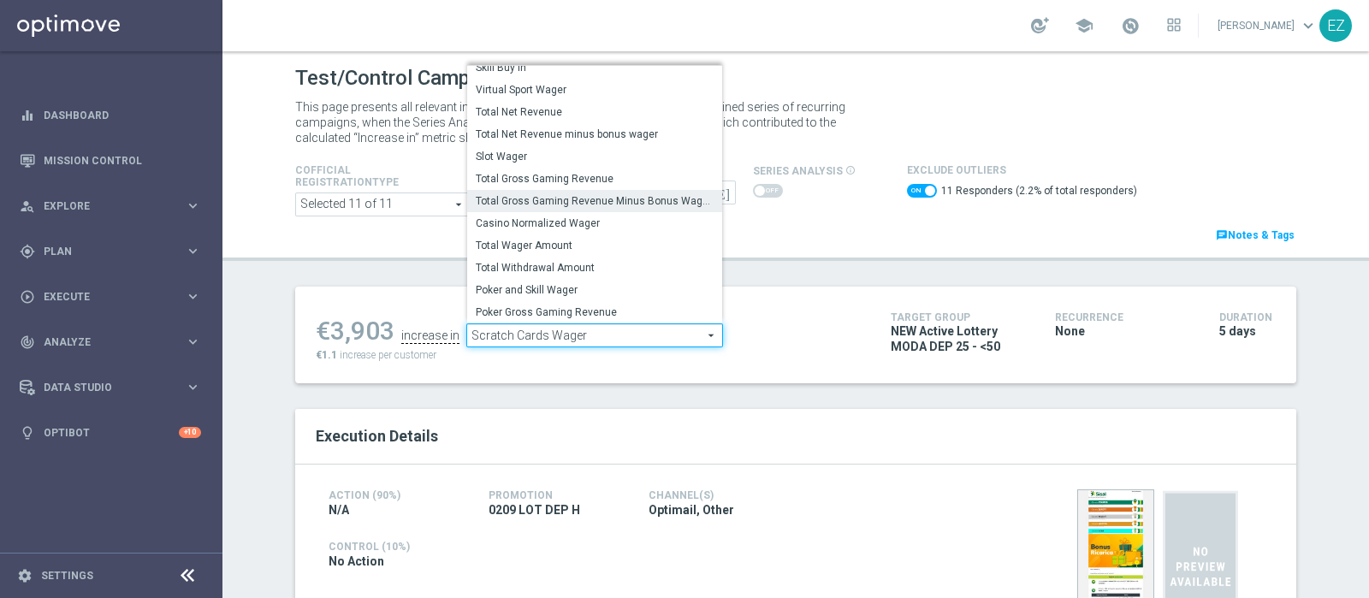
click at [579, 202] on span "Total Gross Gaming Revenue Minus Bonus Wagared" at bounding box center [595, 201] width 238 height 14
checkbox input "false"
type input "Total Gross Gaming Revenue Minus Bonus Wagared"
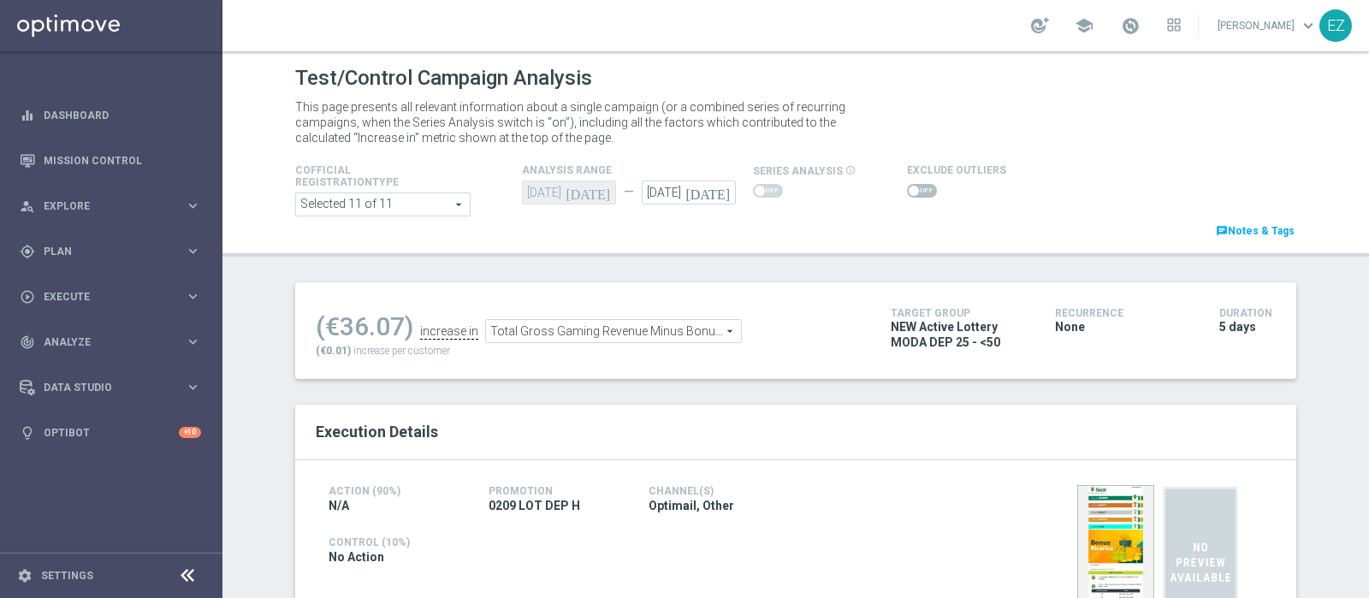
click at [907, 196] on span at bounding box center [922, 191] width 30 height 14
click at [907, 196] on input "checkbox" at bounding box center [922, 191] width 30 height 14
checkbox input "true"
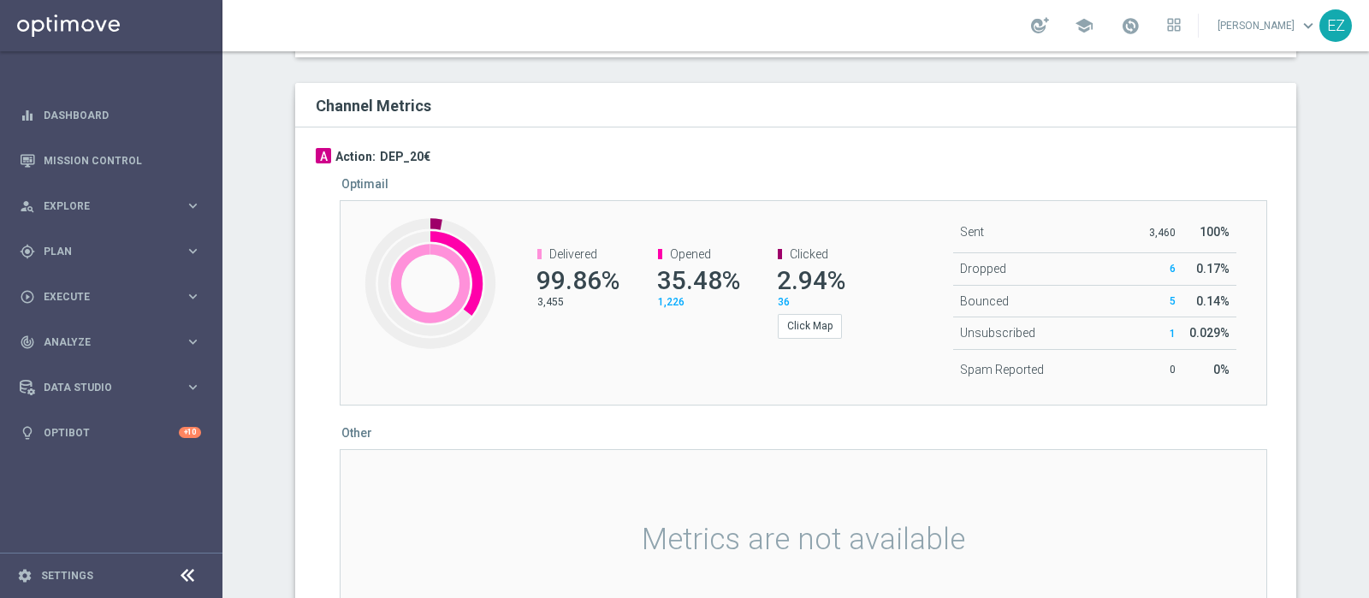
scroll to position [1024, 0]
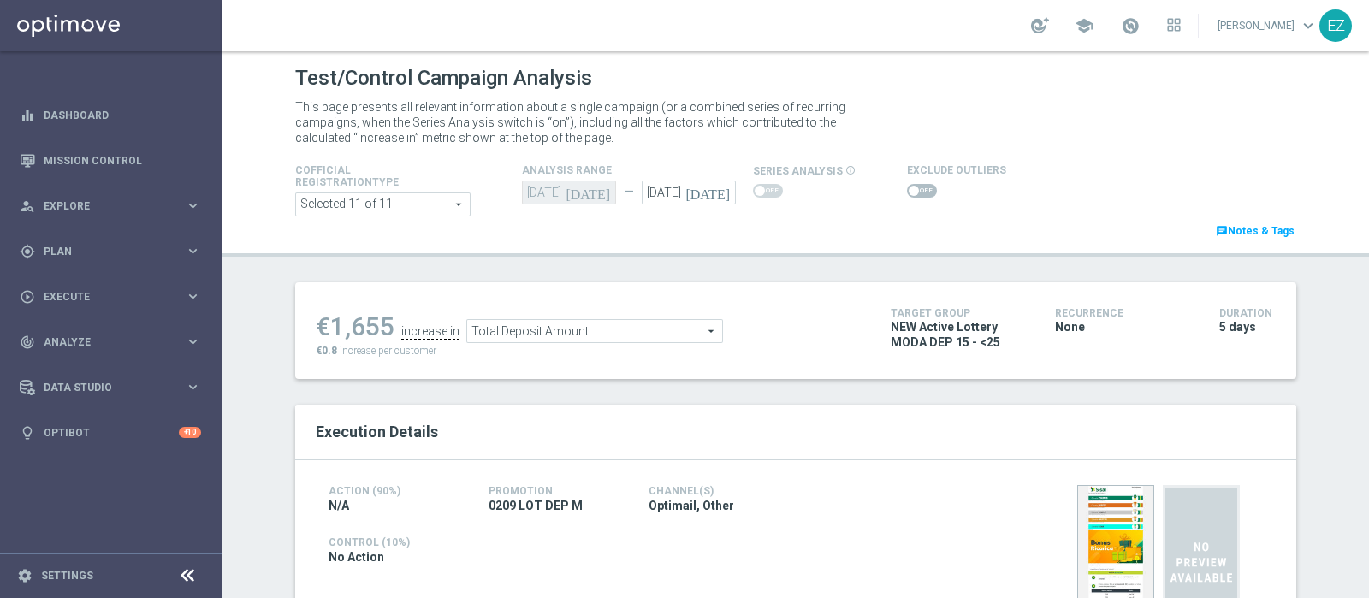
click at [907, 192] on span at bounding box center [922, 191] width 30 height 14
click at [907, 192] on input "checkbox" at bounding box center [922, 191] width 30 height 14
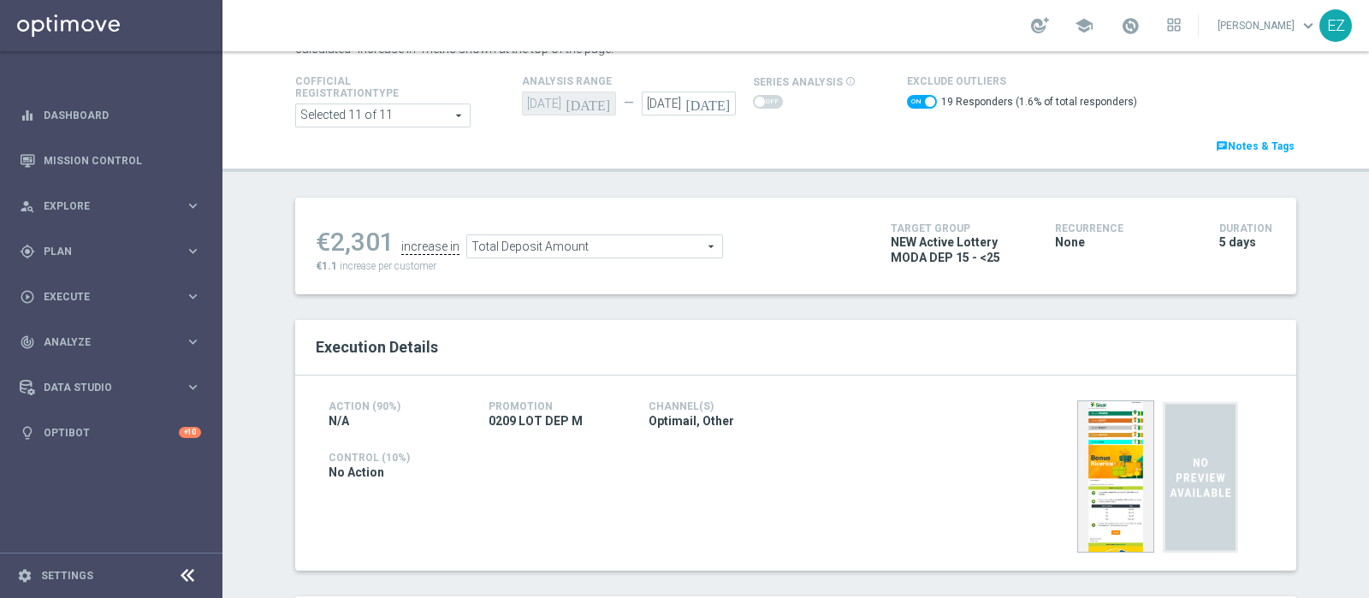
scroll to position [57, 0]
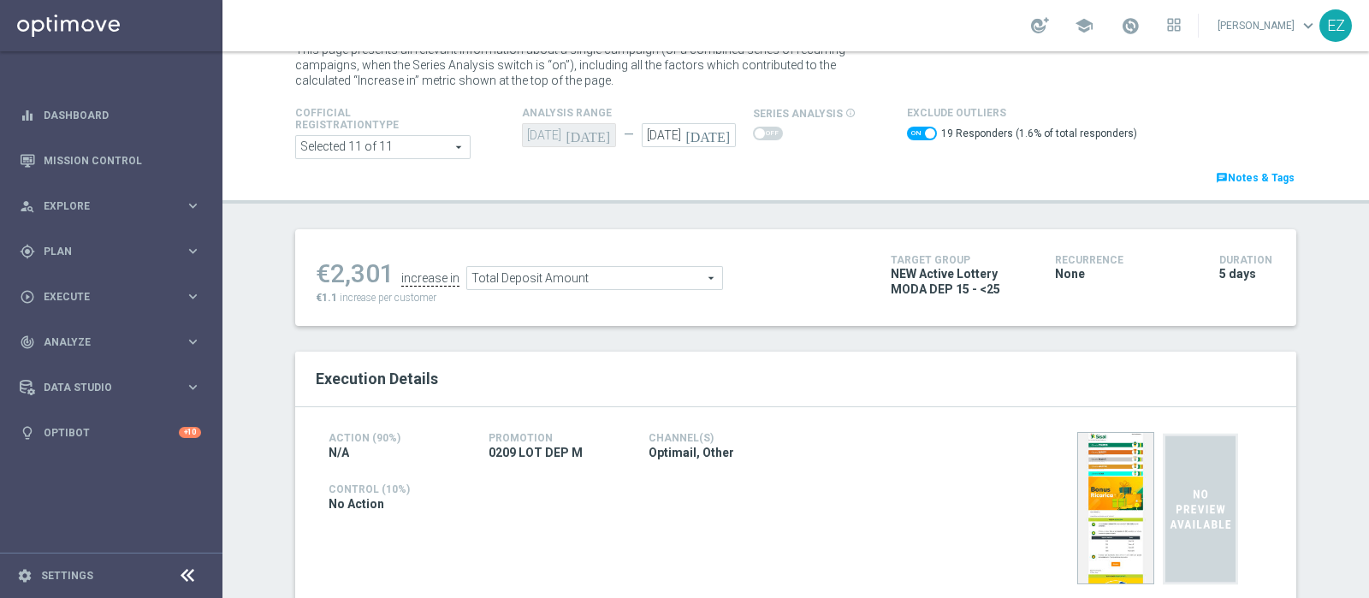
click at [639, 271] on span "Total Deposit Amount" at bounding box center [594, 278] width 255 height 22
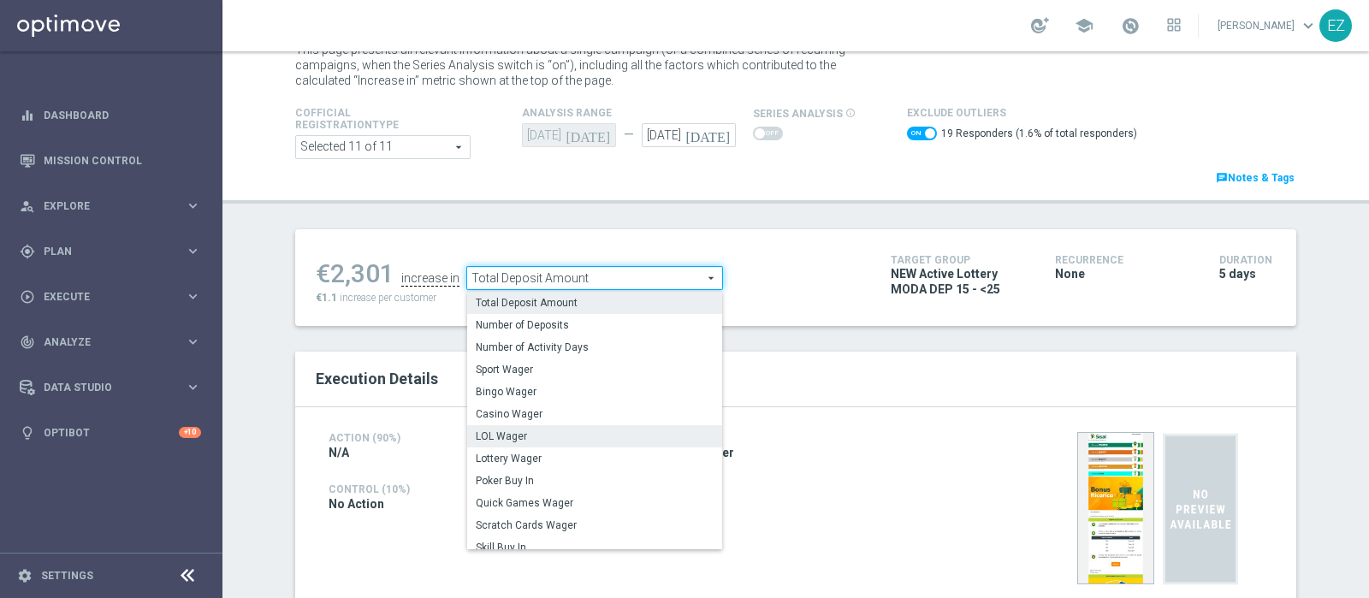
click at [543, 437] on span "LOL Wager" at bounding box center [595, 436] width 238 height 14
checkbox input "false"
type input "LOL Wager"
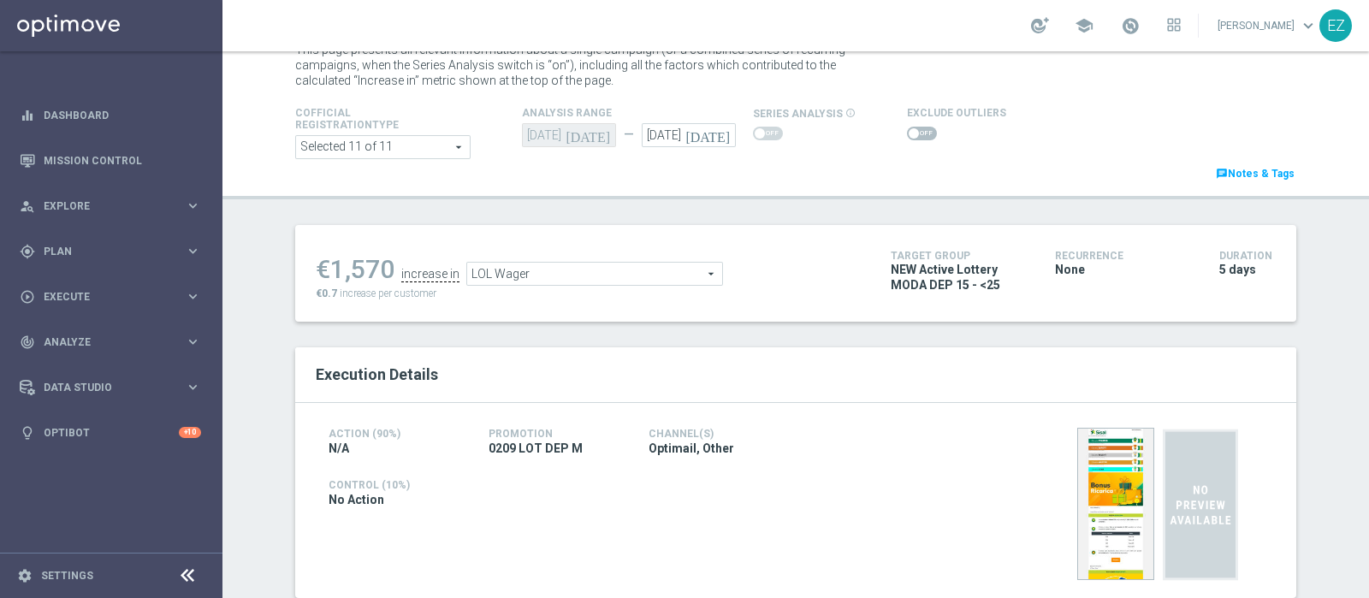
click at [909, 131] on span at bounding box center [914, 133] width 10 height 10
click at [907, 131] on input "checkbox" at bounding box center [922, 134] width 30 height 14
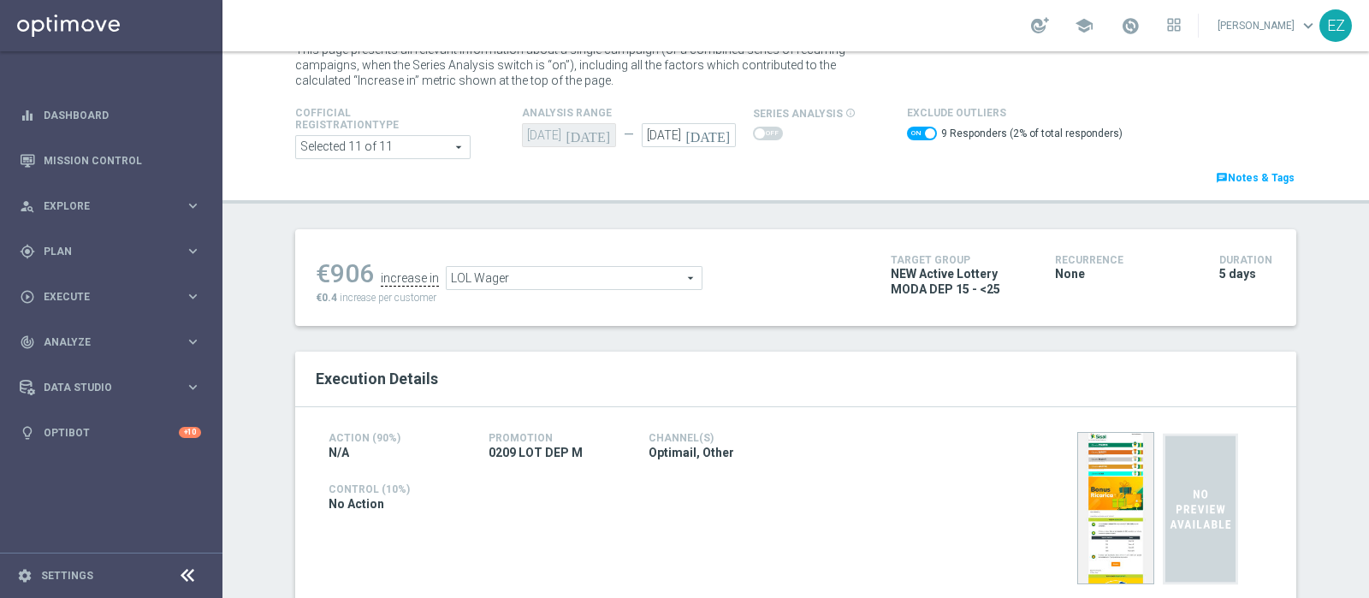
click at [607, 280] on span "LOL Wager" at bounding box center [574, 278] width 255 height 22
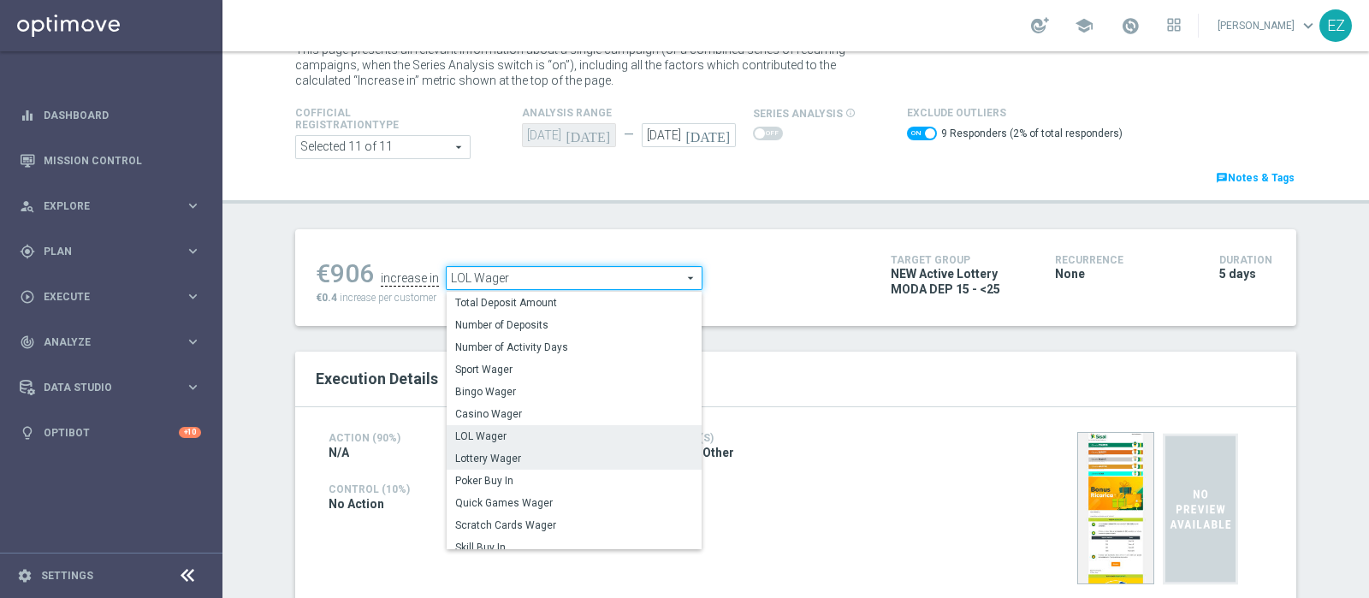
click at [500, 461] on span "Lottery Wager" at bounding box center [574, 459] width 238 height 14
checkbox input "false"
type input "Lottery Wager"
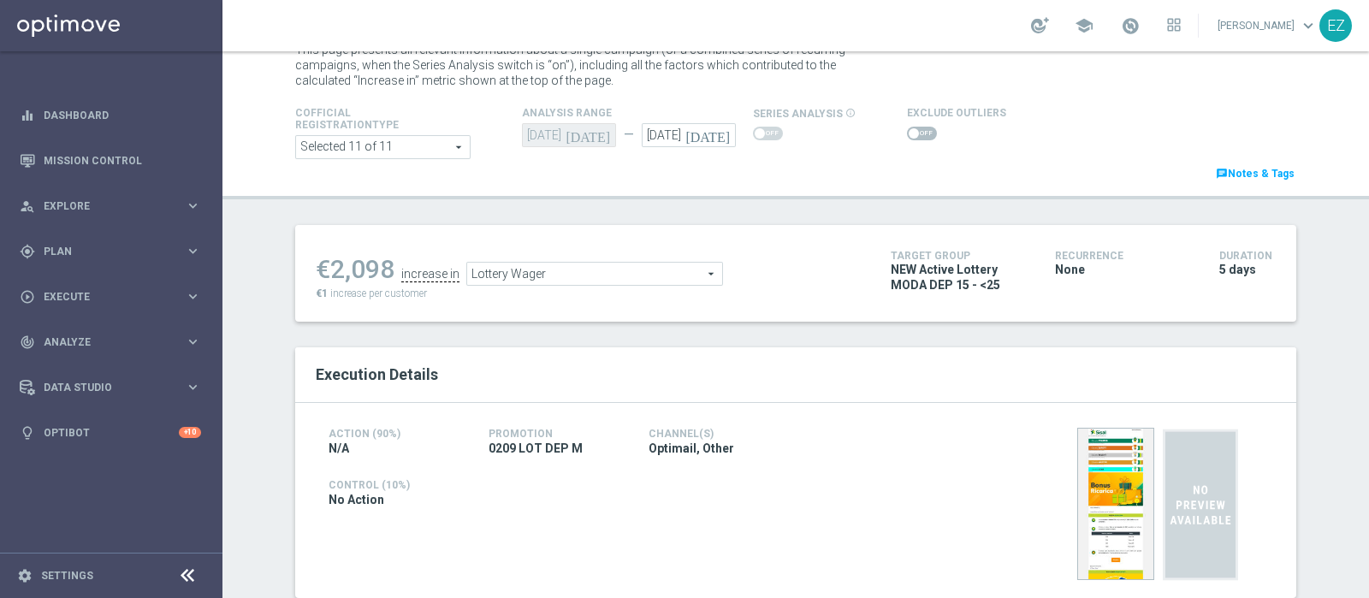
click at [907, 138] on span at bounding box center [922, 134] width 30 height 14
click at [907, 138] on input "checkbox" at bounding box center [922, 134] width 30 height 14
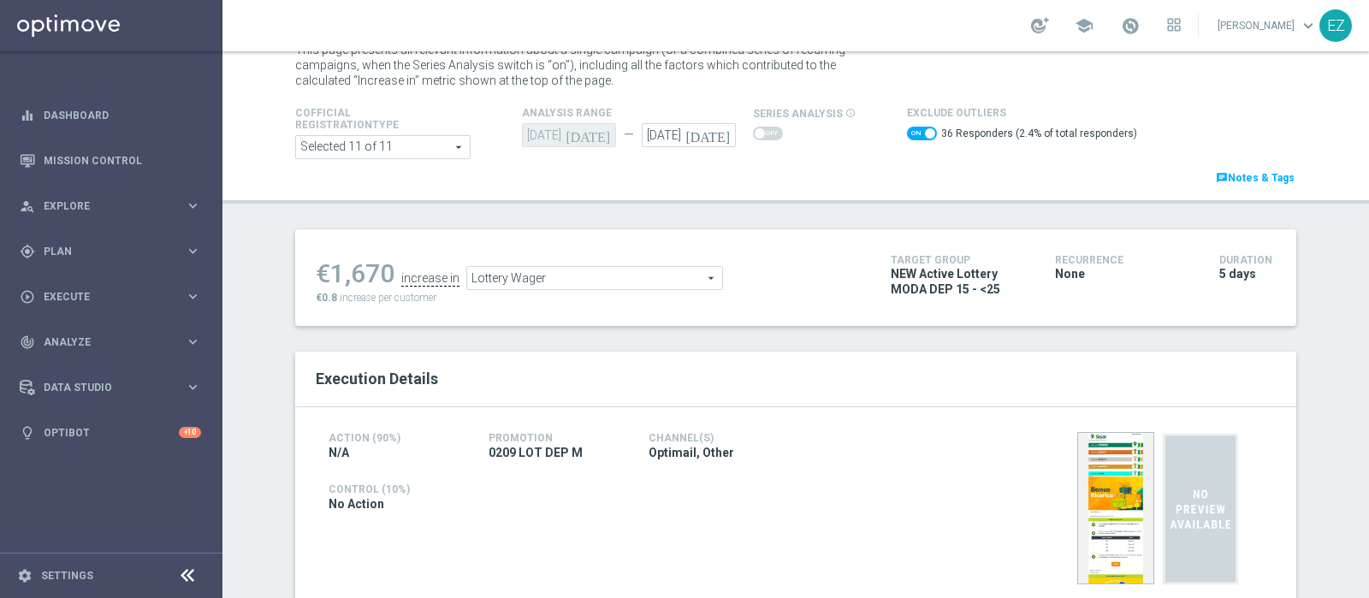
click at [610, 283] on span "Lottery Wager" at bounding box center [594, 278] width 255 height 22
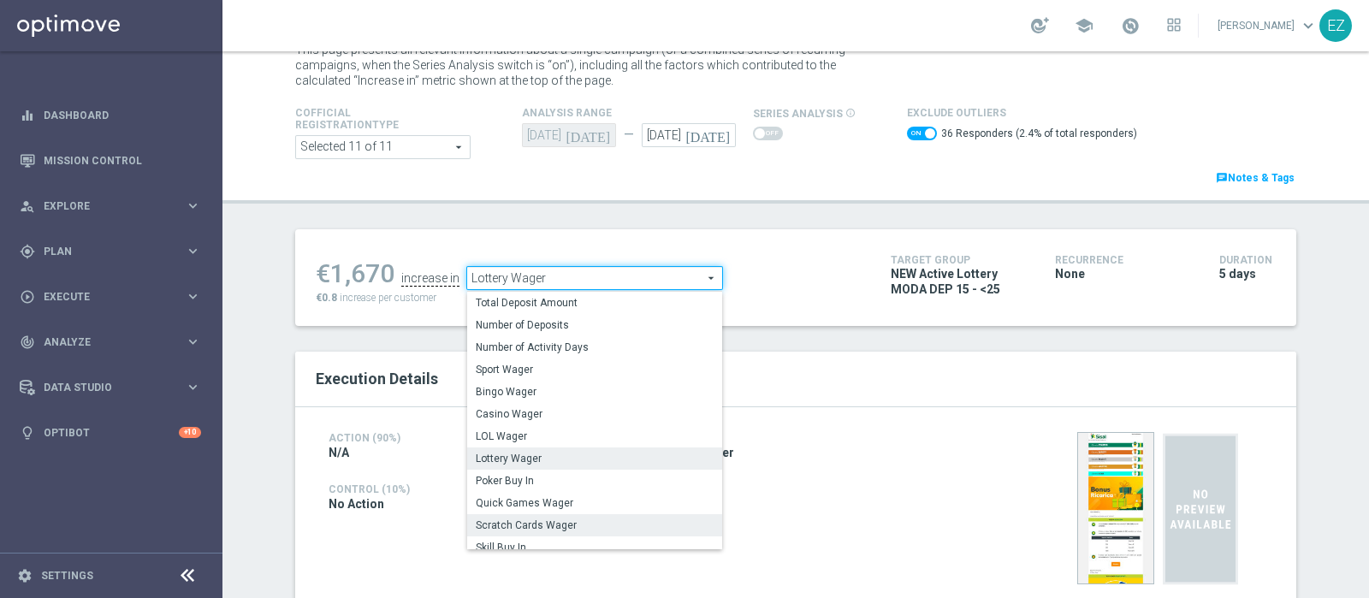
click at [536, 516] on label "Scratch Cards Wager" at bounding box center [594, 525] width 255 height 22
checkbox input "false"
type input "Scratch Cards Wager"
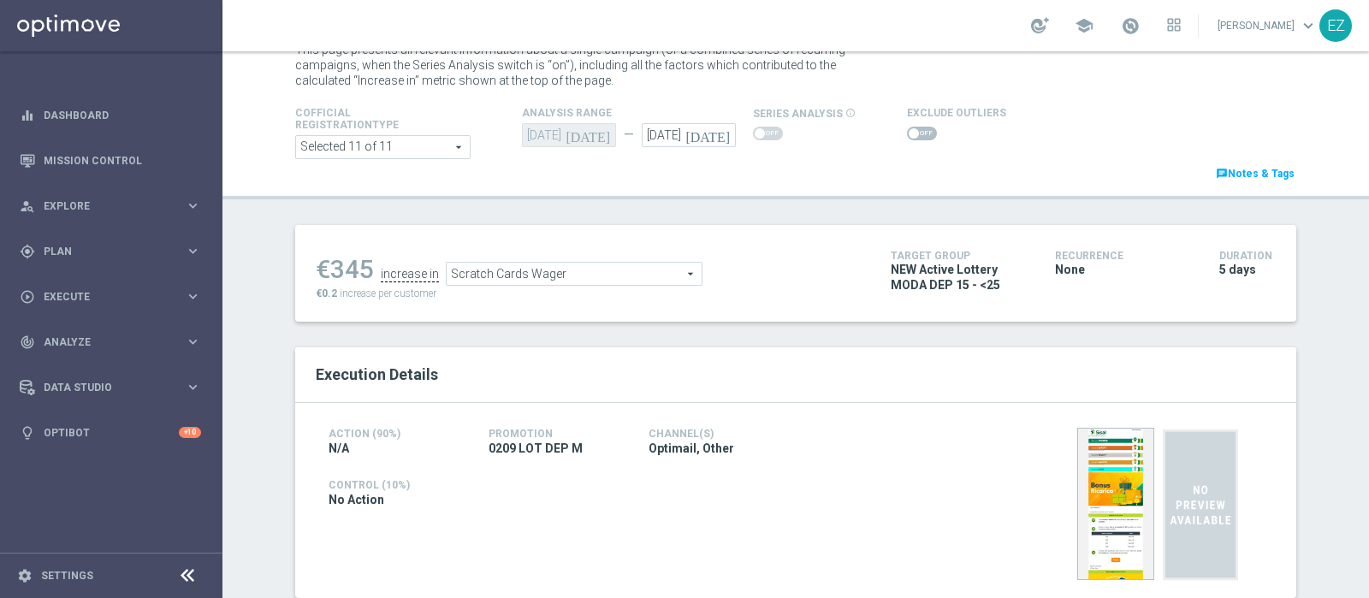
click at [907, 133] on span at bounding box center [922, 134] width 30 height 14
click at [907, 133] on input "checkbox" at bounding box center [922, 134] width 30 height 14
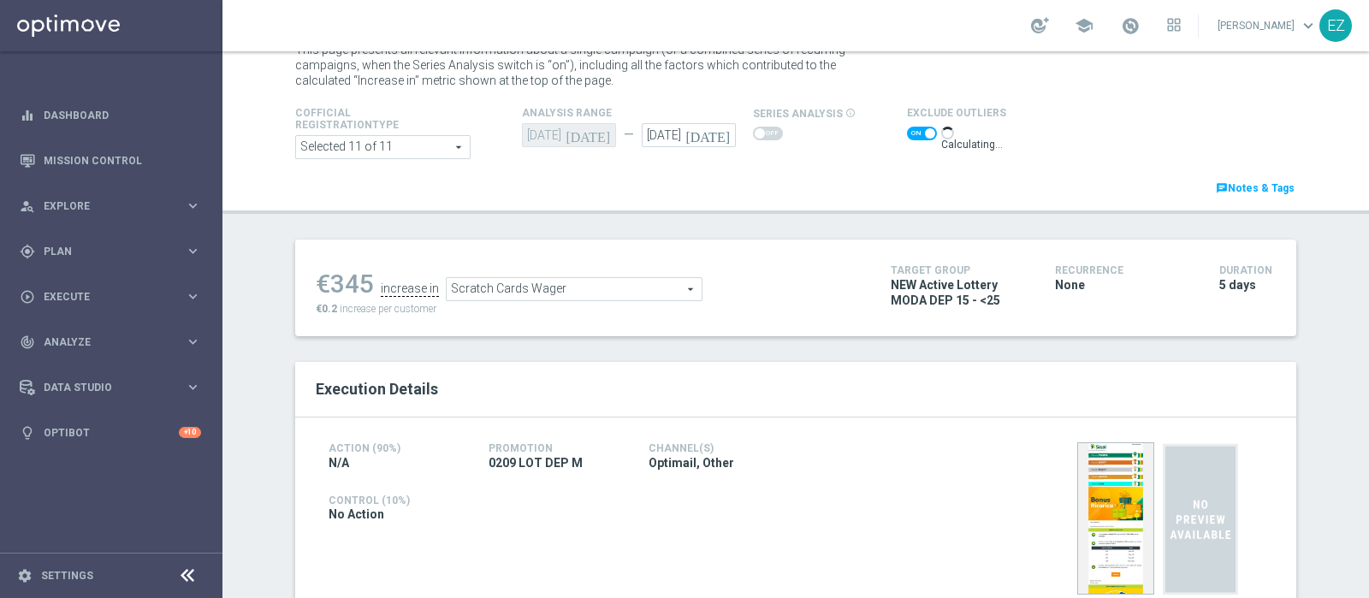
scroll to position [142, 0]
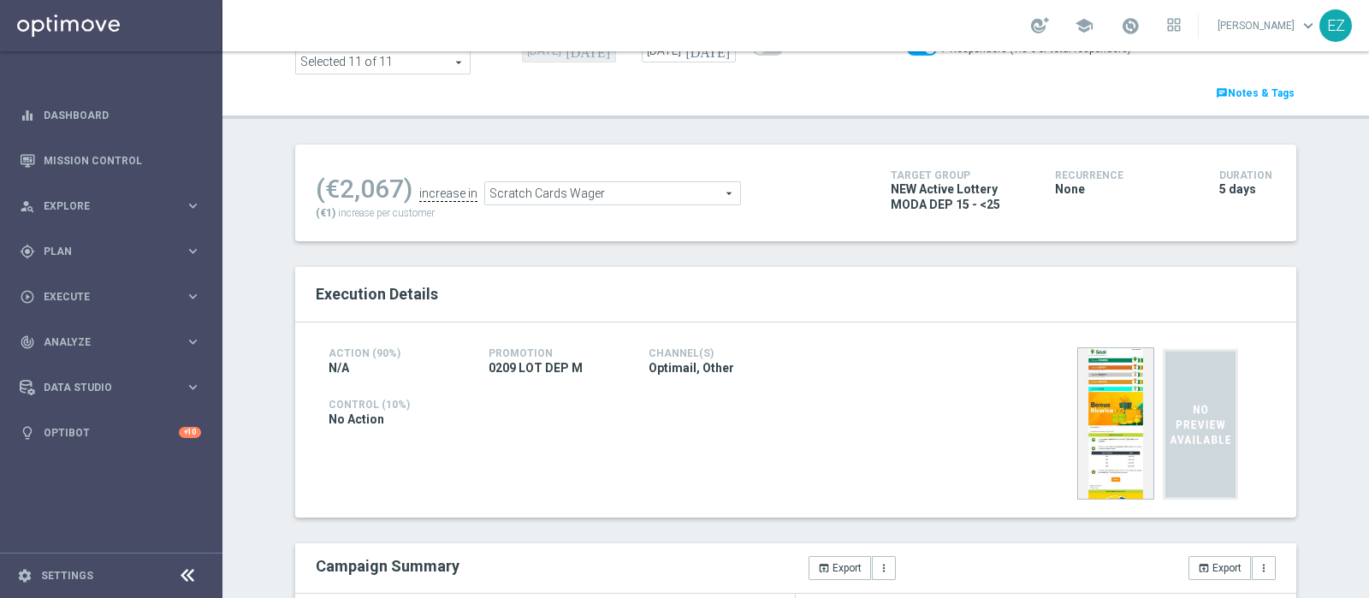
click at [636, 189] on span "Scratch Cards Wager" at bounding box center [612, 193] width 255 height 22
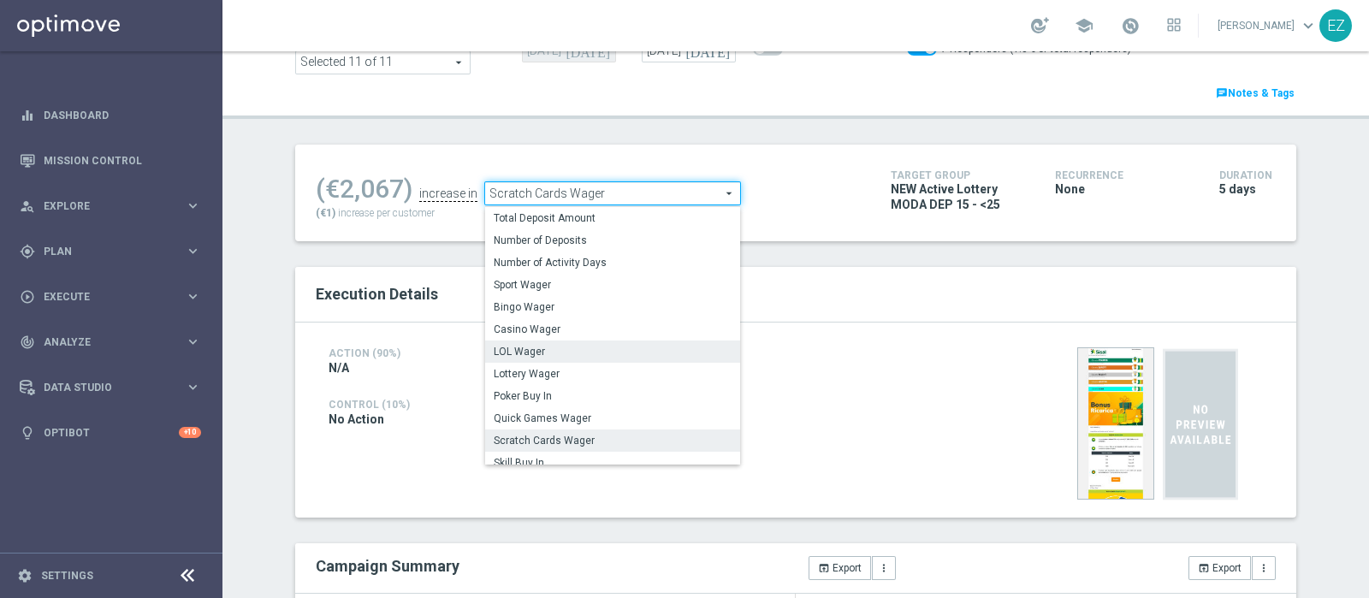
scroll to position [245, 0]
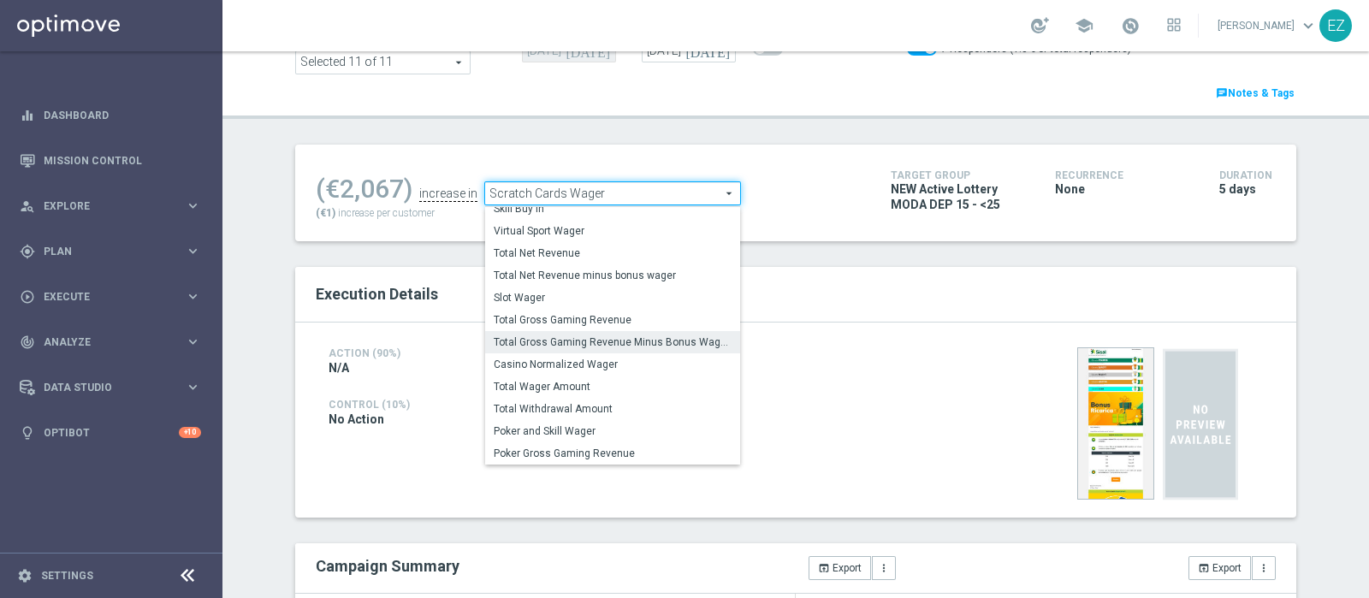
click at [577, 335] on span "Total Gross Gaming Revenue Minus Bonus Wagared" at bounding box center [613, 342] width 238 height 14
checkbox input "false"
type input "Total Gross Gaming Revenue Minus Bonus Wagared"
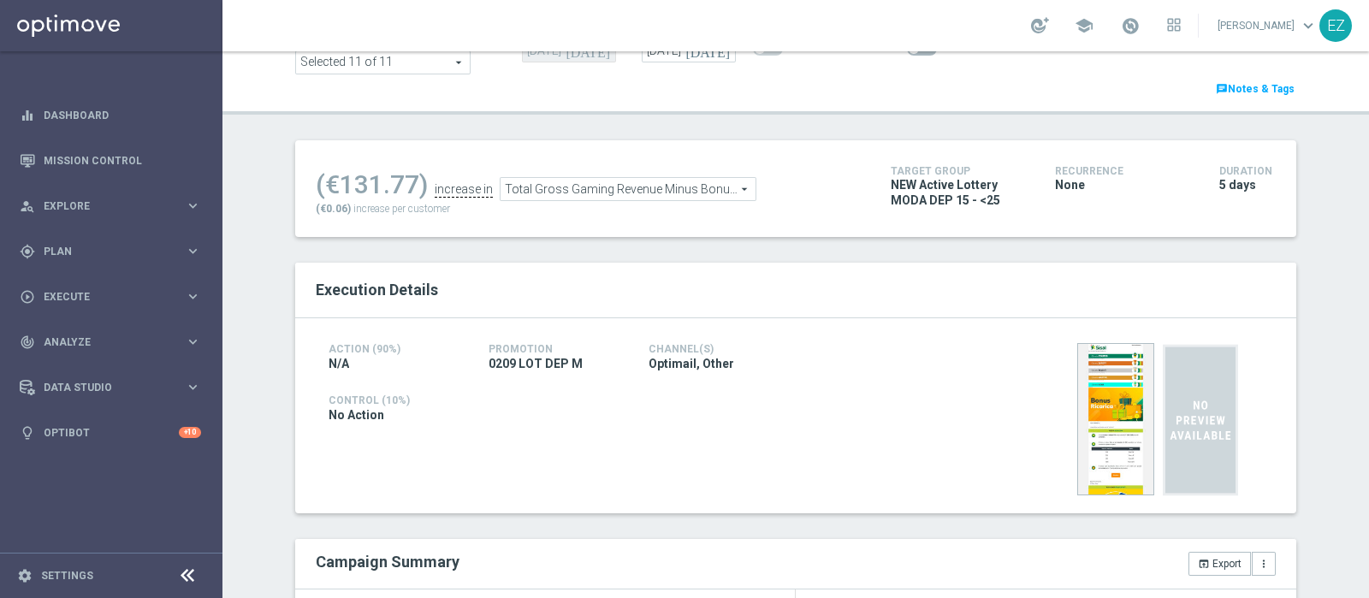
click at [907, 56] on span at bounding box center [922, 49] width 30 height 14
click at [907, 56] on input "checkbox" at bounding box center [922, 49] width 30 height 14
checkbox input "true"
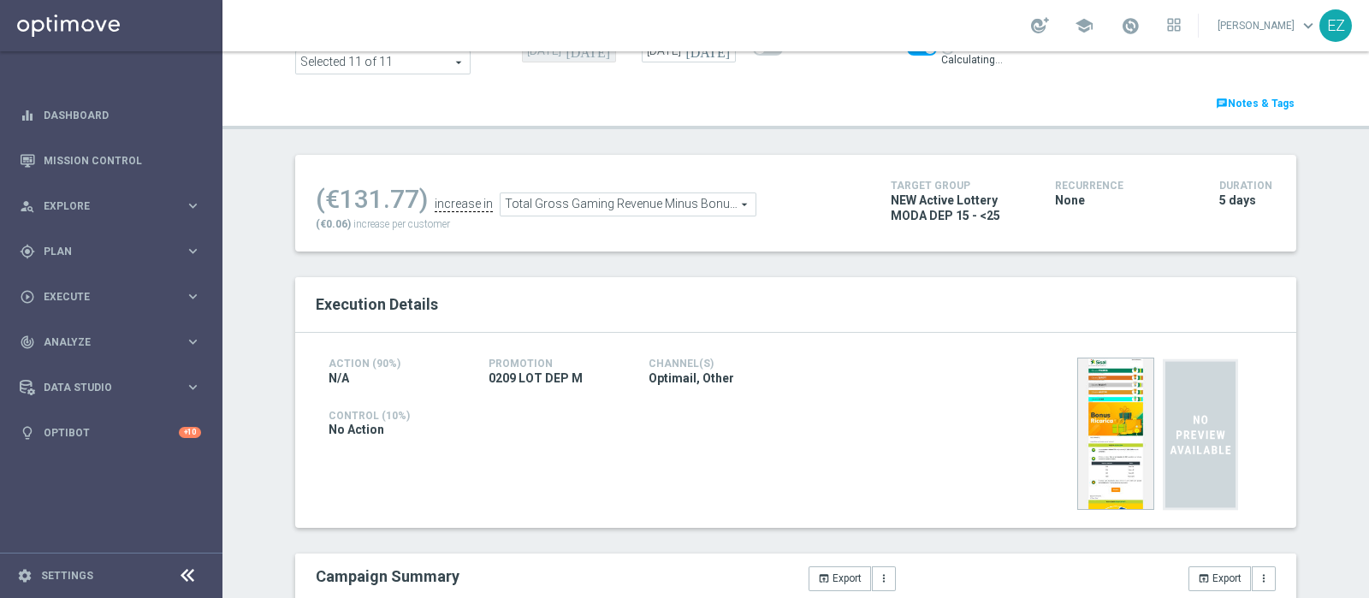
scroll to position [104, 0]
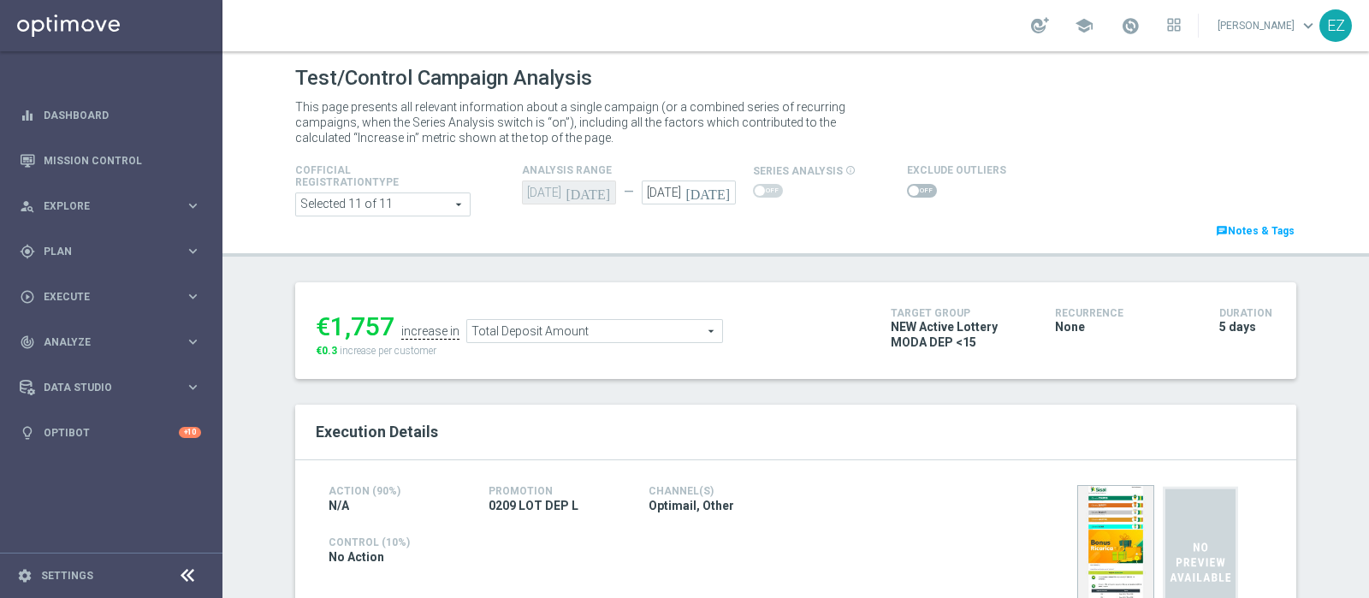
click at [913, 189] on span at bounding box center [922, 191] width 30 height 14
click at [913, 189] on input "checkbox" at bounding box center [922, 191] width 30 height 14
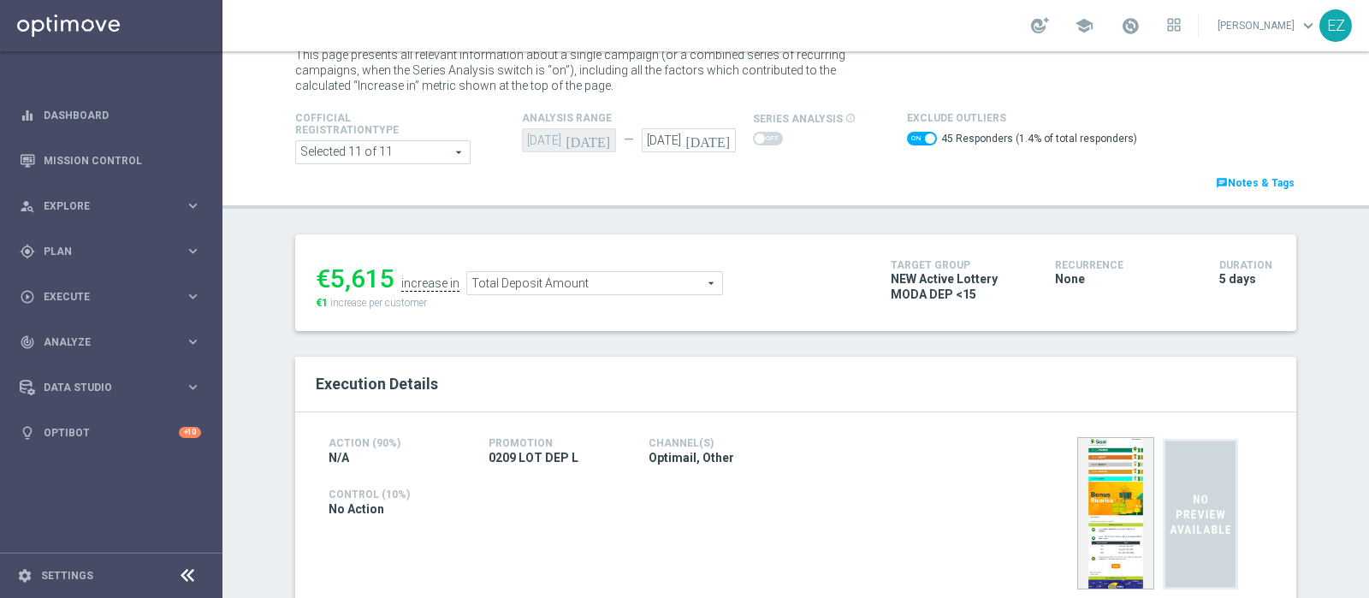
scroll to position [27, 0]
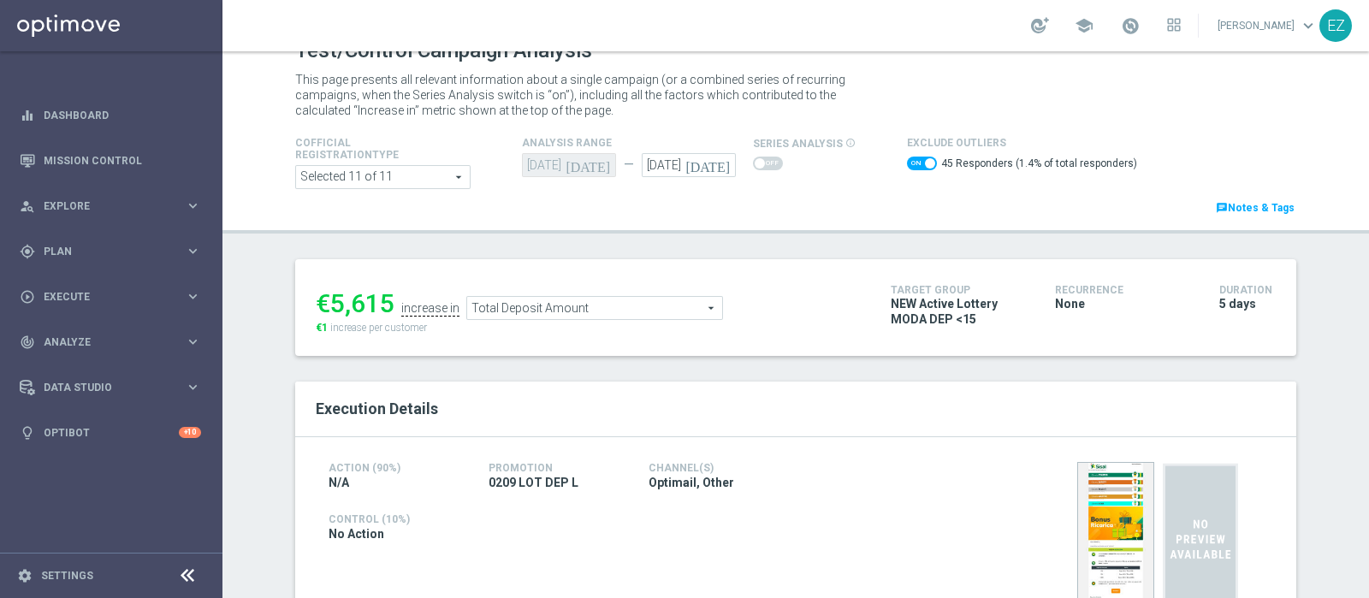
click at [909, 169] on switch at bounding box center [922, 166] width 30 height 19
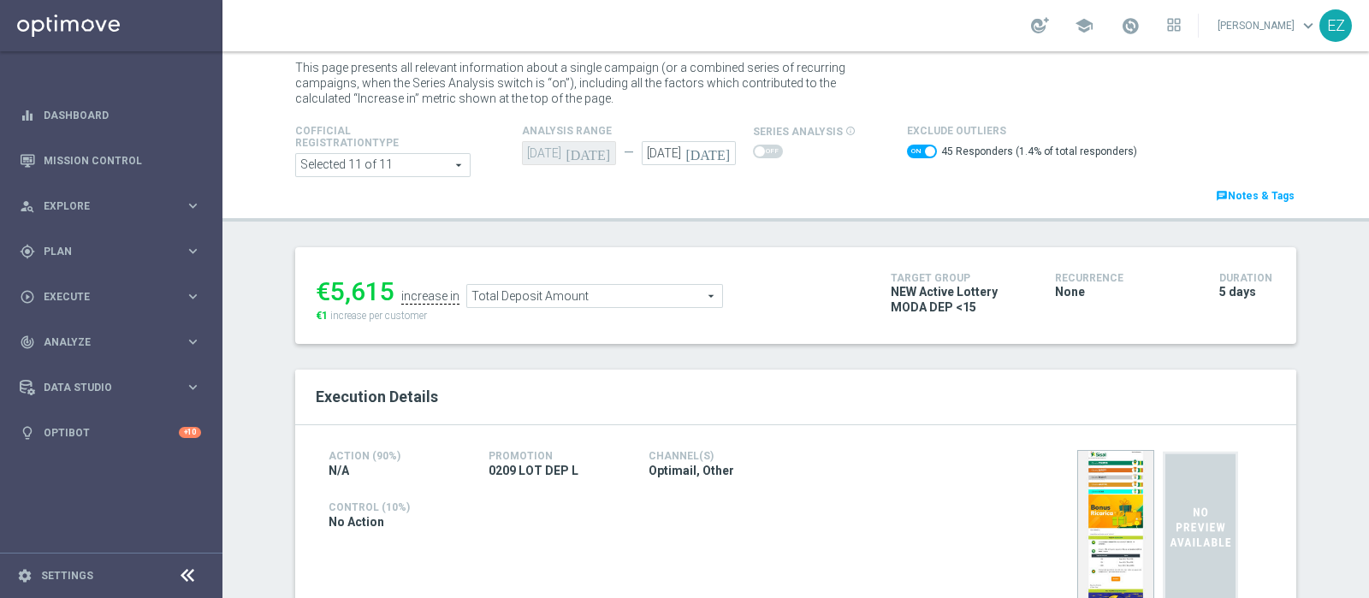
click at [907, 147] on span at bounding box center [922, 152] width 30 height 14
click at [907, 147] on input "checkbox" at bounding box center [922, 152] width 30 height 14
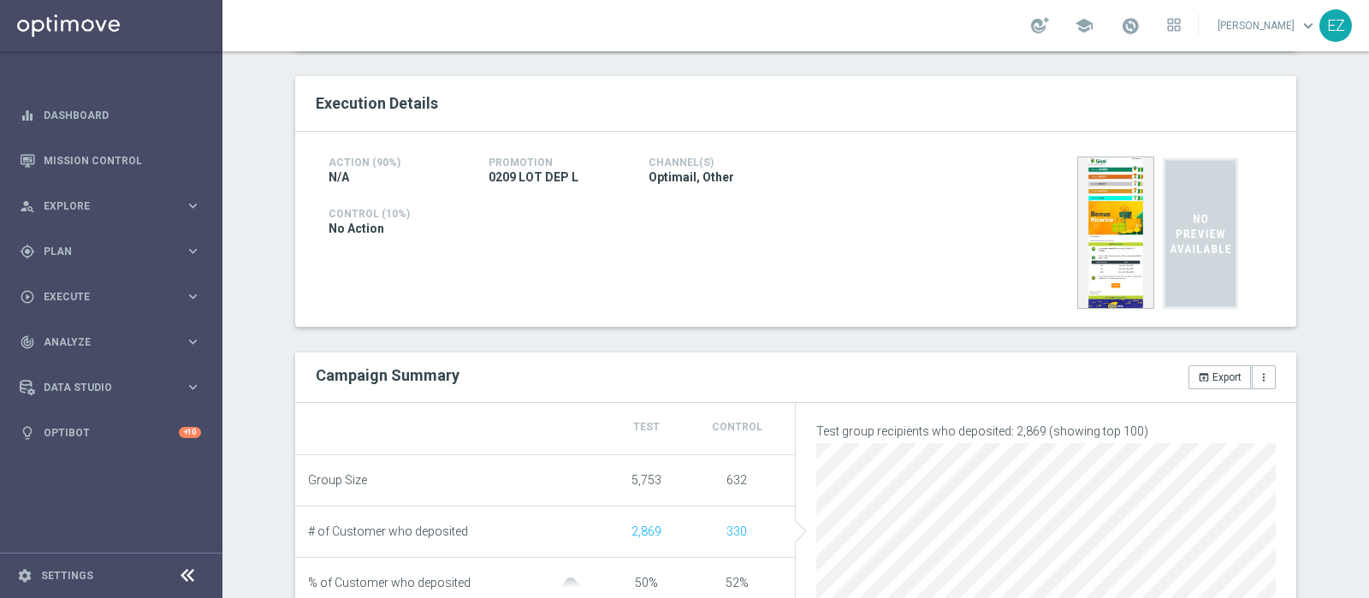
scroll to position [1, 0]
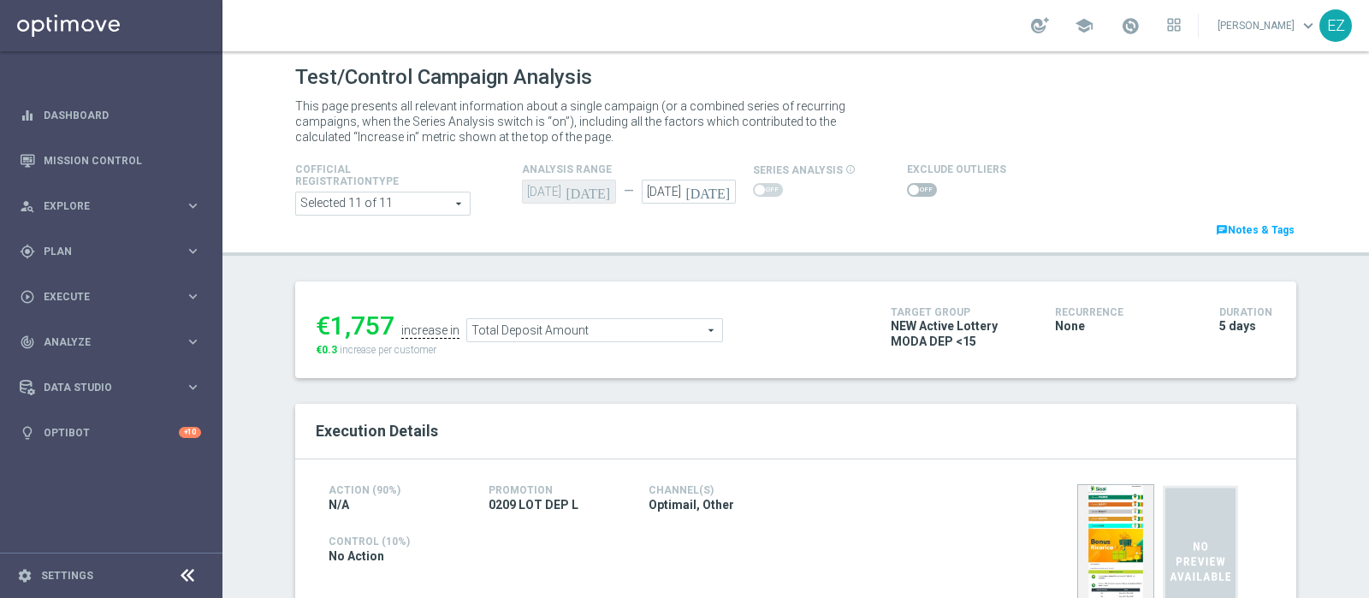
click at [907, 192] on span at bounding box center [922, 190] width 30 height 14
click at [907, 192] on input "checkbox" at bounding box center [922, 190] width 30 height 14
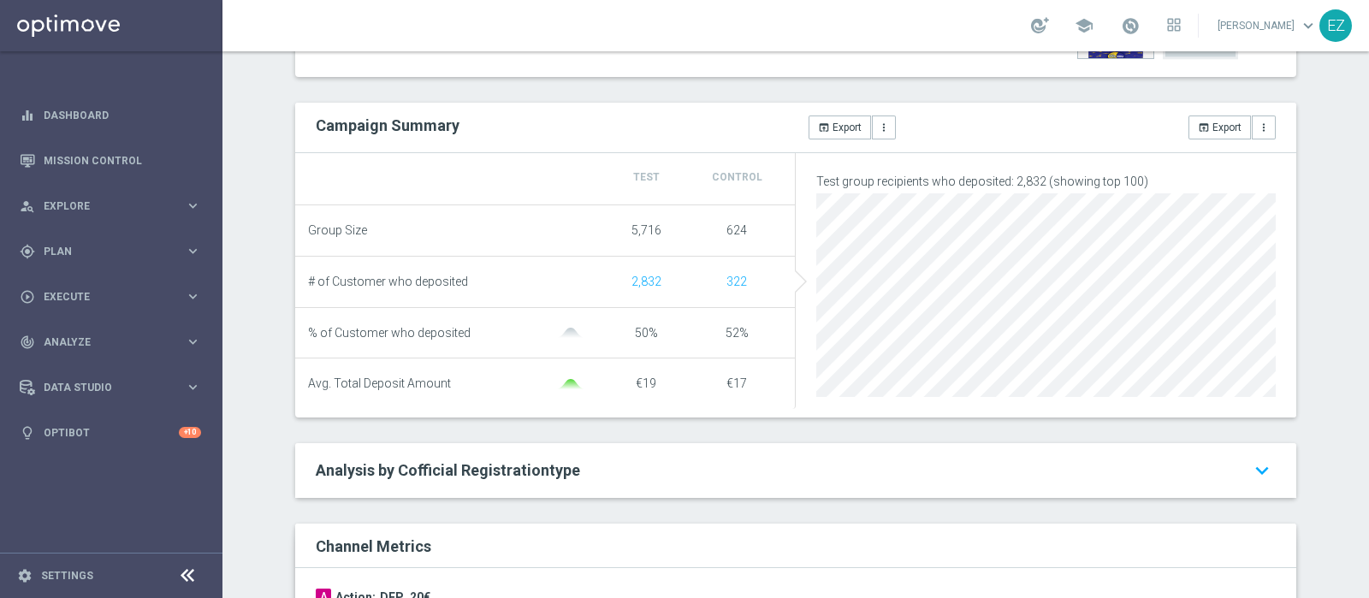
scroll to position [0, 0]
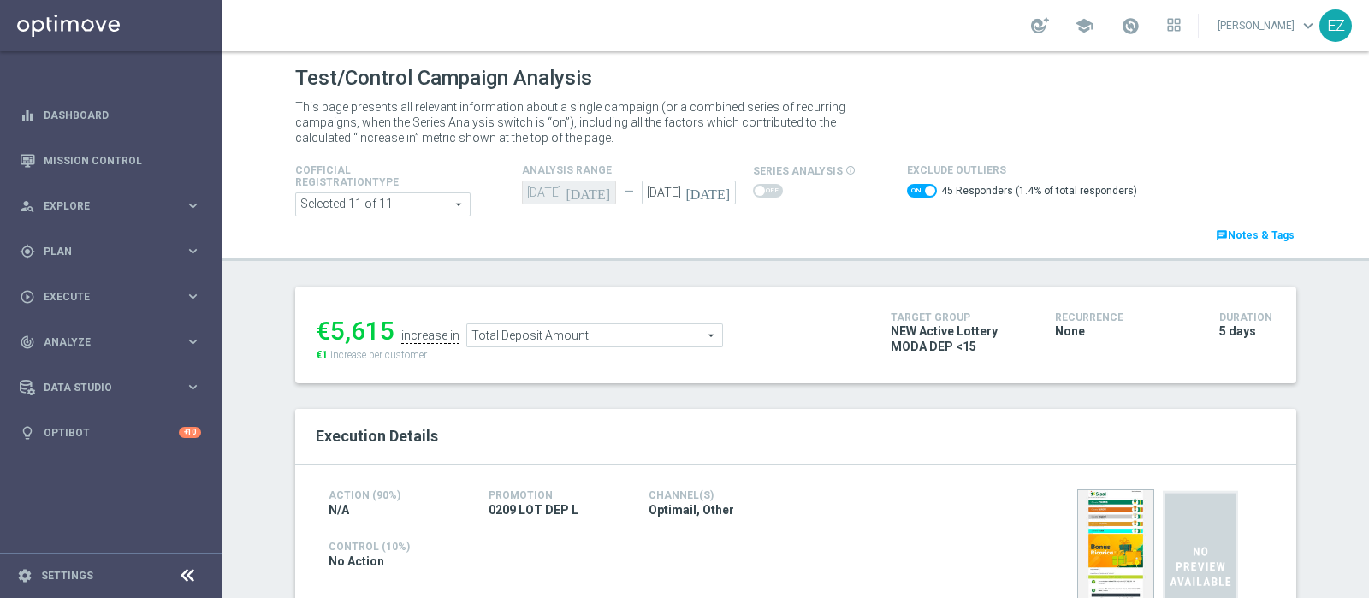
click at [618, 339] on span "Total Deposit Amount" at bounding box center [594, 335] width 255 height 22
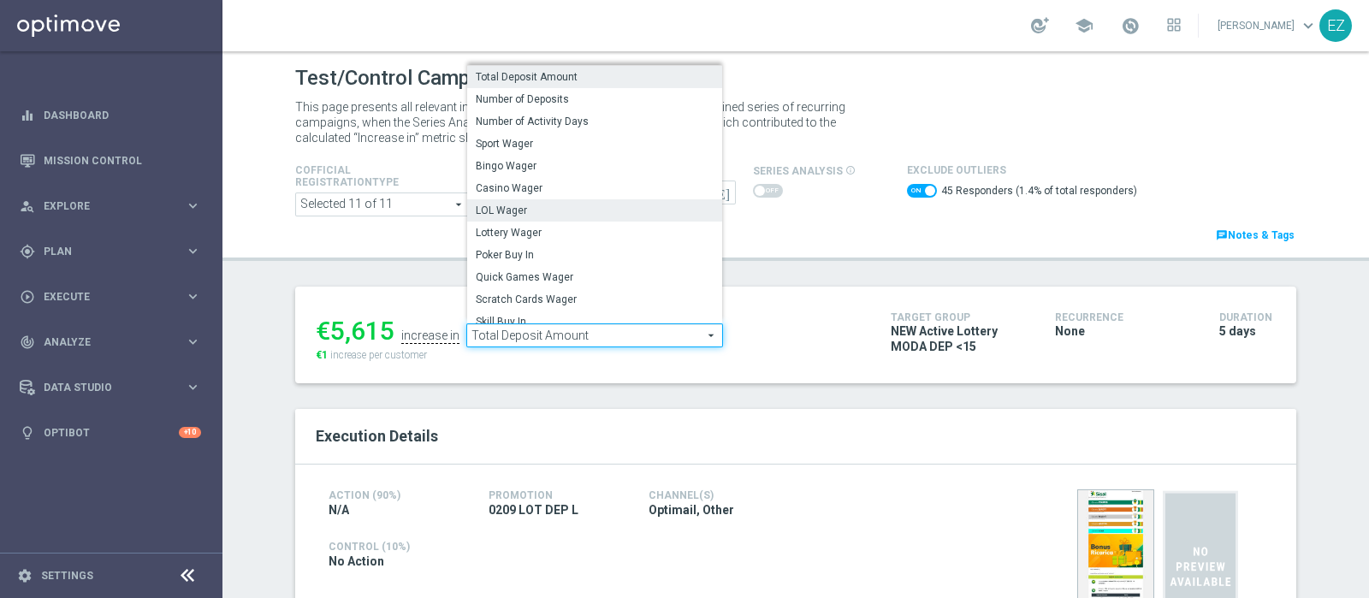
click at [512, 216] on span "LOL Wager" at bounding box center [595, 211] width 238 height 14
checkbox input "false"
type input "LOL Wager"
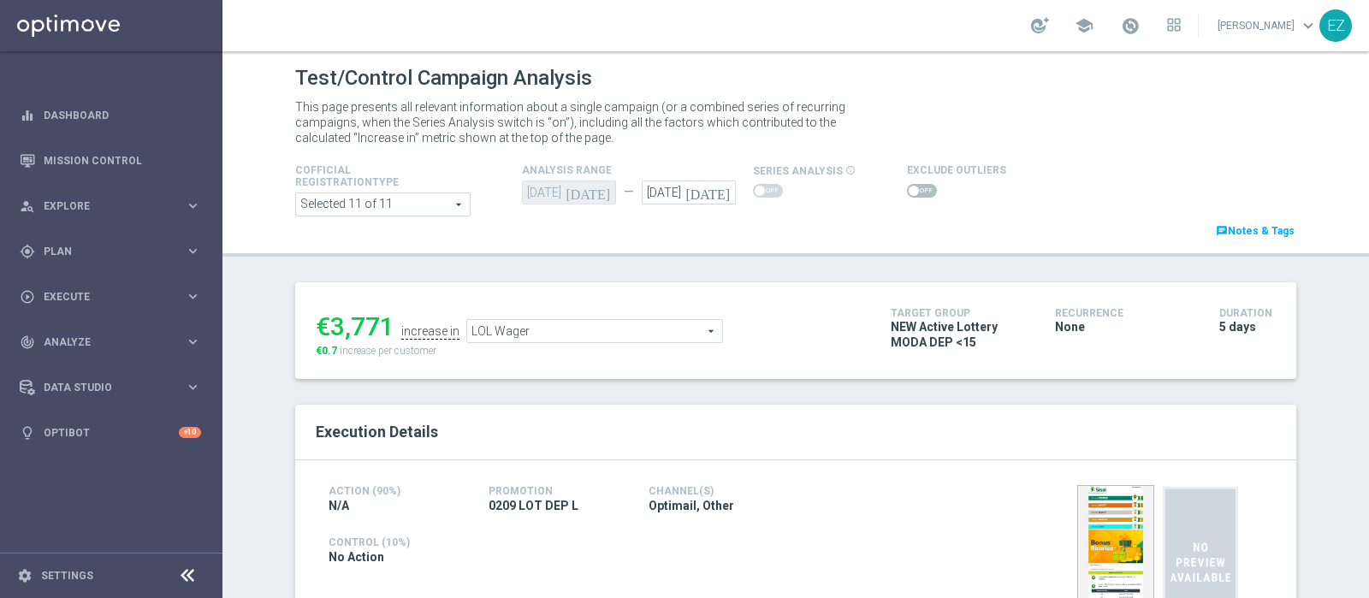
click at [915, 195] on span at bounding box center [922, 191] width 30 height 14
click at [915, 195] on input "checkbox" at bounding box center [922, 191] width 30 height 14
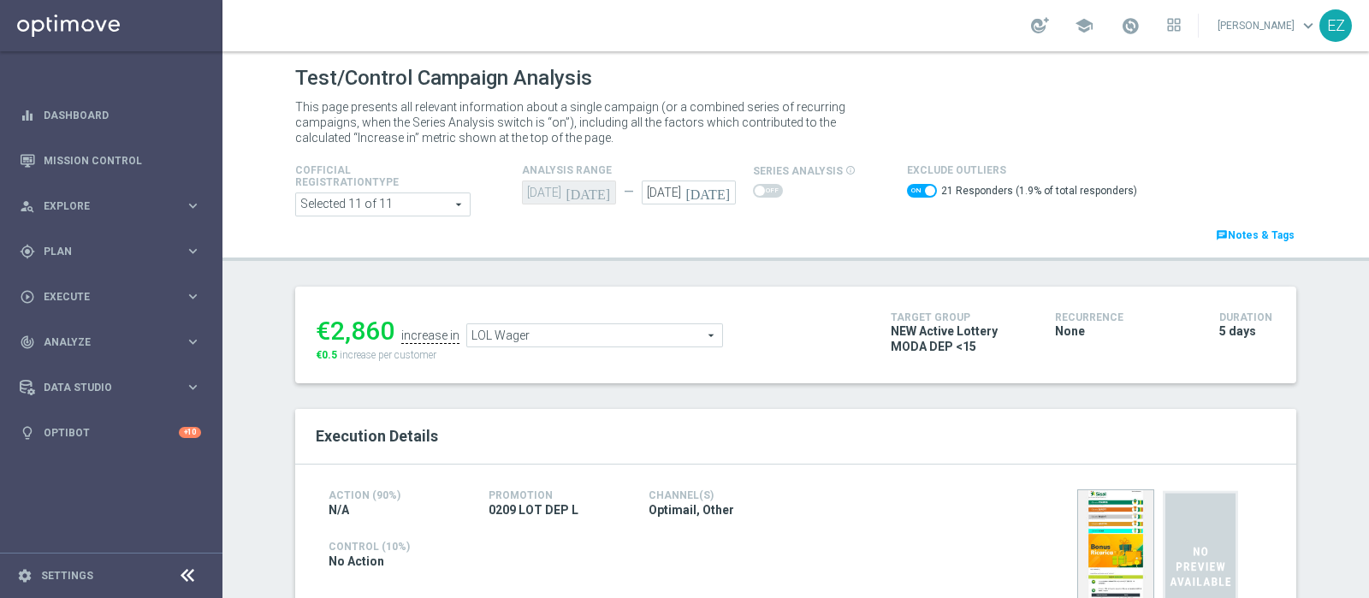
click at [647, 327] on span "LOL Wager" at bounding box center [594, 335] width 255 height 22
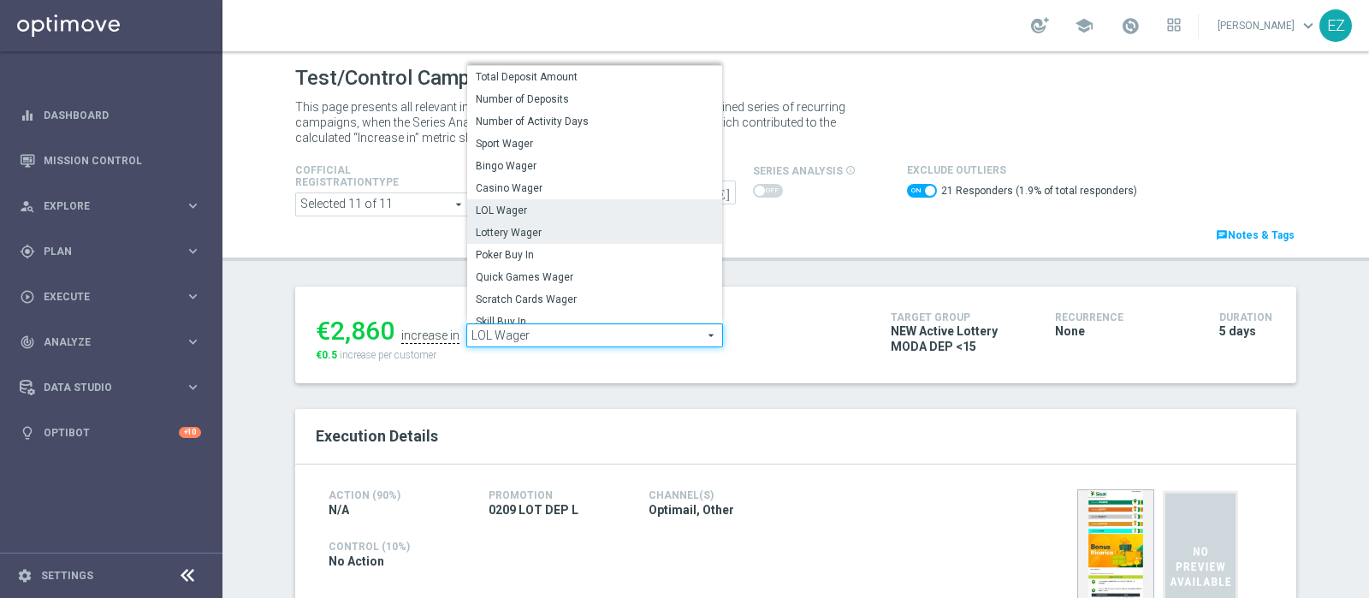
click at [557, 237] on span "Lottery Wager" at bounding box center [595, 233] width 238 height 14
checkbox input "false"
type input "Lottery Wager"
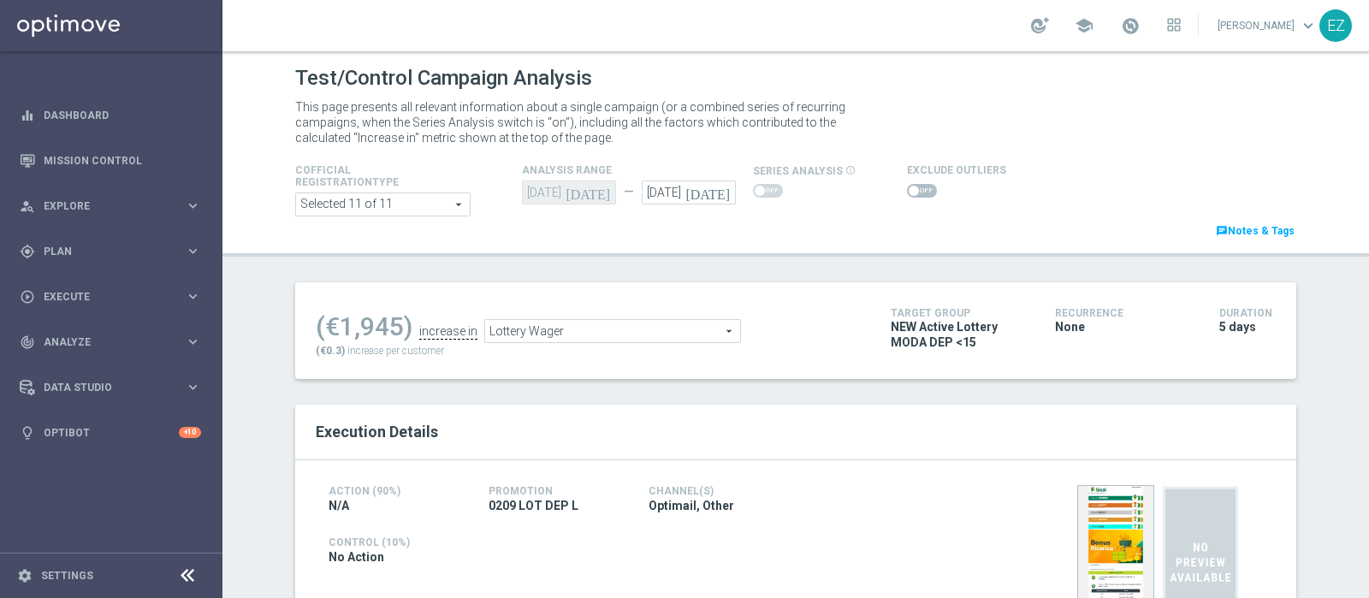
click at [907, 198] on div at bounding box center [956, 191] width 99 height 21
click at [909, 192] on span at bounding box center [914, 191] width 10 height 10
click at [907, 192] on input "checkbox" at bounding box center [922, 191] width 30 height 14
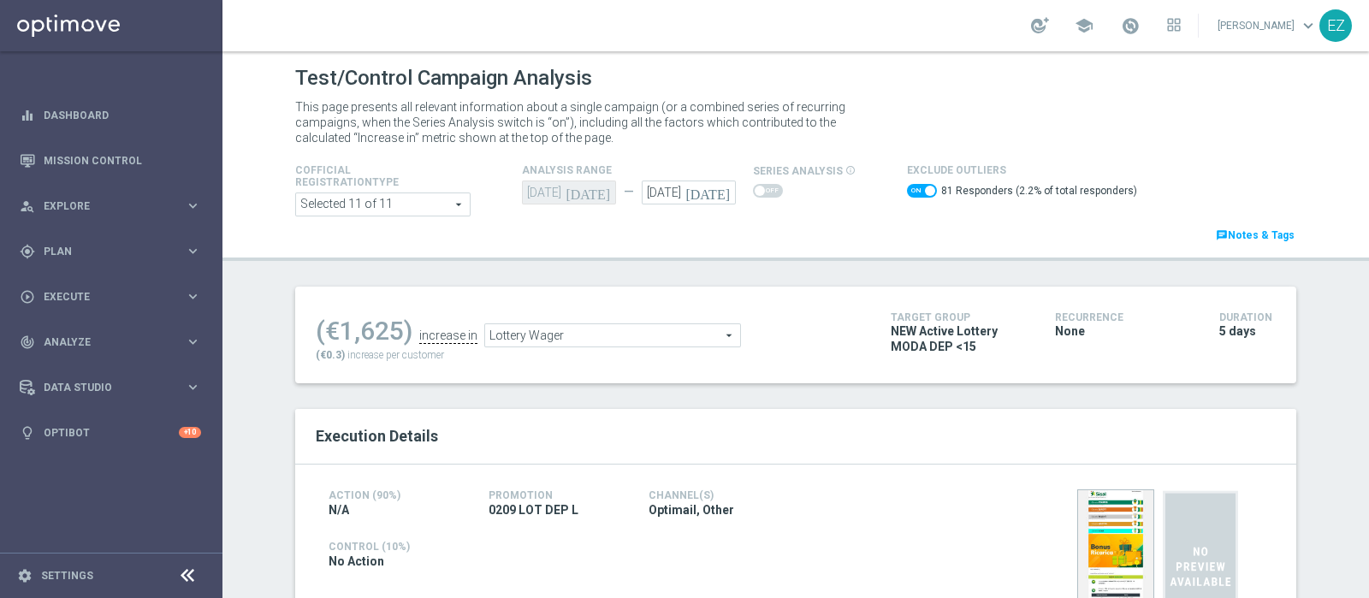
click at [662, 338] on span "Lottery Wager" at bounding box center [612, 335] width 255 height 22
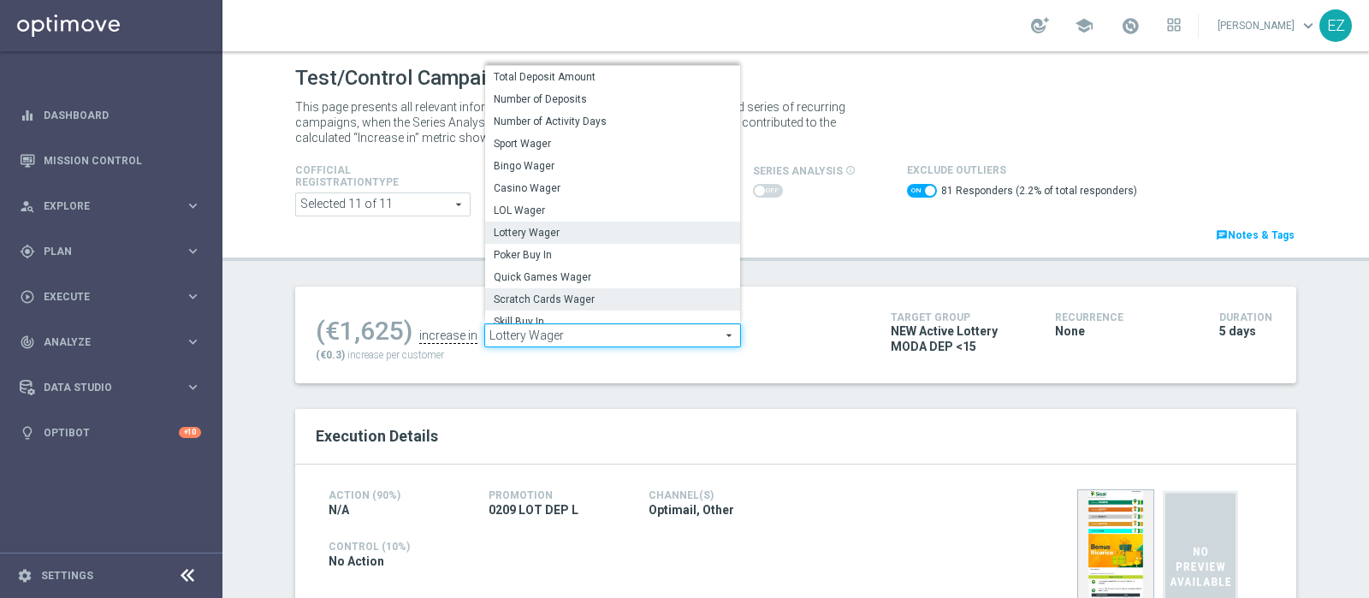
click at [588, 298] on span "Scratch Cards Wager" at bounding box center [613, 300] width 238 height 14
checkbox input "false"
type input "Scratch Cards Wager"
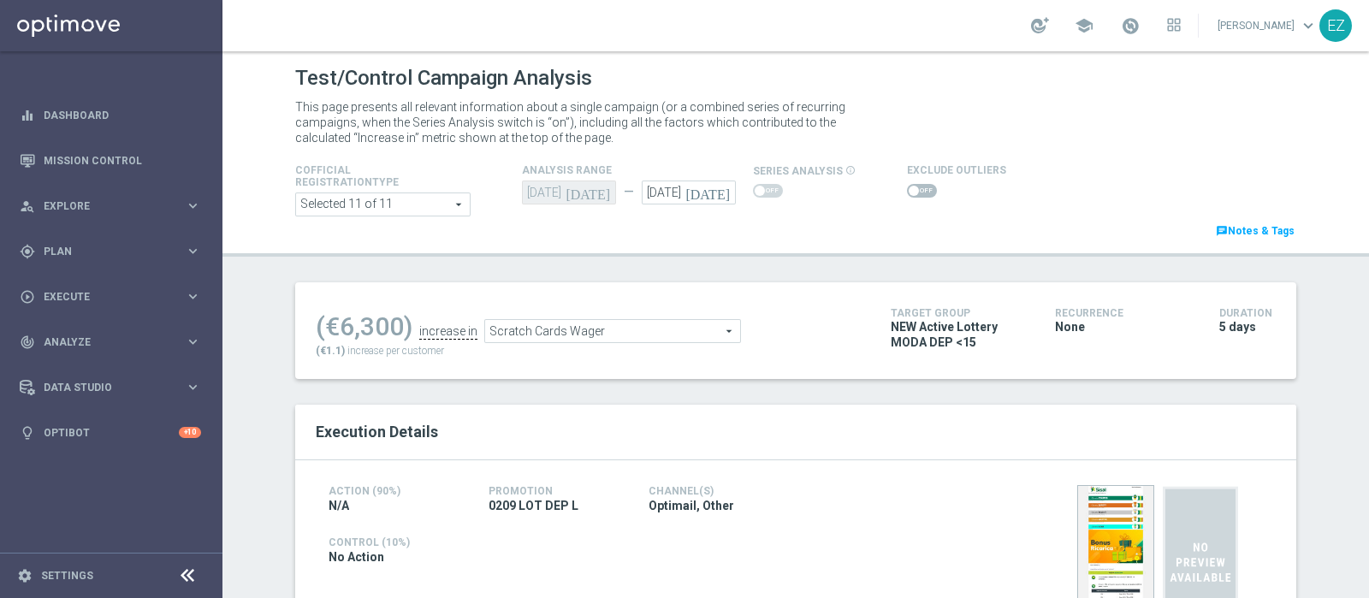
click at [909, 194] on span at bounding box center [914, 191] width 10 height 10
click at [907, 194] on input "checkbox" at bounding box center [922, 191] width 30 height 14
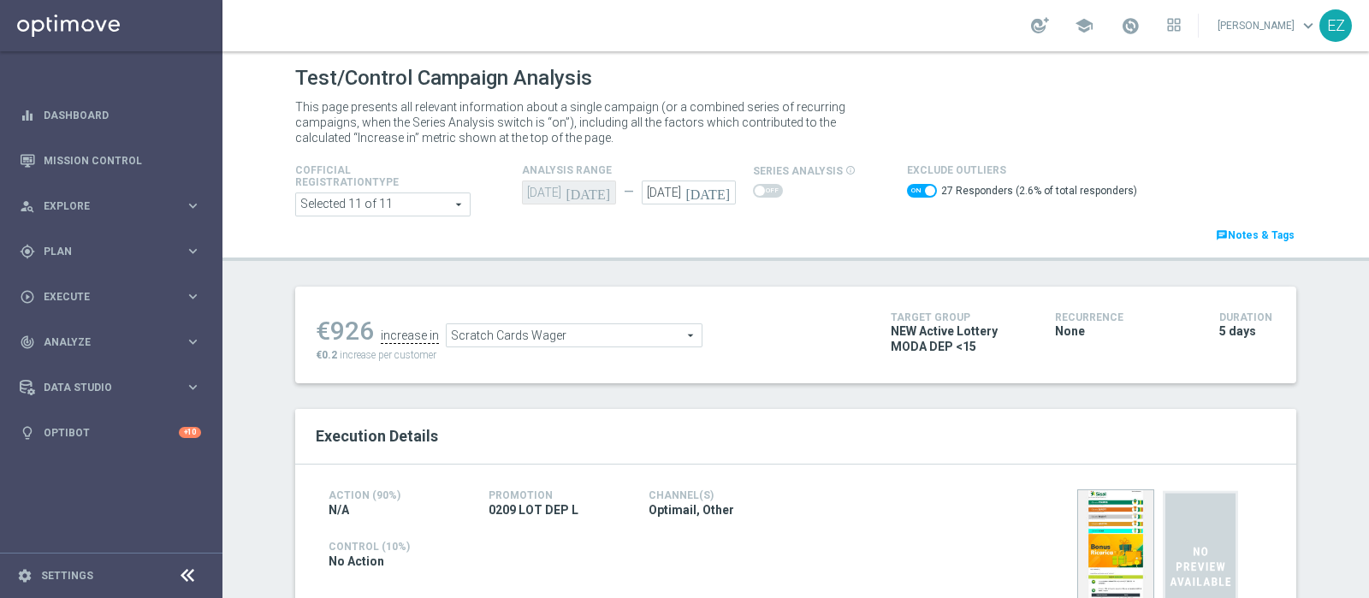
click at [512, 340] on span "Scratch Cards Wager" at bounding box center [574, 335] width 255 height 22
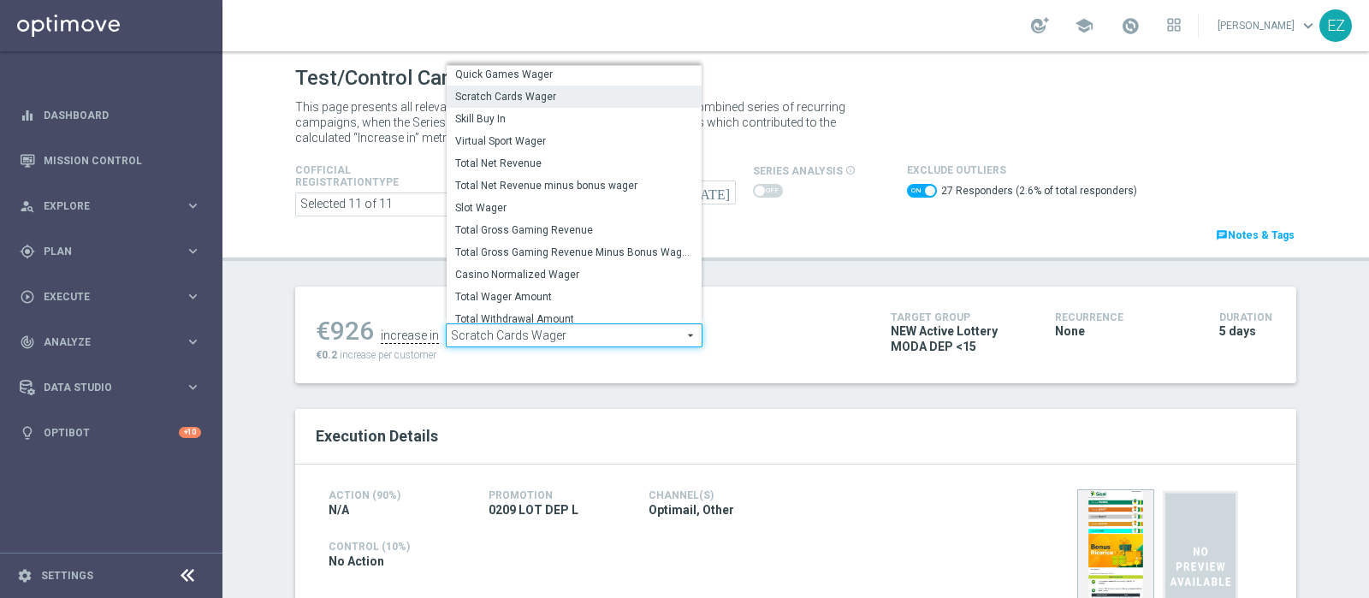
scroll to position [195, 0]
click at [637, 262] on label "Total Gross Gaming Revenue Minus Bonus Wagared" at bounding box center [574, 252] width 255 height 22
checkbox input "false"
type input "Total Gross Gaming Revenue Minus Bonus Wagared"
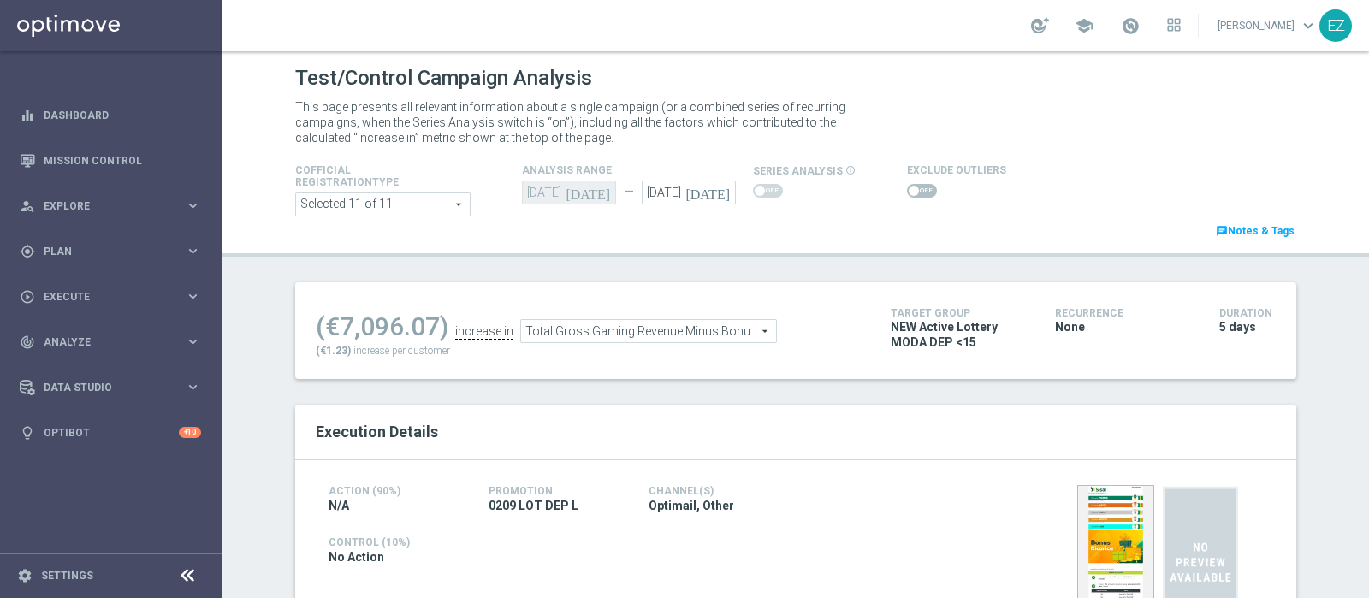
click at [911, 190] on span at bounding box center [922, 191] width 30 height 14
click at [911, 190] on input "checkbox" at bounding box center [922, 191] width 30 height 14
checkbox input "true"
